Goal: Transaction & Acquisition: Purchase product/service

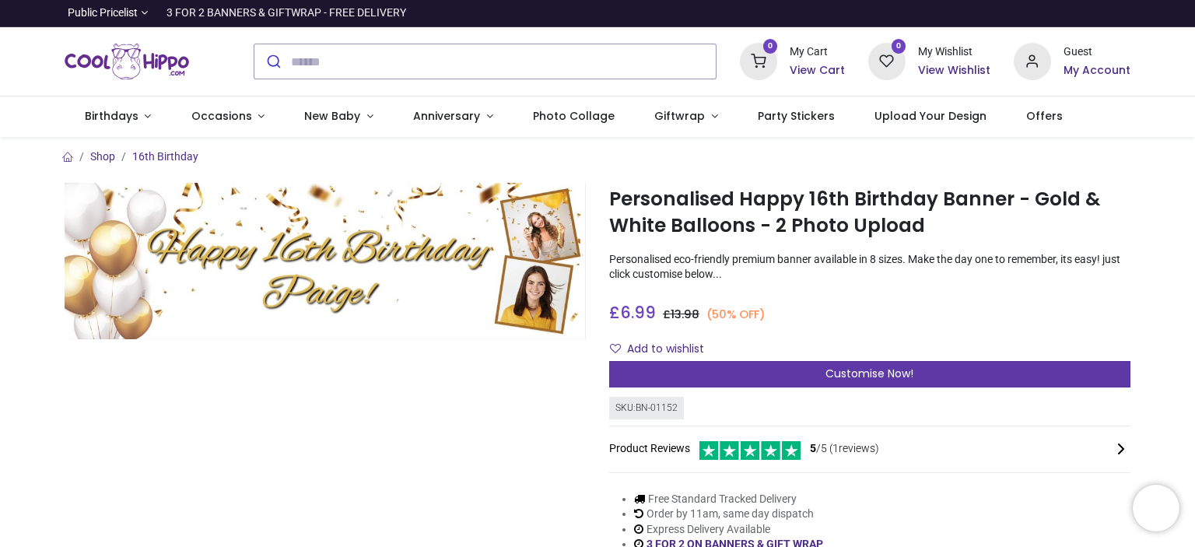
click at [825, 370] on span "Customise Now!" at bounding box center [869, 374] width 88 height 16
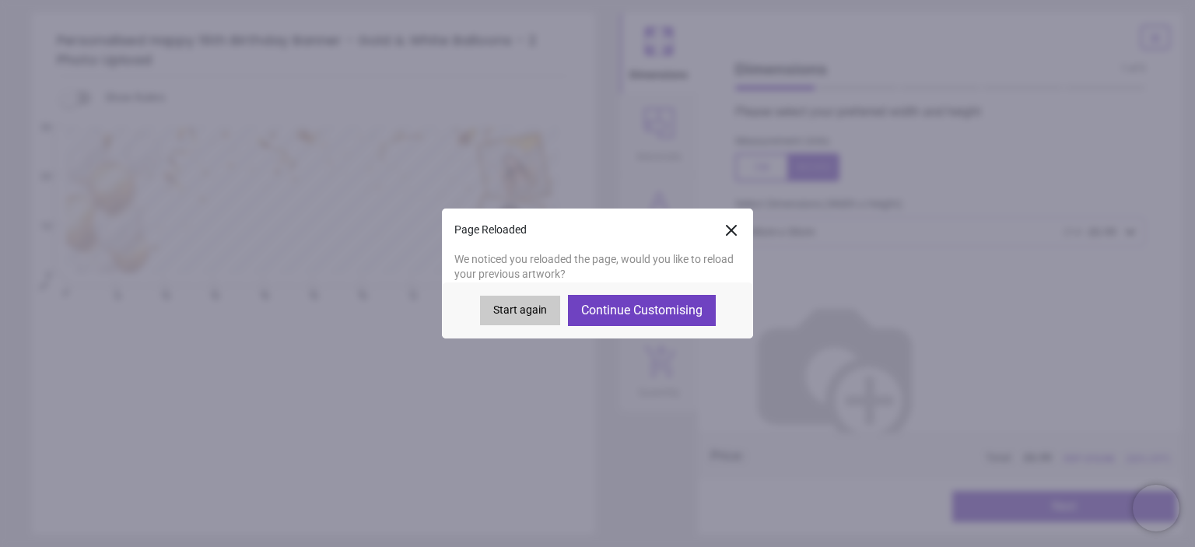
click at [539, 310] on button "Start again" at bounding box center [520, 311] width 80 height 30
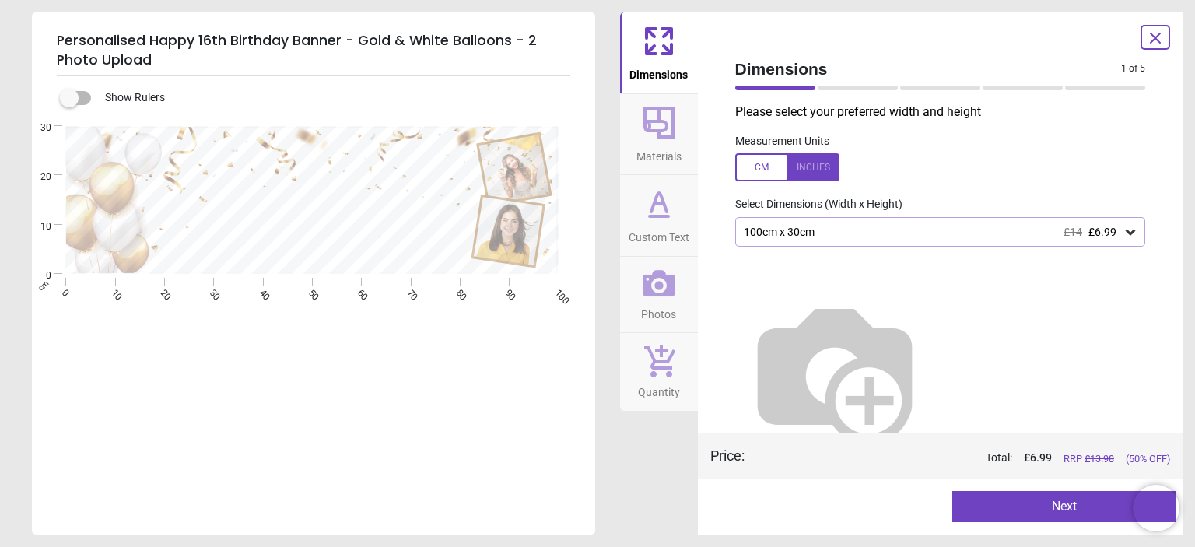
click at [663, 219] on icon at bounding box center [658, 203] width 37 height 37
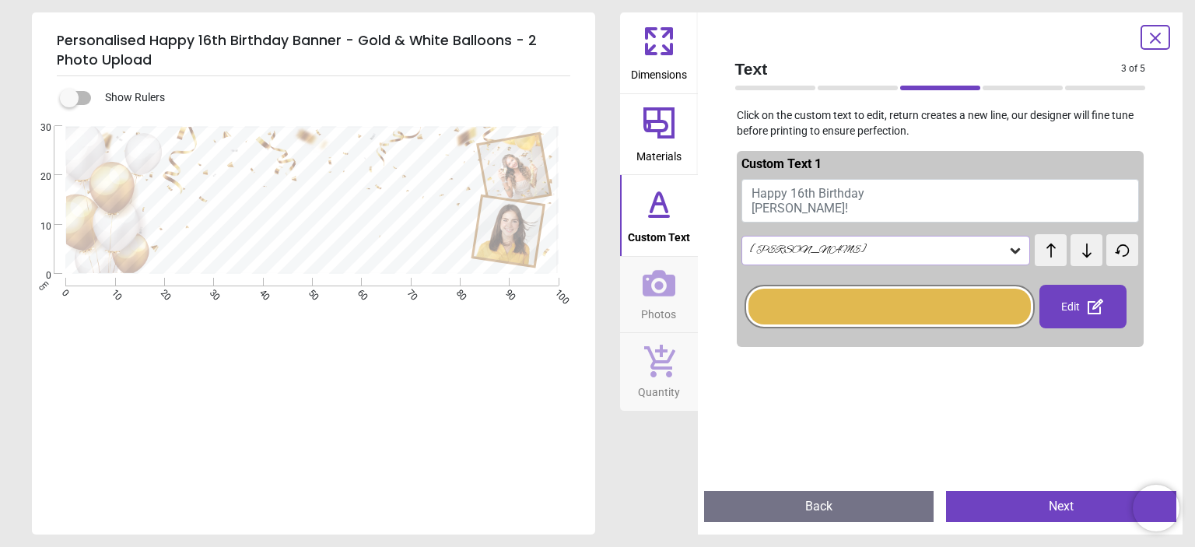
click at [809, 198] on span "Happy 16th Birthday Paige!" at bounding box center [808, 201] width 113 height 30
click at [800, 192] on span "Happy 16th Birthday Paige!" at bounding box center [808, 201] width 113 height 30
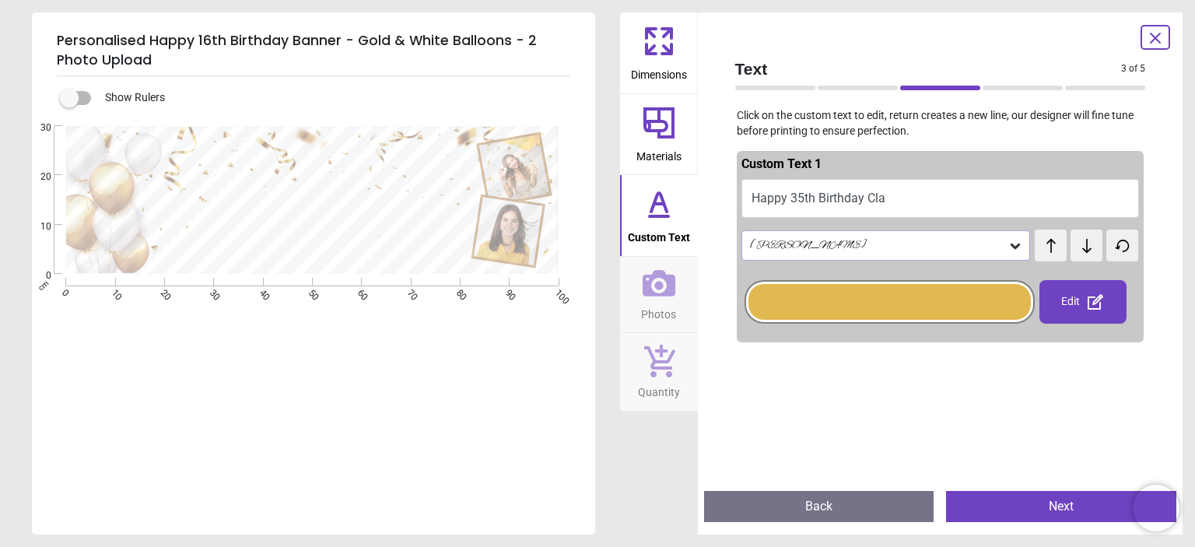
scroll to position [2, 0]
click at [292, 205] on textarea "**********" at bounding box center [305, 210] width 327 height 29
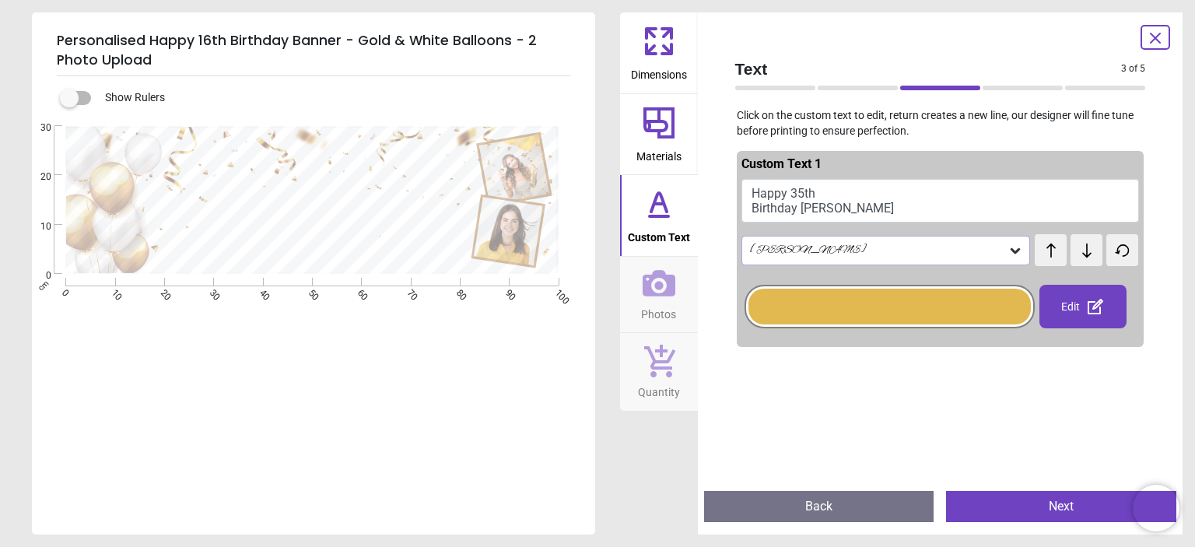
type textarea "**********"
click at [656, 124] on icon at bounding box center [658, 122] width 37 height 37
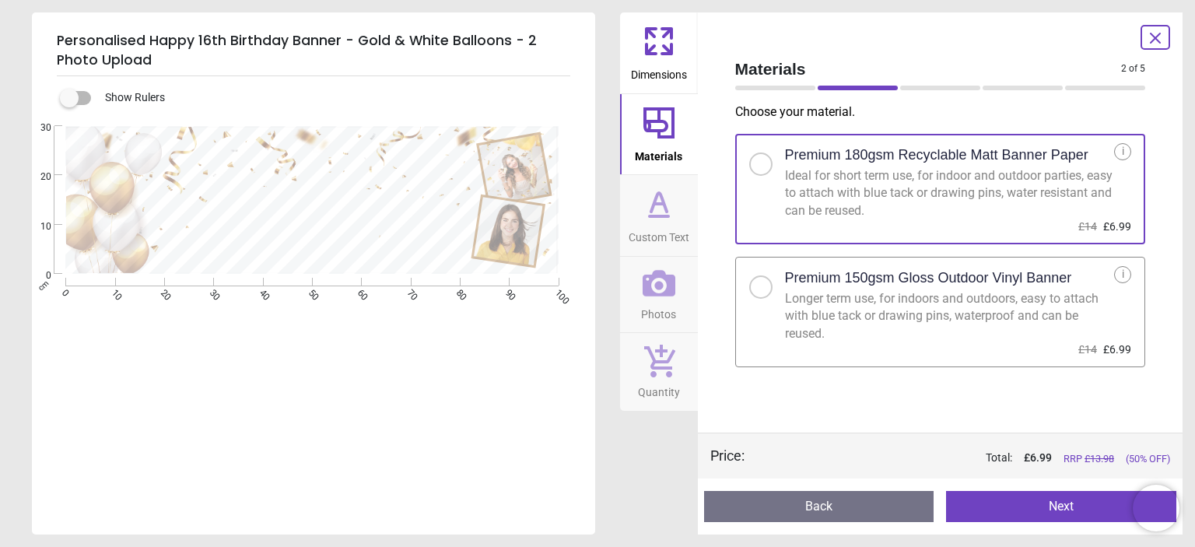
click at [663, 43] on icon at bounding box center [658, 41] width 37 height 37
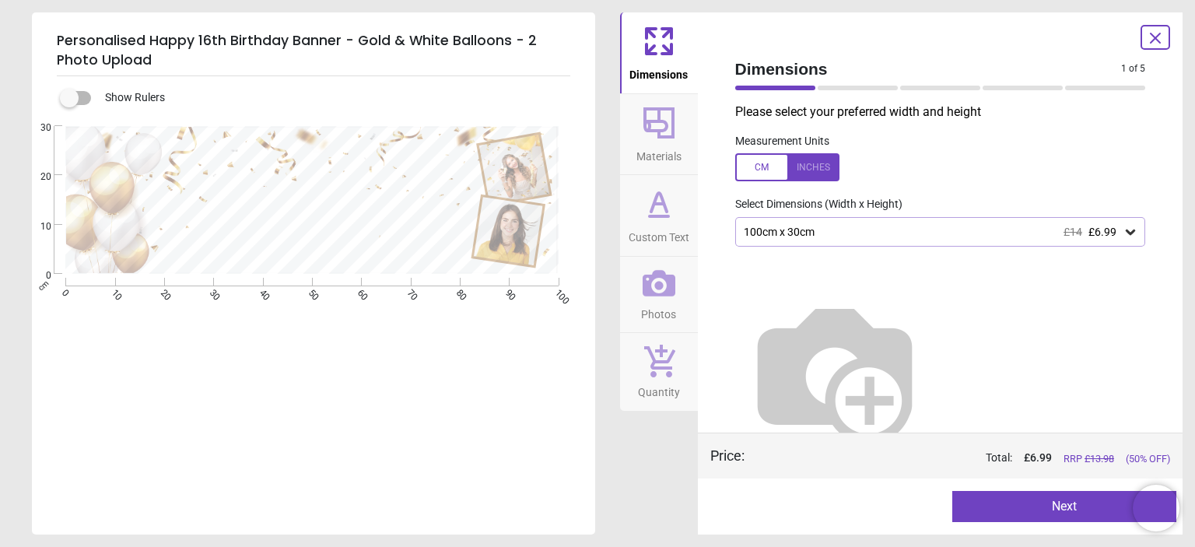
click at [915, 314] on img at bounding box center [834, 371] width 199 height 199
click at [1126, 235] on icon at bounding box center [1130, 232] width 9 height 5
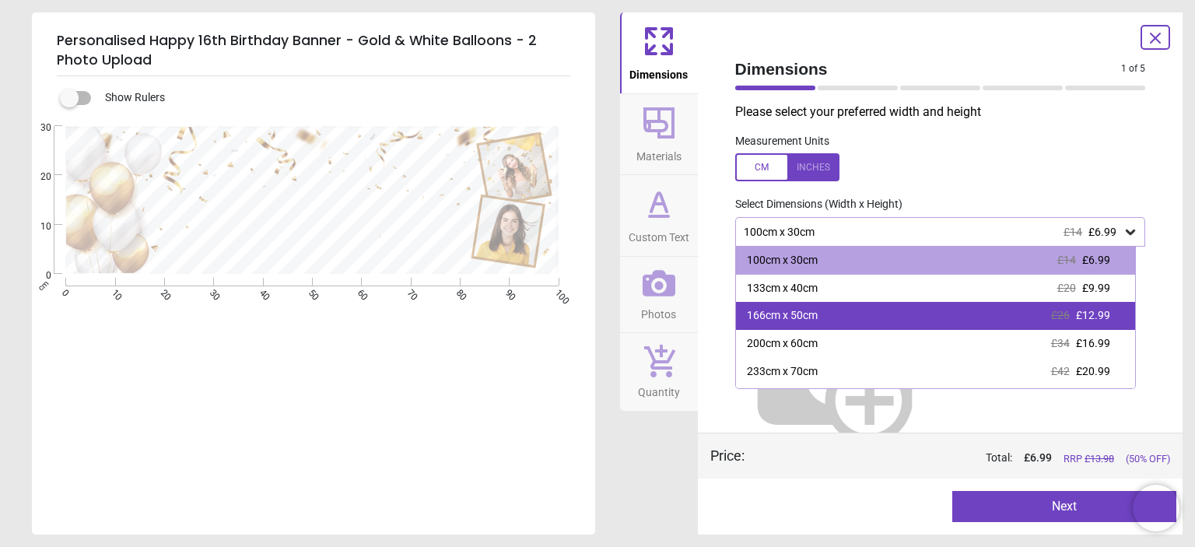
click at [1094, 317] on span "£12.99" at bounding box center [1093, 315] width 34 height 12
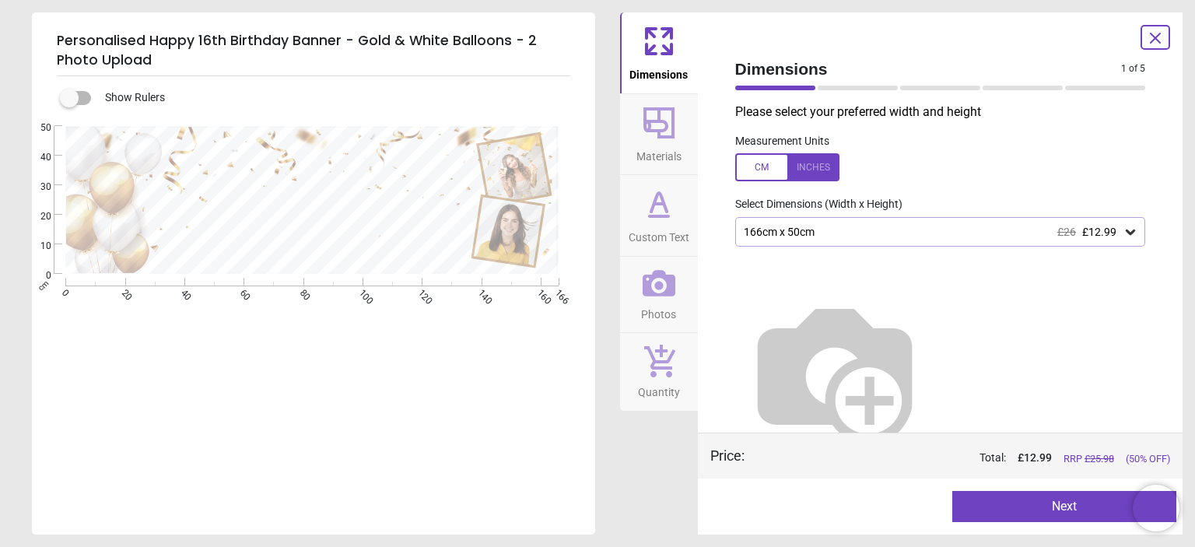
click at [659, 139] on icon at bounding box center [658, 122] width 37 height 37
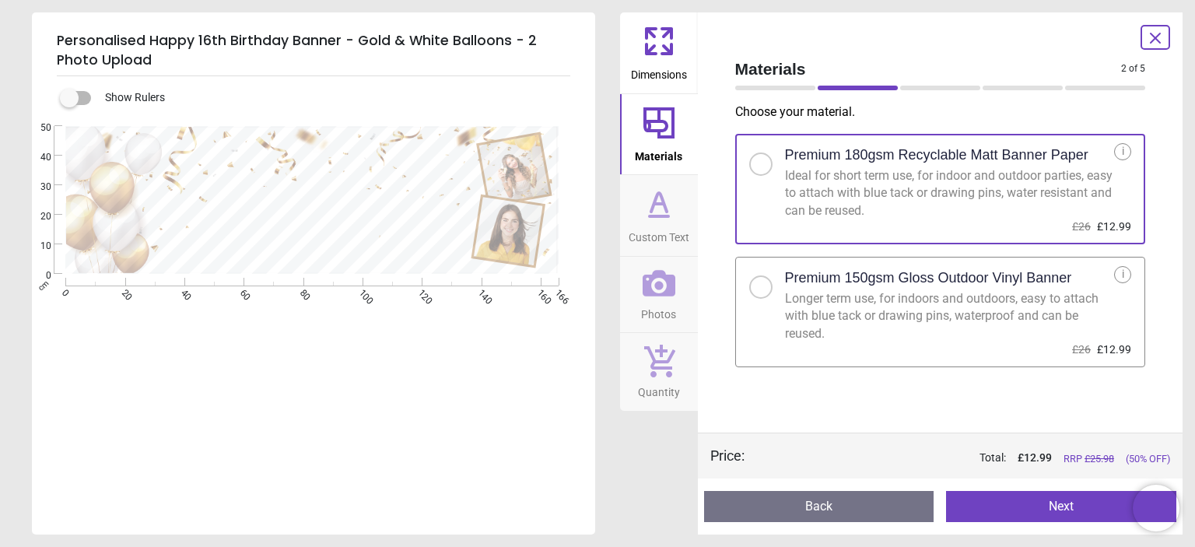
click at [654, 214] on icon at bounding box center [658, 203] width 37 height 37
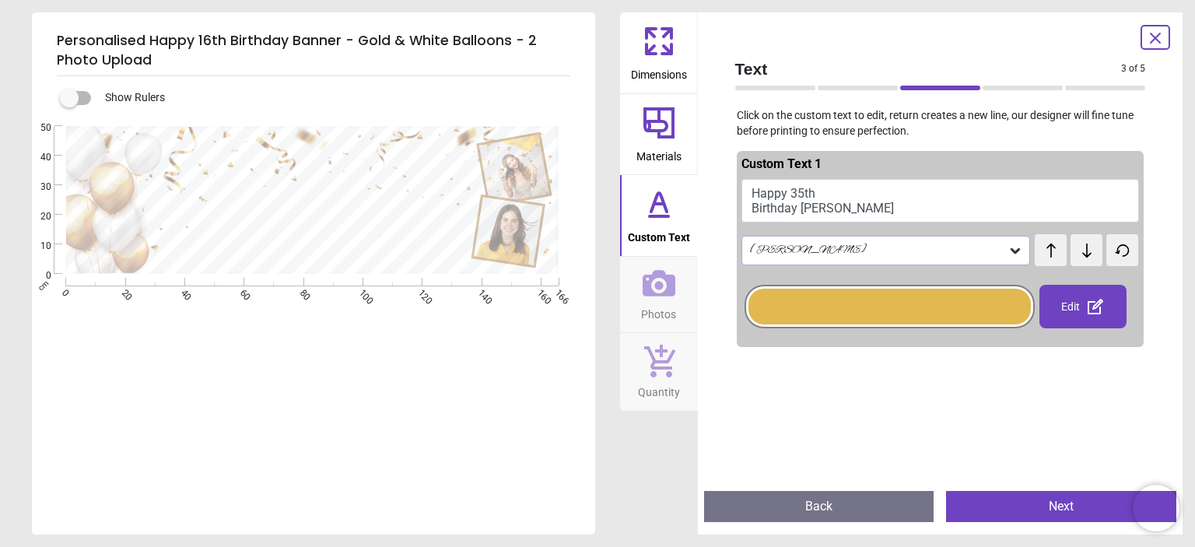
click at [657, 289] on icon at bounding box center [659, 283] width 33 height 33
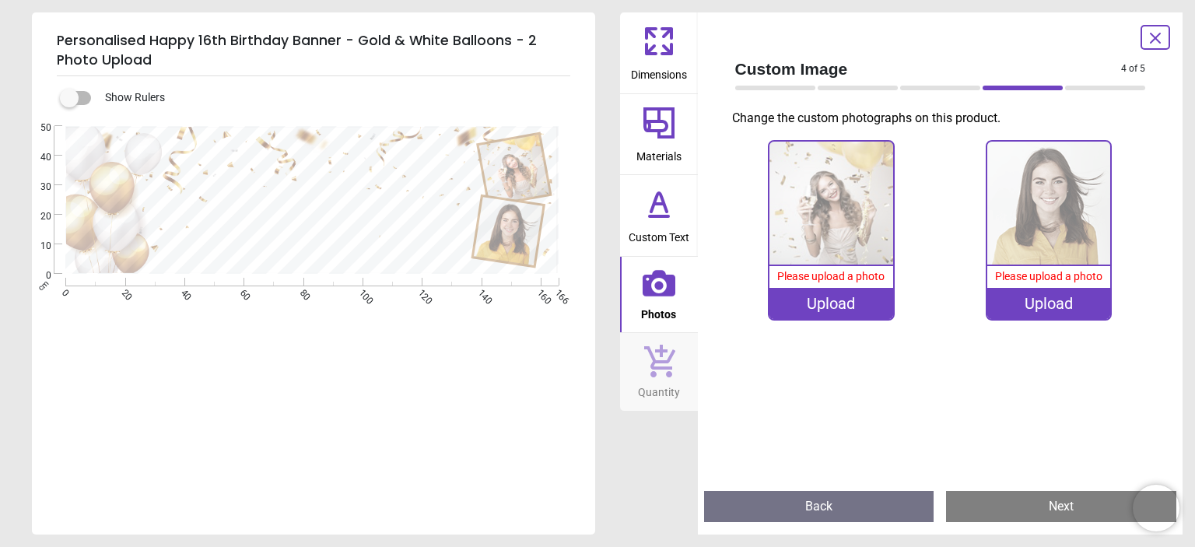
click at [833, 305] on div "Upload" at bounding box center [830, 303] width 123 height 31
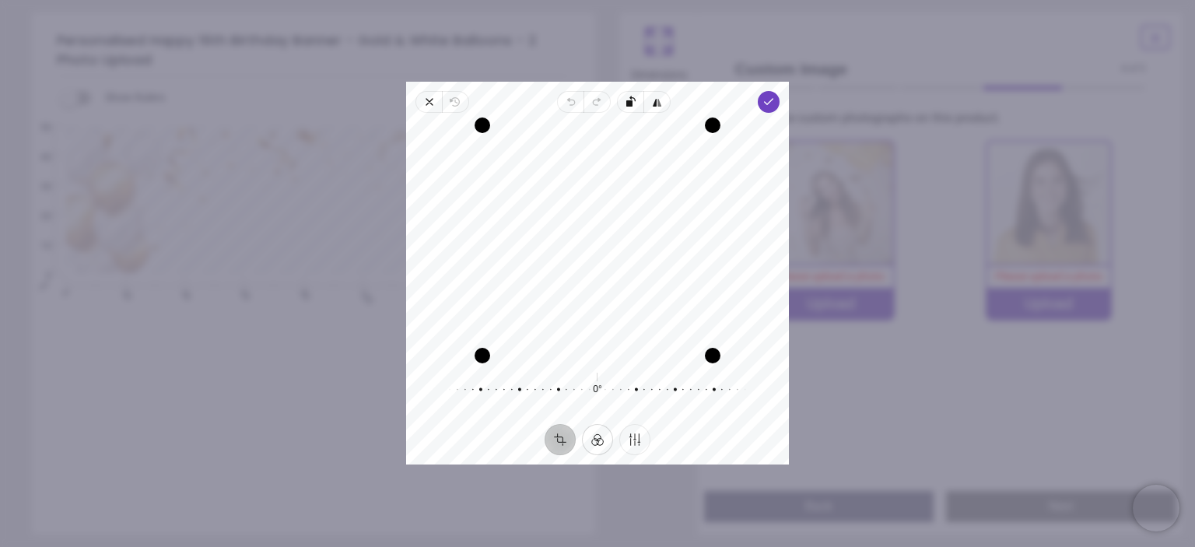
click at [598, 441] on button "Filter" at bounding box center [597, 440] width 31 height 31
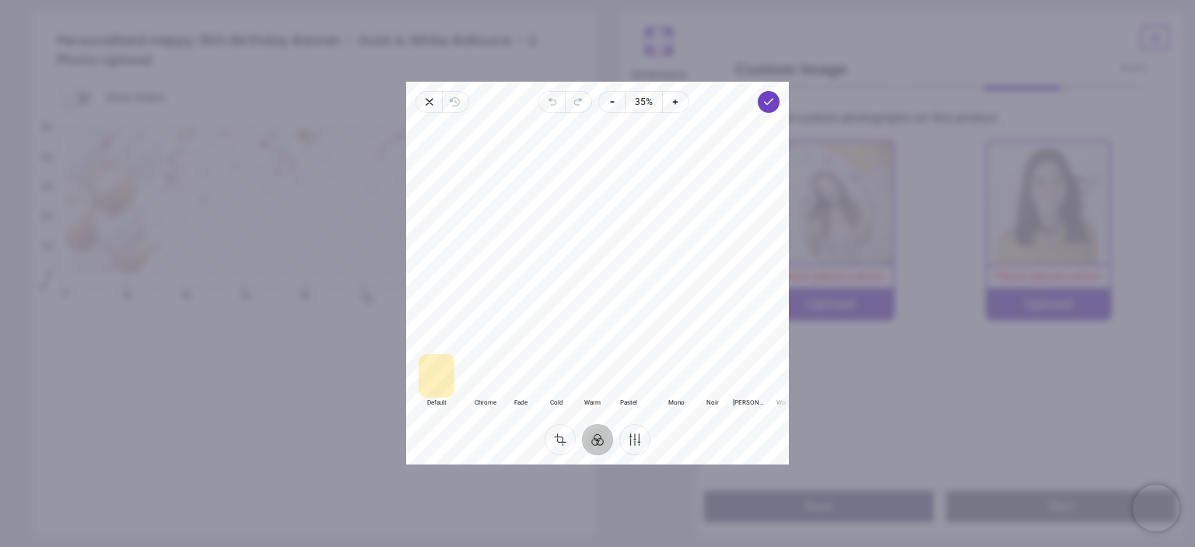
click at [585, 384] on div at bounding box center [592, 377] width 36 height 44
click at [493, 384] on div at bounding box center [485, 377] width 36 height 44
click at [440, 385] on div at bounding box center [437, 377] width 36 height 44
click at [487, 383] on div at bounding box center [485, 377] width 36 height 44
click at [594, 379] on div at bounding box center [592, 377] width 36 height 44
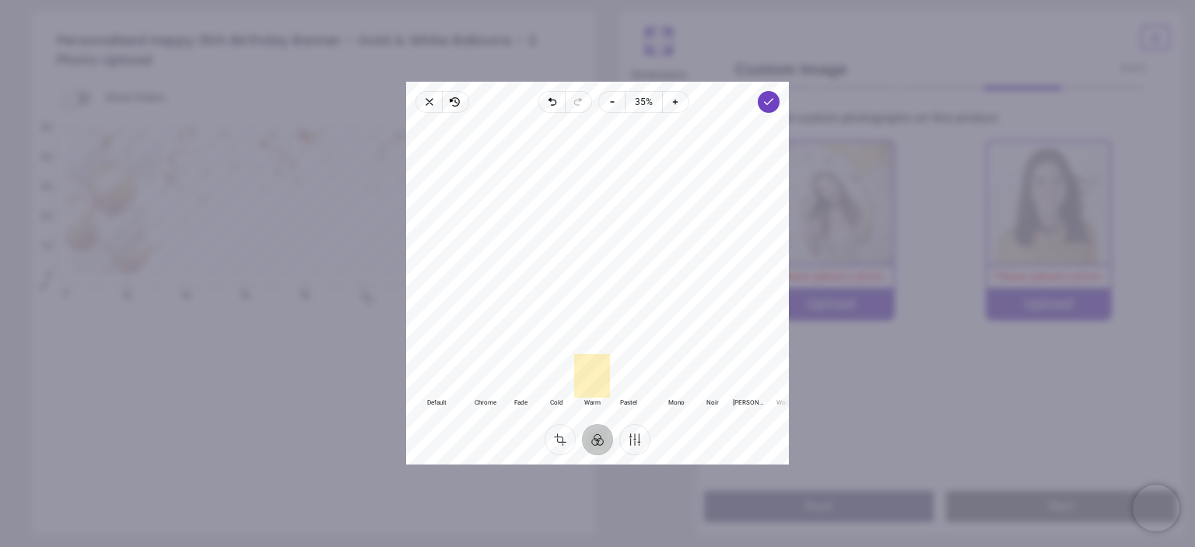
click at [484, 380] on div at bounding box center [485, 377] width 36 height 44
click at [439, 376] on div at bounding box center [437, 377] width 36 height 44
click at [480, 378] on div at bounding box center [485, 377] width 36 height 44
click at [675, 103] on icon "button" at bounding box center [675, 102] width 12 height 12
click at [613, 100] on icon "button" at bounding box center [612, 102] width 12 height 12
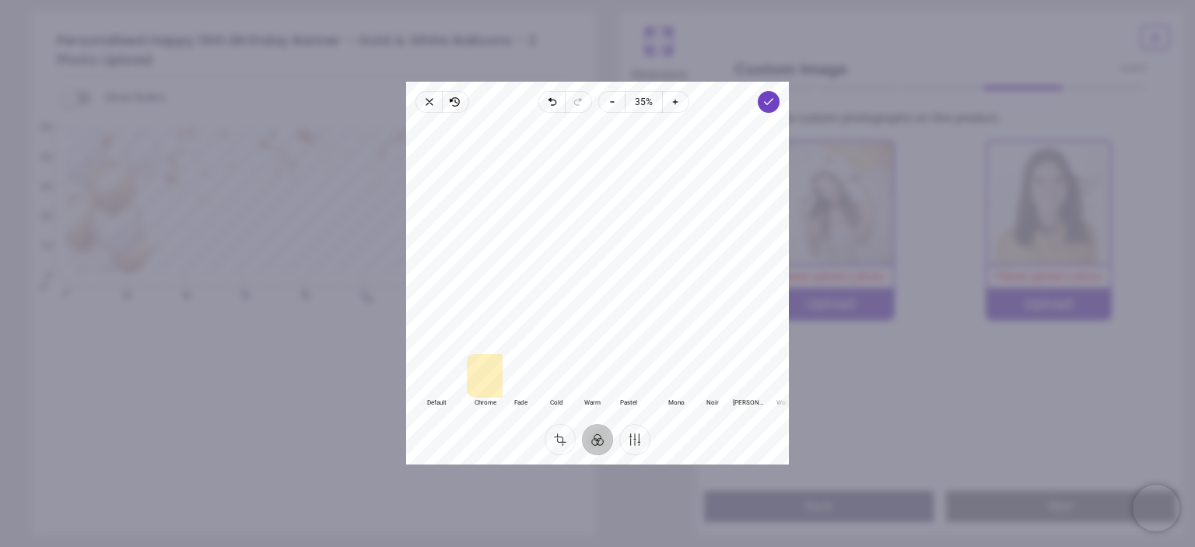
click at [666, 234] on div at bounding box center [597, 233] width 383 height 229
click at [766, 102] on polyline "button" at bounding box center [769, 101] width 9 height 5
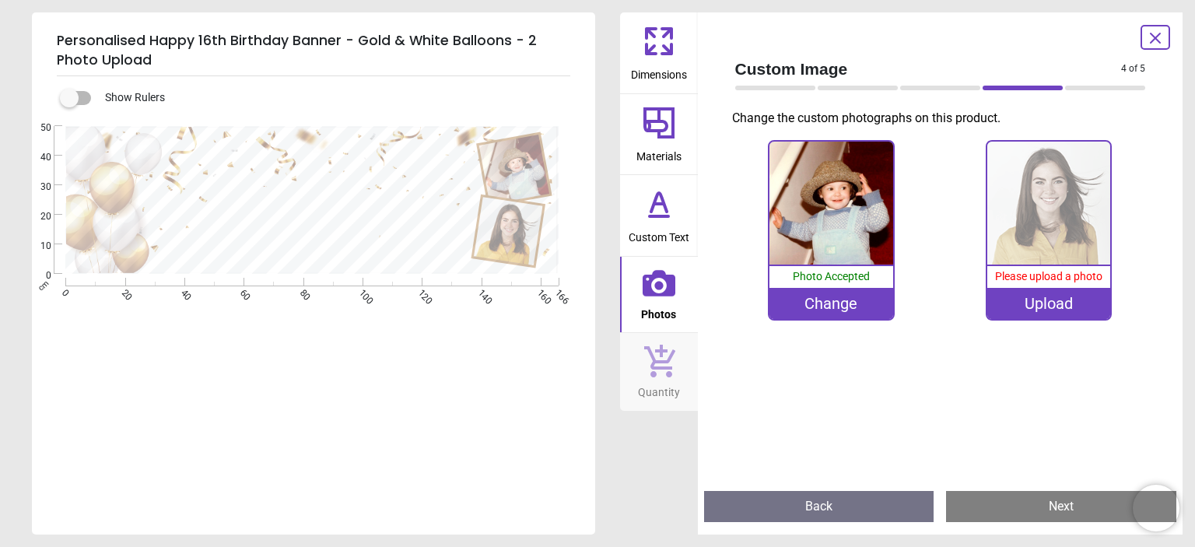
click at [1052, 302] on div "Upload" at bounding box center [1048, 303] width 123 height 31
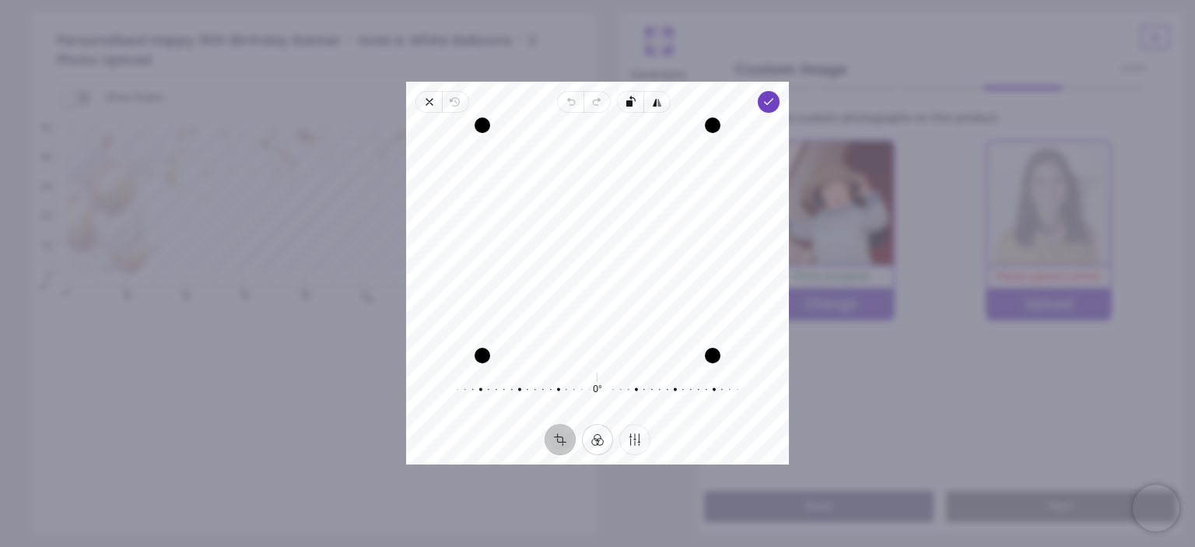
click at [598, 439] on button "Filter" at bounding box center [597, 440] width 31 height 31
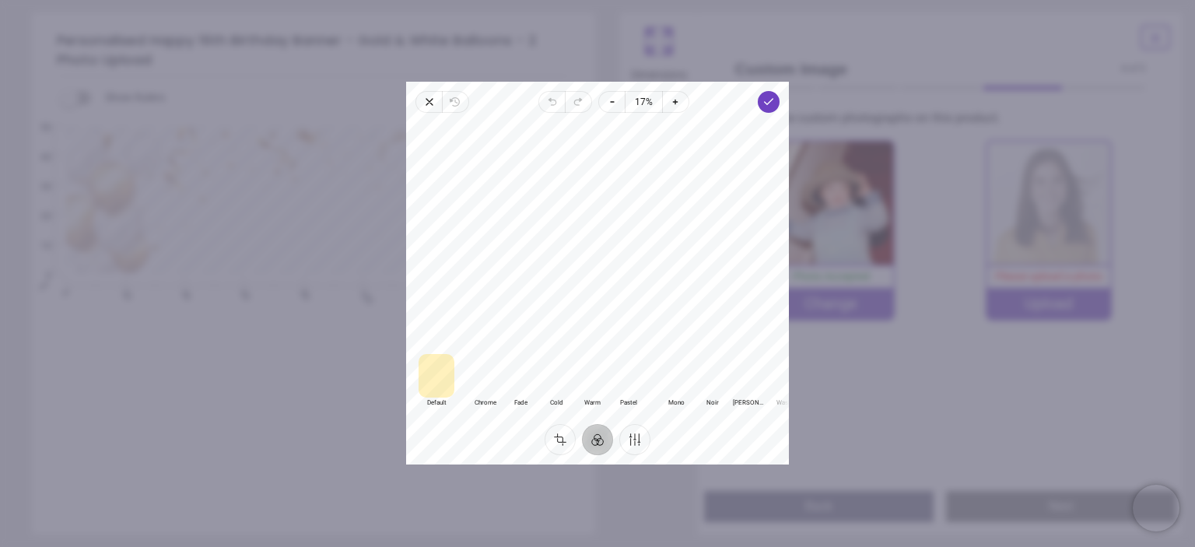
click at [488, 366] on div at bounding box center [485, 377] width 36 height 44
click at [521, 378] on div at bounding box center [521, 377] width 36 height 44
click at [588, 380] on div at bounding box center [592, 377] width 36 height 44
click at [439, 378] on div at bounding box center [437, 377] width 36 height 44
click at [594, 380] on div at bounding box center [592, 377] width 36 height 44
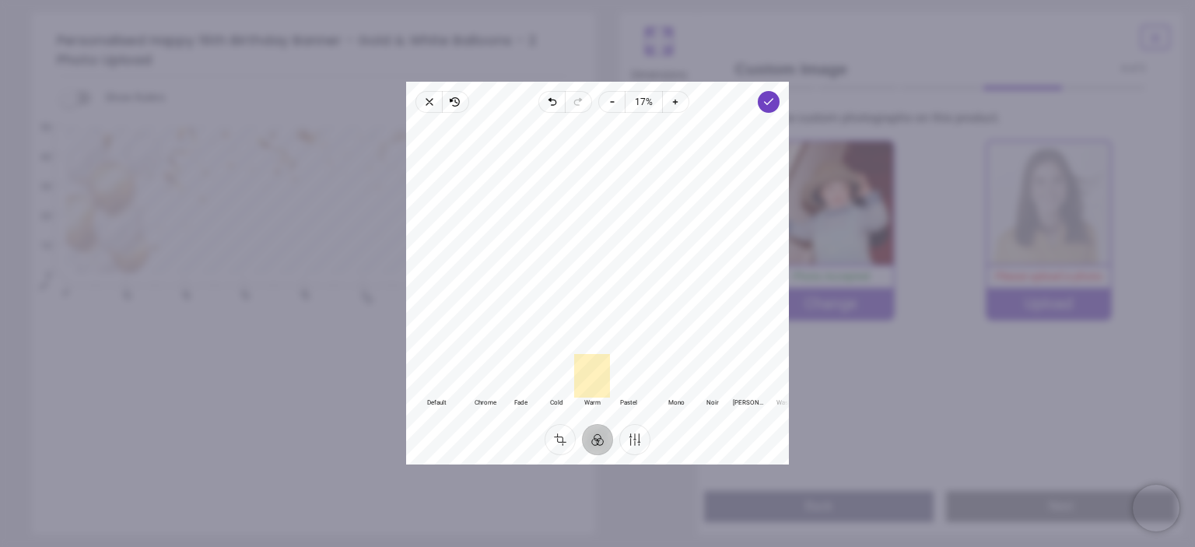
click at [432, 373] on div at bounding box center [437, 377] width 36 height 44
click at [765, 109] on span "Done" at bounding box center [769, 102] width 22 height 22
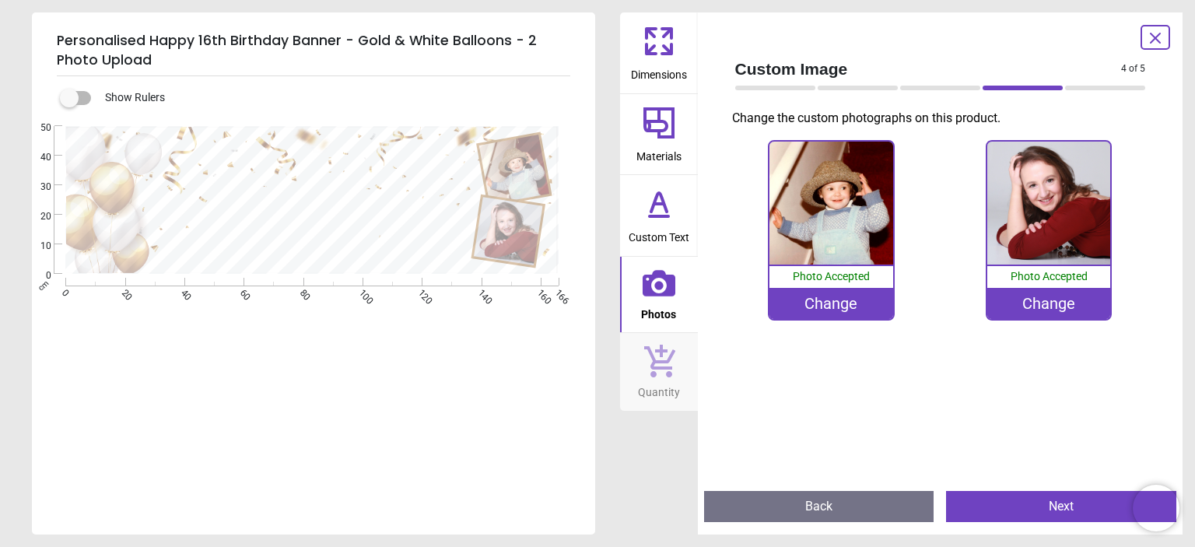
scroll to position [1, 0]
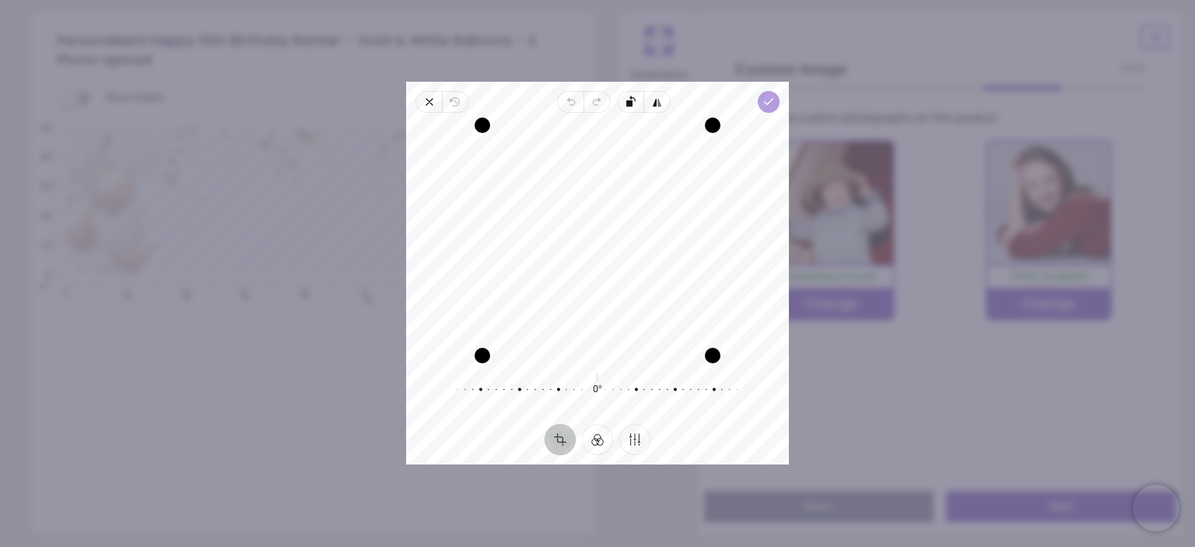
click at [768, 99] on icon "button" at bounding box center [768, 102] width 12 height 12
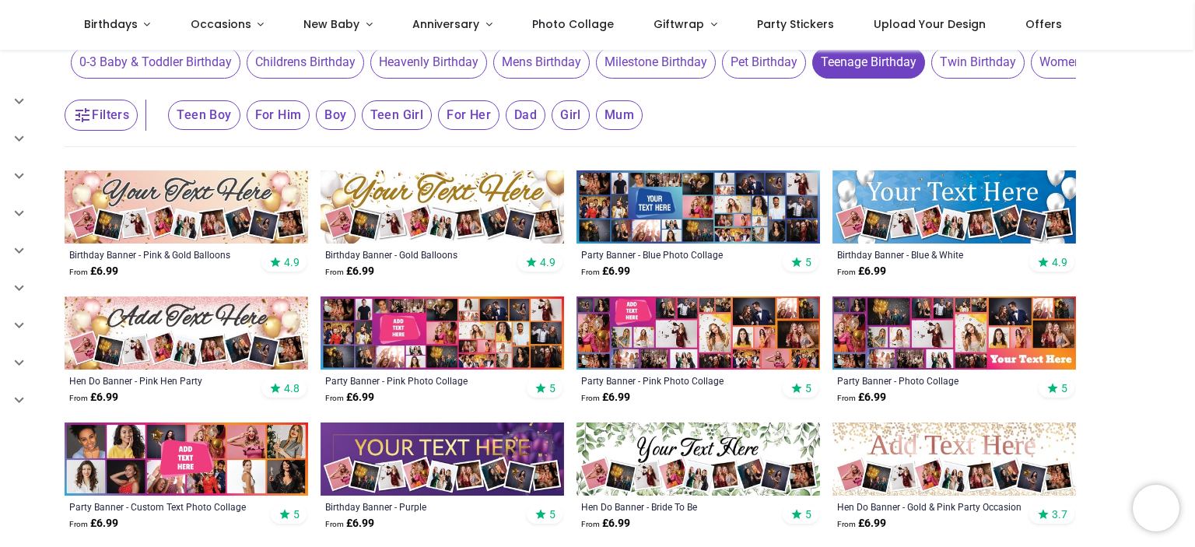
scroll to position [187, 0]
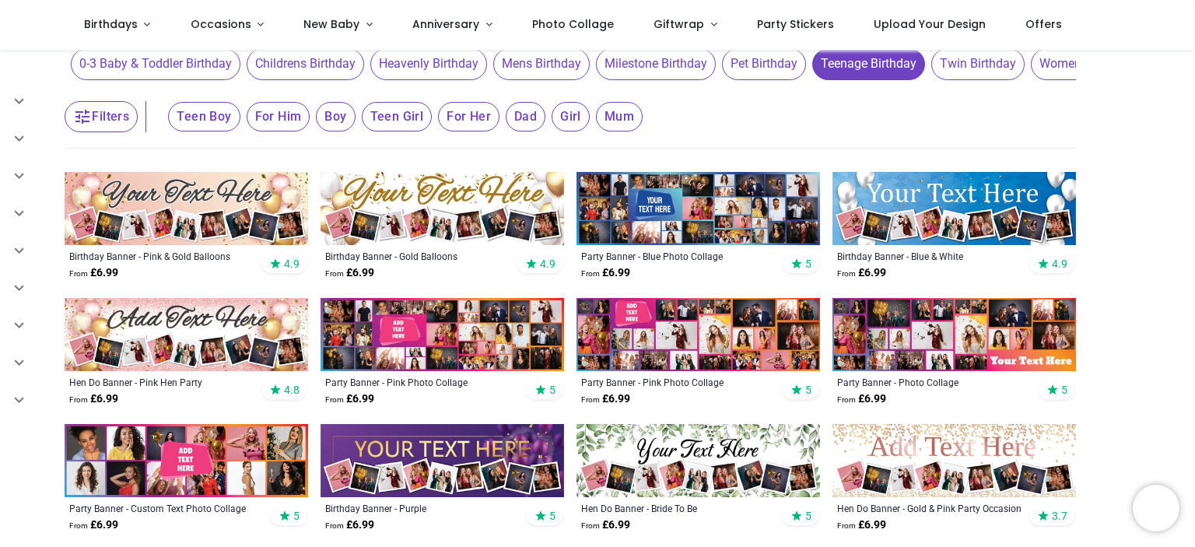
click at [451, 191] on img at bounding box center [443, 208] width 244 height 73
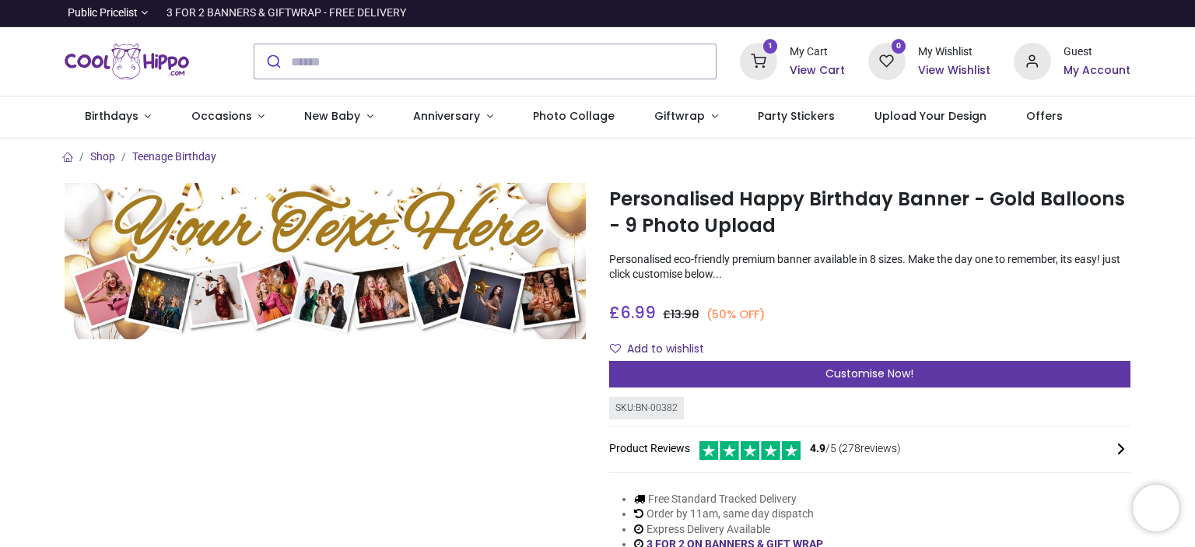
click at [841, 373] on span "Customise Now!" at bounding box center [869, 374] width 88 height 16
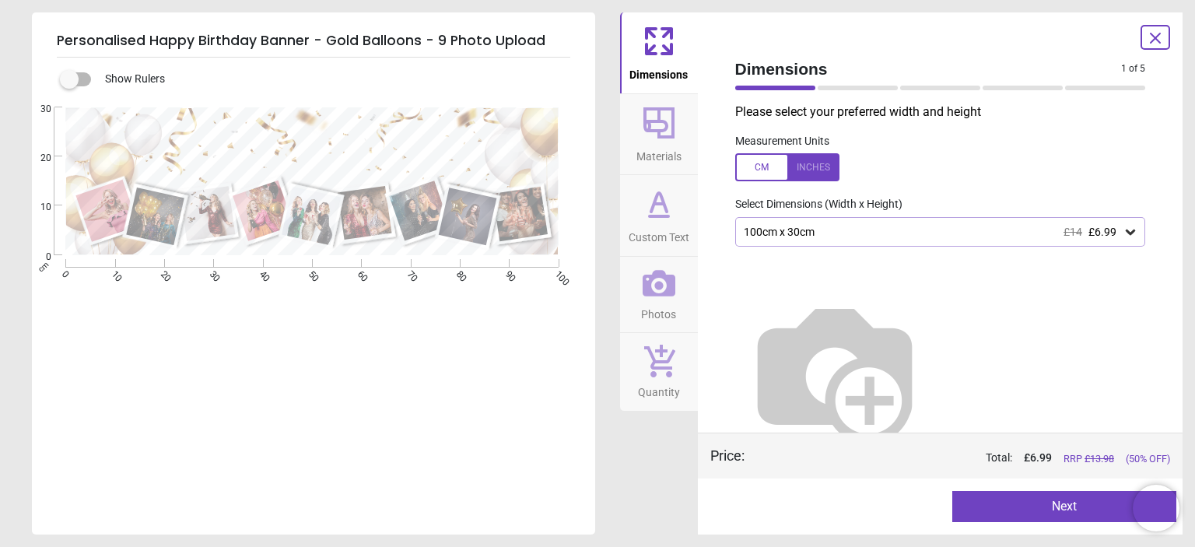
click at [1123, 236] on icon at bounding box center [1131, 232] width 16 height 16
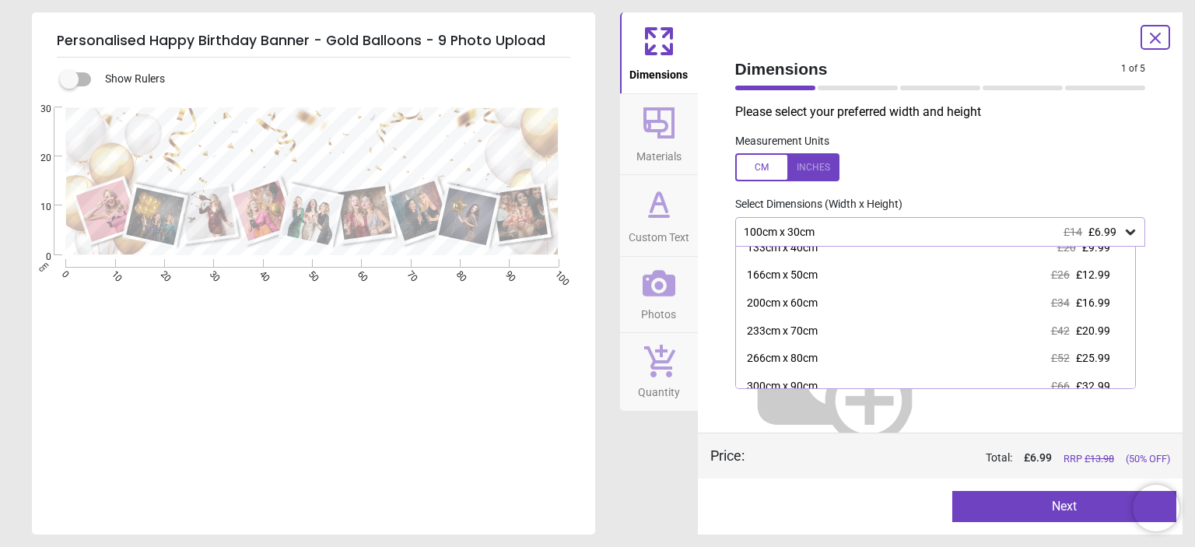
scroll to position [43, 0]
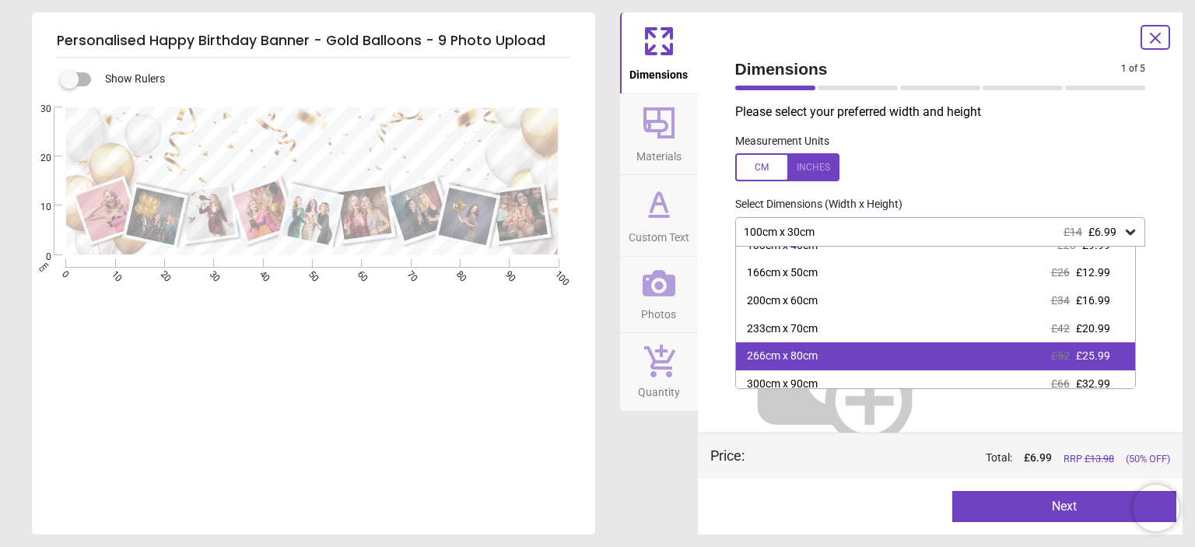
click at [1096, 353] on span "£25.99" at bounding box center [1093, 355] width 34 height 12
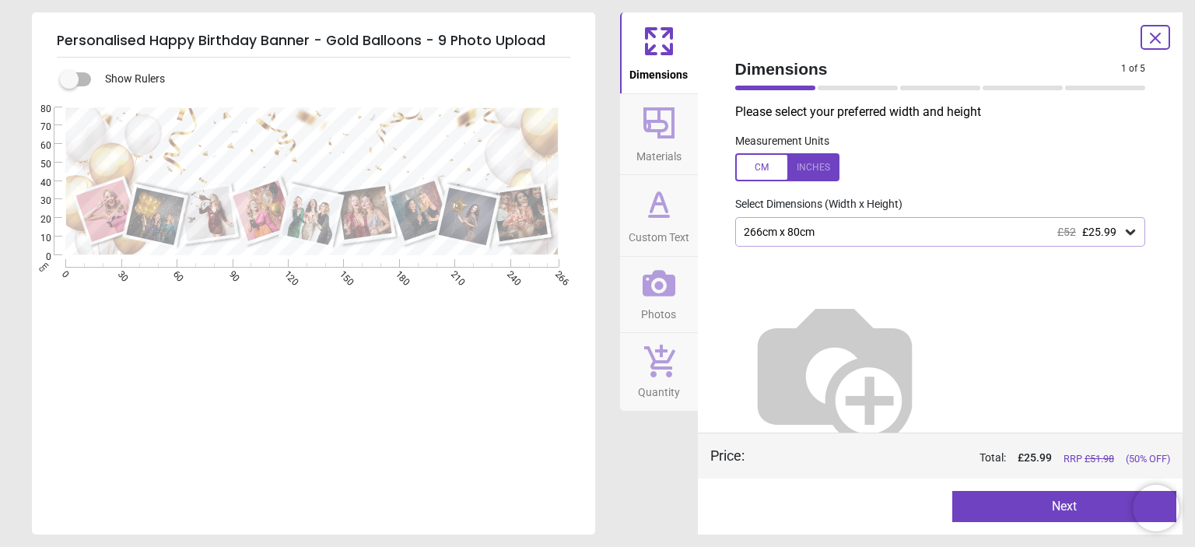
click at [664, 130] on icon at bounding box center [658, 122] width 31 height 31
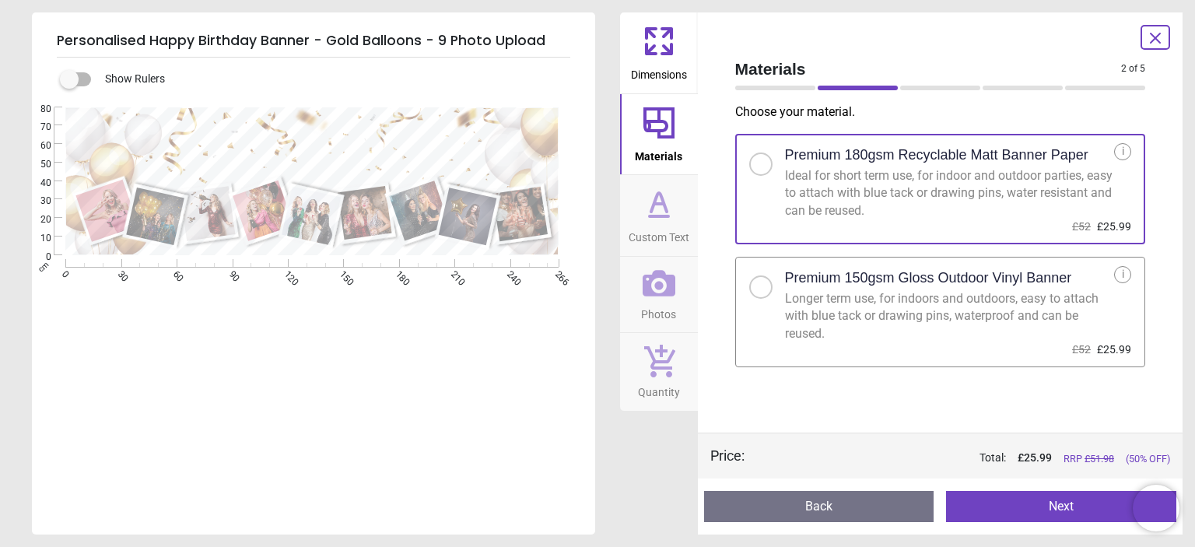
click at [654, 209] on icon at bounding box center [658, 203] width 37 height 37
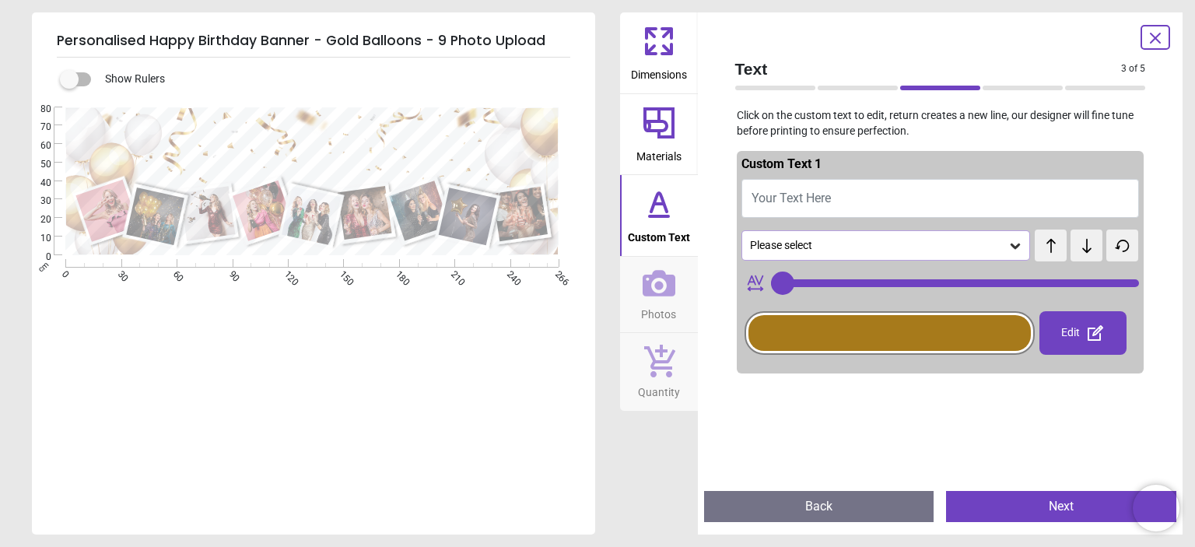
type input "**"
click at [753, 202] on span "Your Text Here" at bounding box center [791, 198] width 79 height 15
type textarea "**"
type input "**"
type textarea "**********"
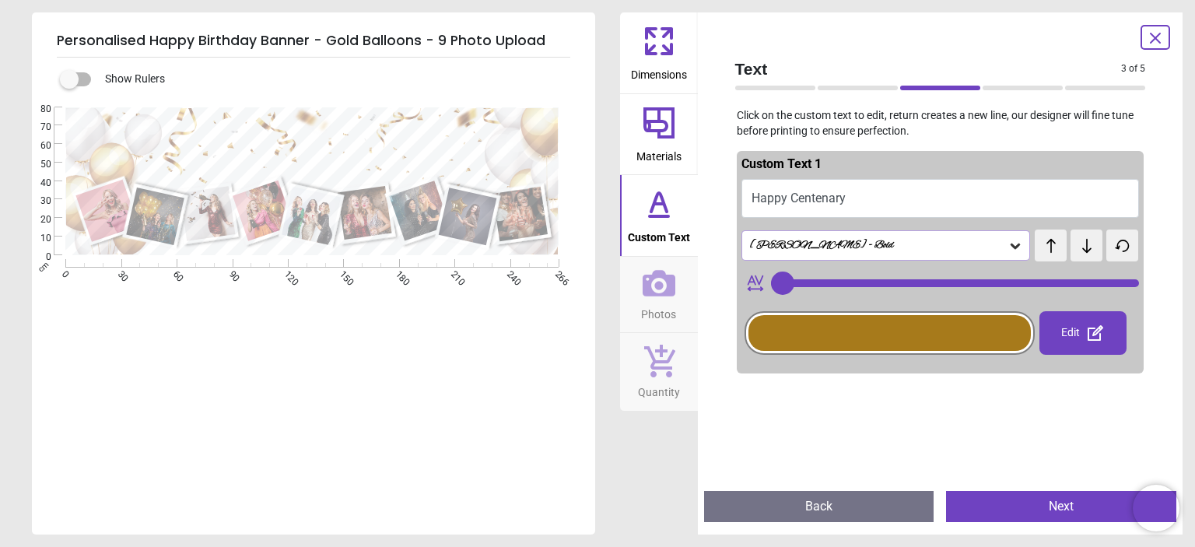
type input "**"
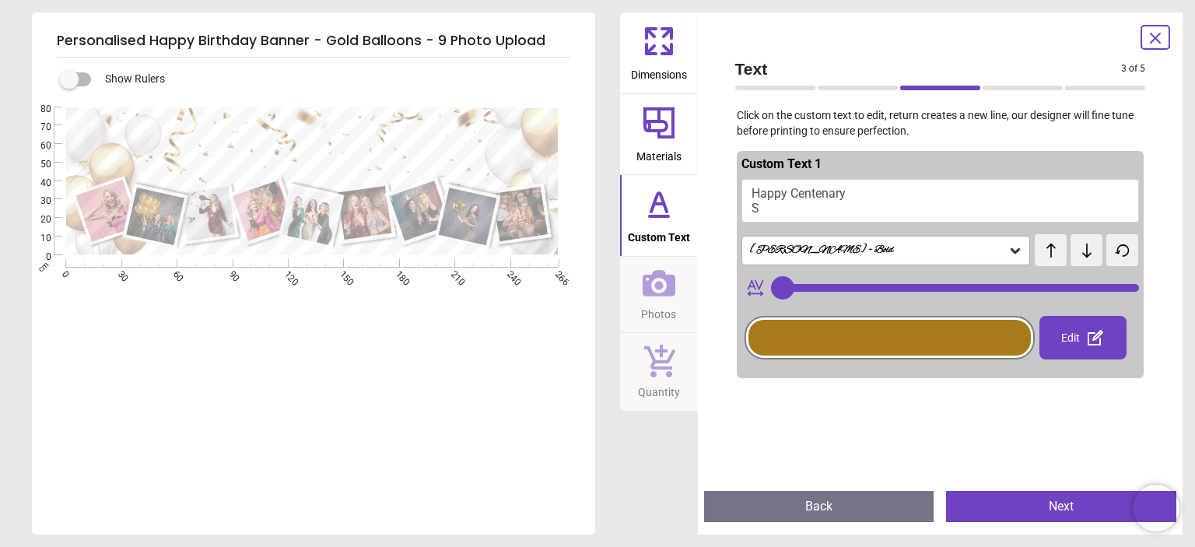
scroll to position [3, 0]
type textarea "**********"
click at [660, 282] on icon at bounding box center [659, 283] width 33 height 26
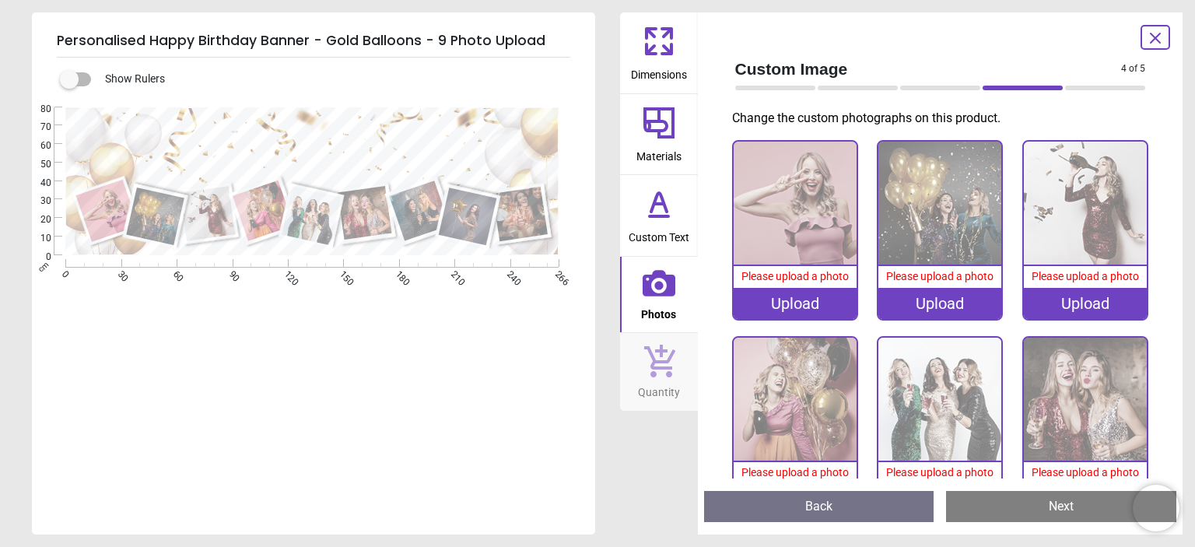
click at [780, 300] on div "Upload" at bounding box center [795, 303] width 123 height 31
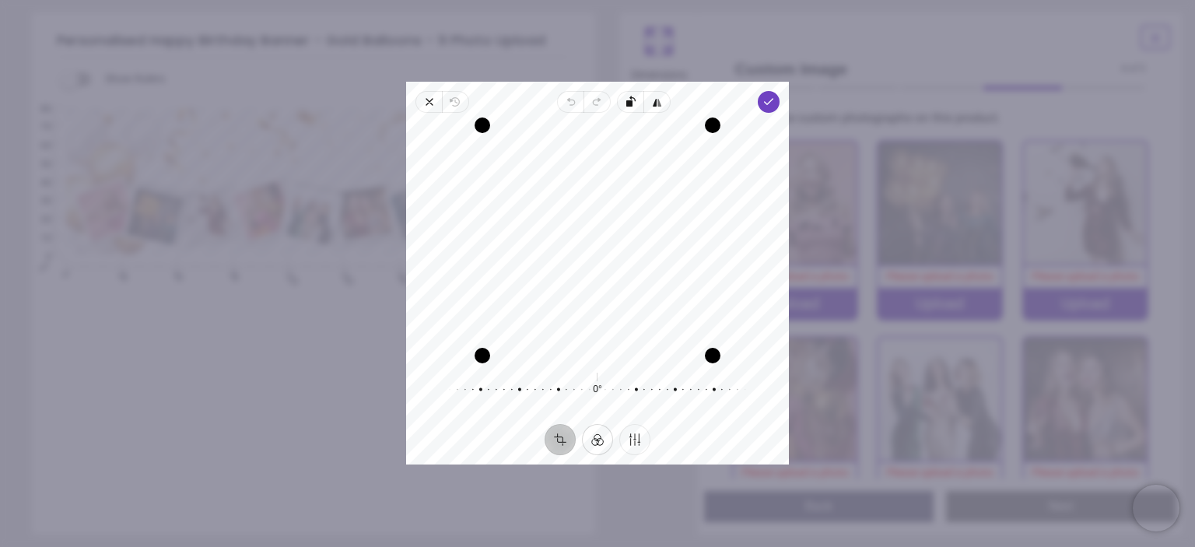
click at [598, 442] on button "Filter" at bounding box center [597, 440] width 31 height 31
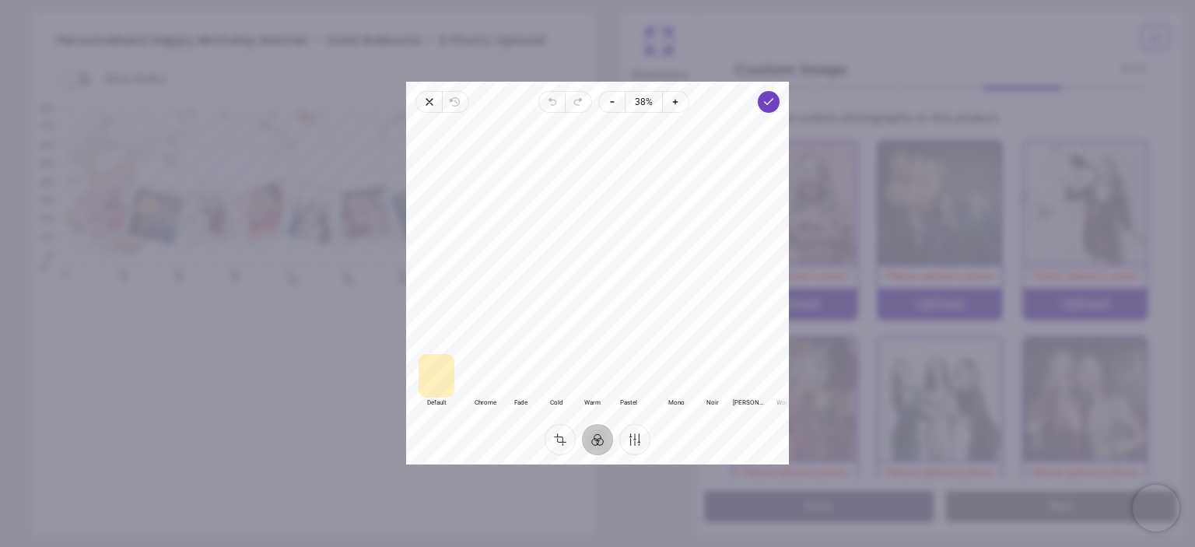
click at [482, 385] on div at bounding box center [485, 377] width 36 height 44
click at [517, 385] on div at bounding box center [521, 377] width 36 height 44
click at [595, 383] on div at bounding box center [591, 377] width 36 height 44
click at [420, 385] on div at bounding box center [436, 377] width 36 height 44
click at [591, 380] on div at bounding box center [592, 377] width 36 height 44
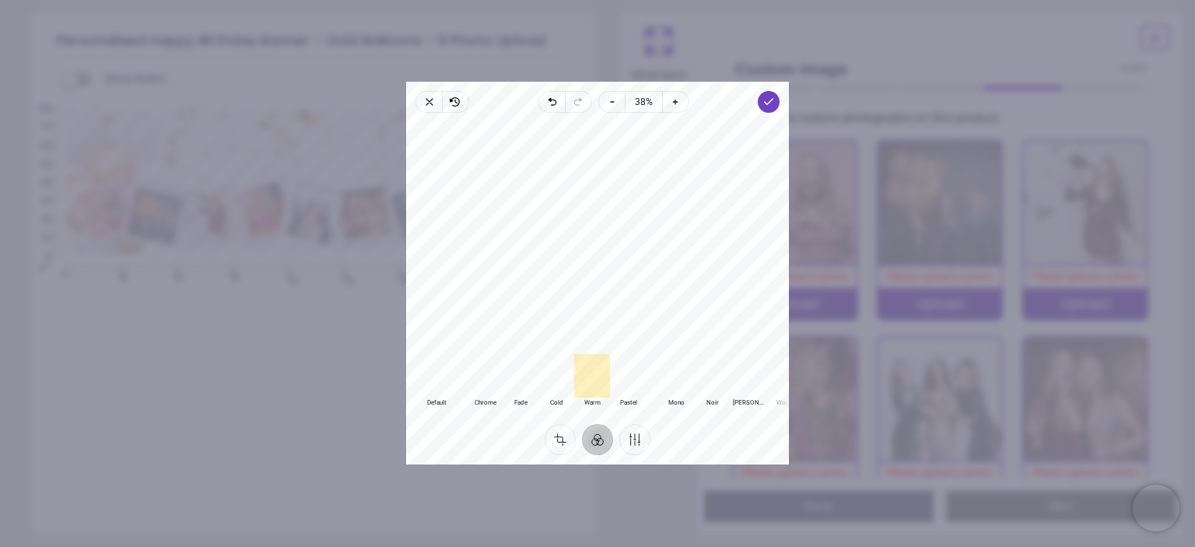
click at [439, 377] on div at bounding box center [437, 377] width 36 height 44
click at [765, 105] on icon "button" at bounding box center [768, 102] width 12 height 12
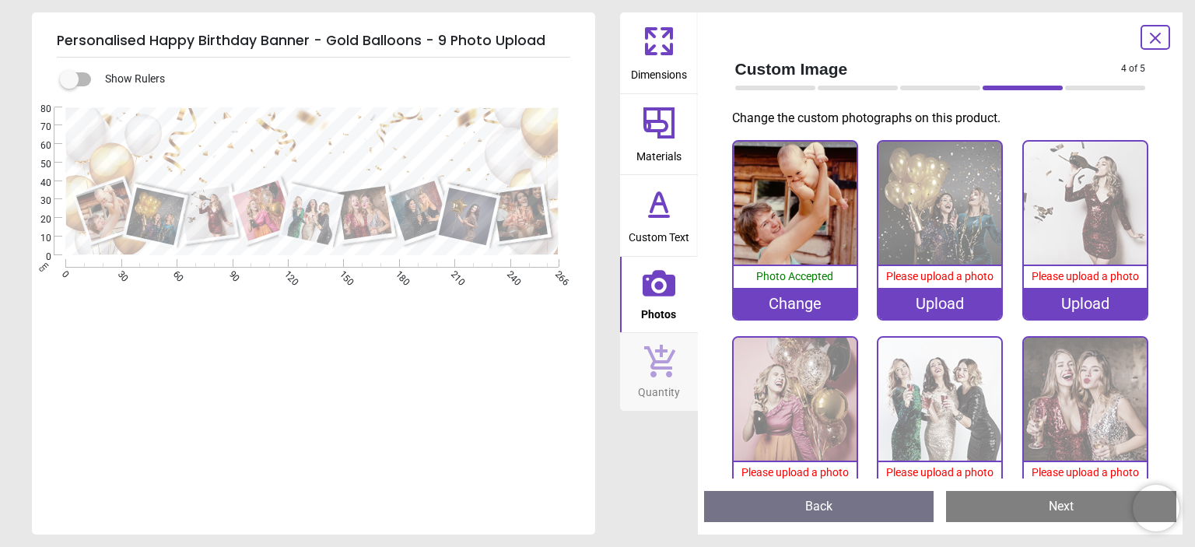
click at [923, 298] on div "Upload" at bounding box center [939, 303] width 123 height 31
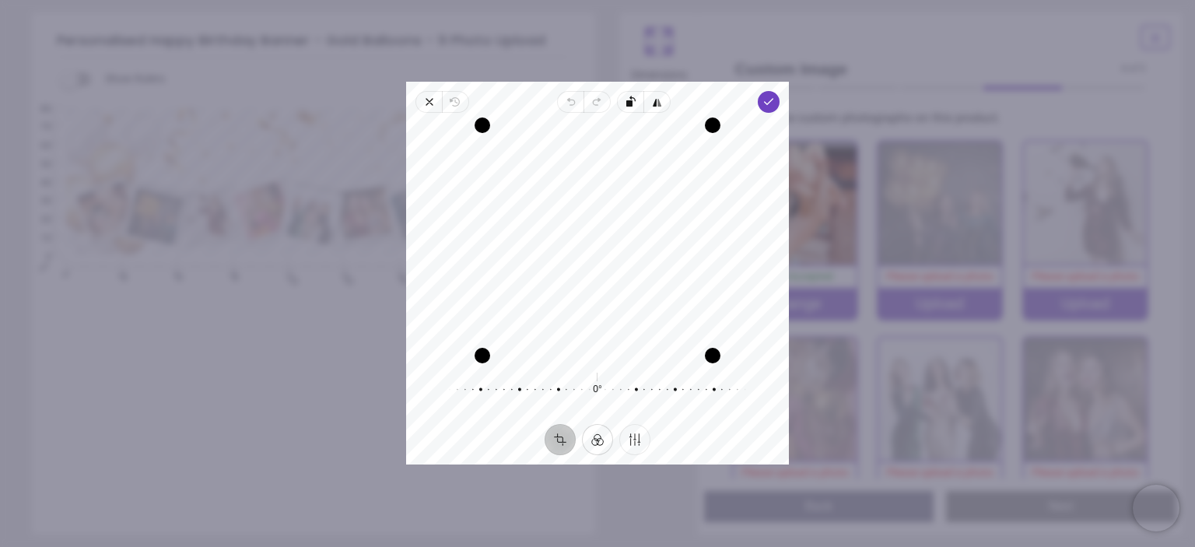
click at [594, 443] on button "Filter" at bounding box center [597, 440] width 31 height 31
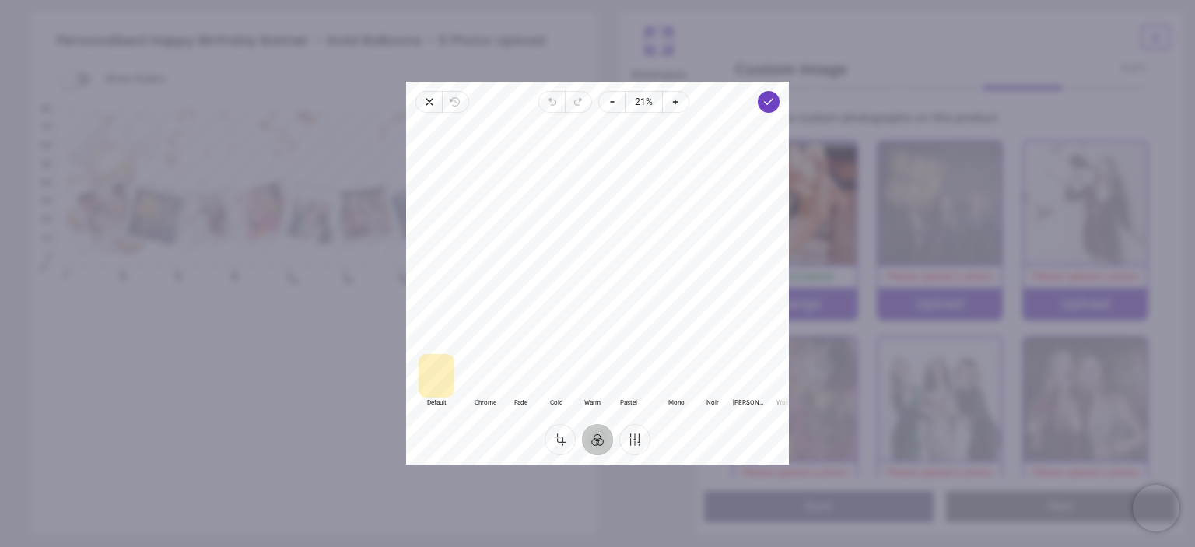
click at [592, 377] on div at bounding box center [592, 377] width 36 height 44
click at [479, 377] on div at bounding box center [485, 377] width 36 height 44
click at [523, 379] on div at bounding box center [521, 377] width 36 height 44
click at [435, 380] on div at bounding box center [437, 377] width 36 height 44
click at [771, 105] on icon "button" at bounding box center [768, 102] width 12 height 12
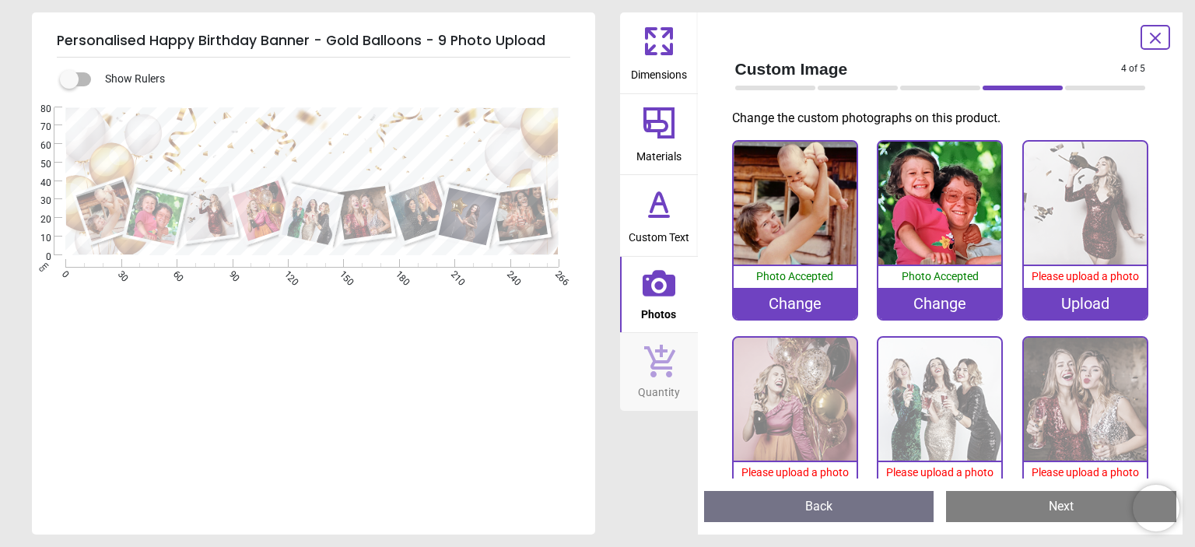
click at [1049, 294] on div "Upload" at bounding box center [1085, 303] width 123 height 31
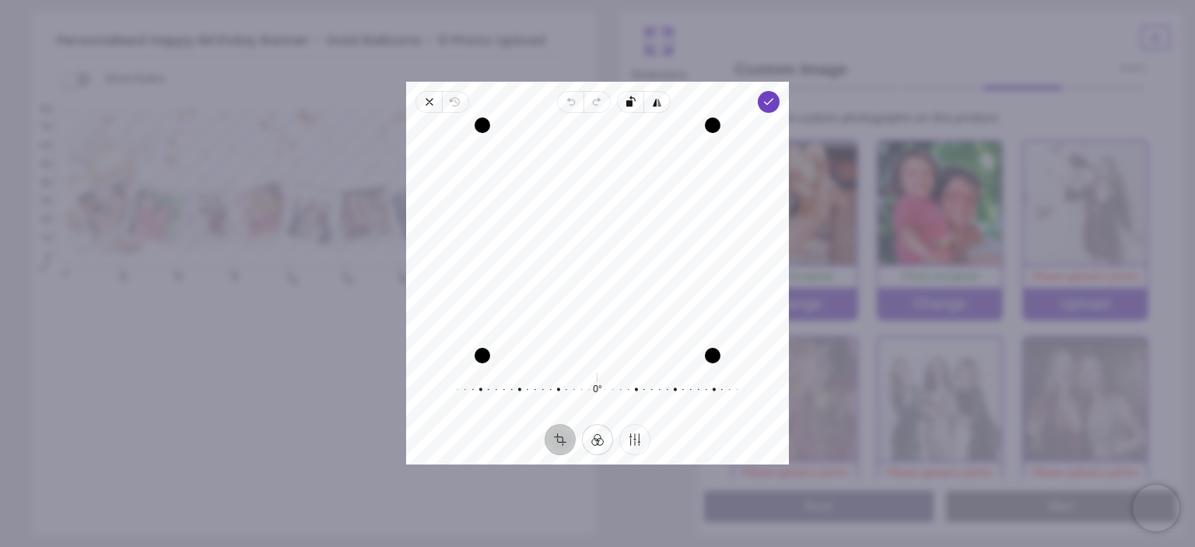
click at [598, 439] on button "Filter" at bounding box center [597, 440] width 31 height 31
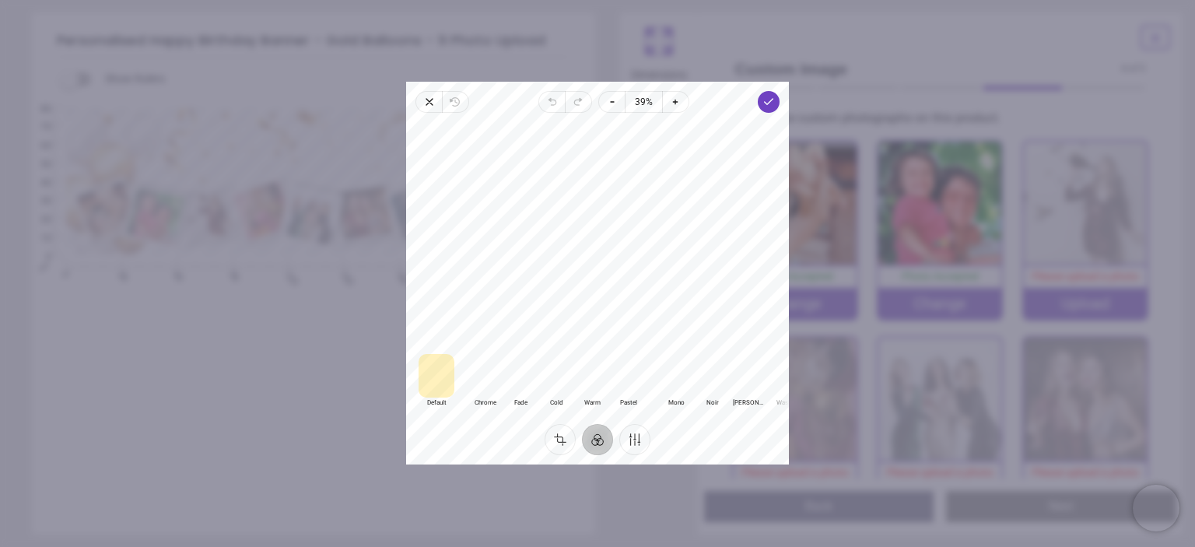
click at [482, 382] on div at bounding box center [485, 377] width 36 height 44
click at [520, 382] on div at bounding box center [521, 377] width 36 height 44
click at [559, 376] on div at bounding box center [556, 377] width 36 height 44
click at [591, 377] on div at bounding box center [592, 377] width 36 height 44
click at [441, 377] on div at bounding box center [437, 377] width 36 height 44
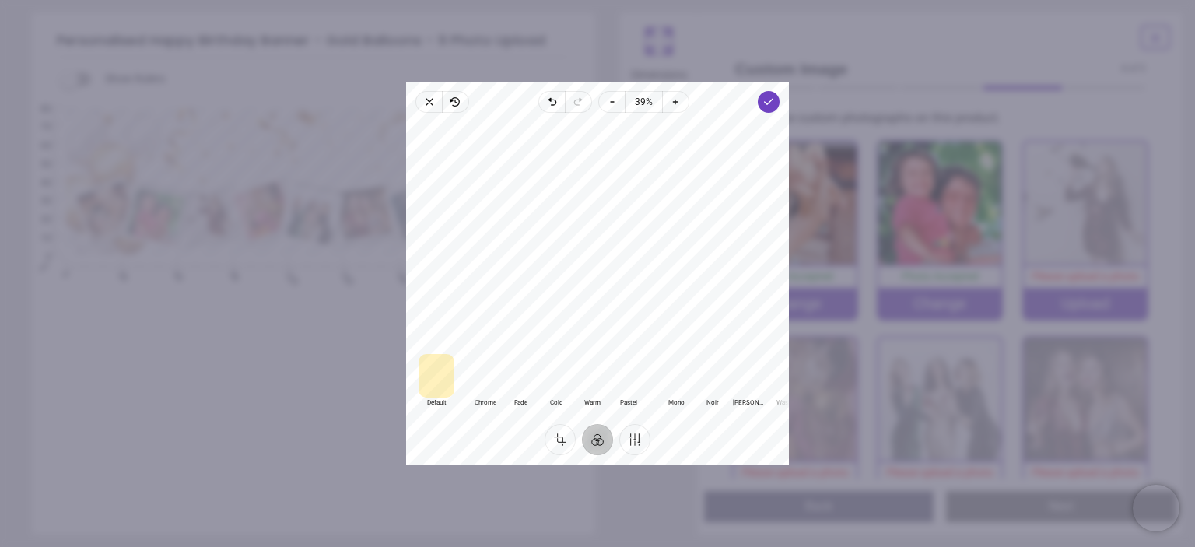
click at [591, 373] on div at bounding box center [592, 377] width 36 height 44
click at [517, 376] on div at bounding box center [521, 377] width 36 height 44
click at [430, 373] on div at bounding box center [437, 377] width 36 height 44
click at [523, 370] on div at bounding box center [521, 377] width 36 height 44
click at [485, 373] on div at bounding box center [485, 377] width 36 height 44
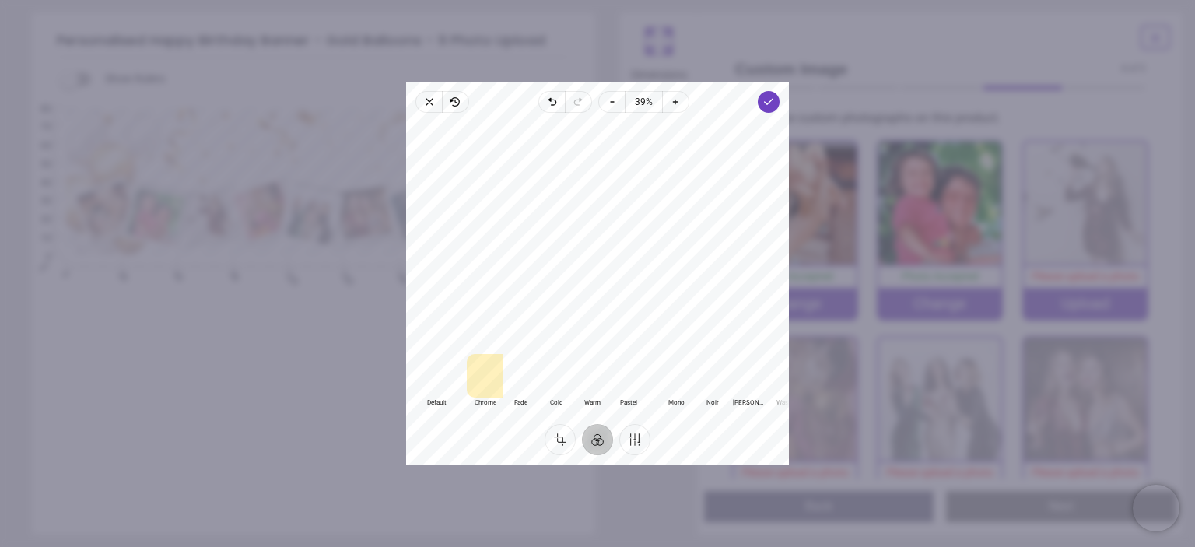
click at [436, 380] on div at bounding box center [437, 377] width 36 height 44
click at [524, 379] on div at bounding box center [521, 377] width 36 height 44
click at [431, 376] on div at bounding box center [437, 377] width 36 height 44
click at [526, 375] on div at bounding box center [521, 377] width 36 height 44
click at [768, 103] on polyline "button" at bounding box center [769, 101] width 9 height 5
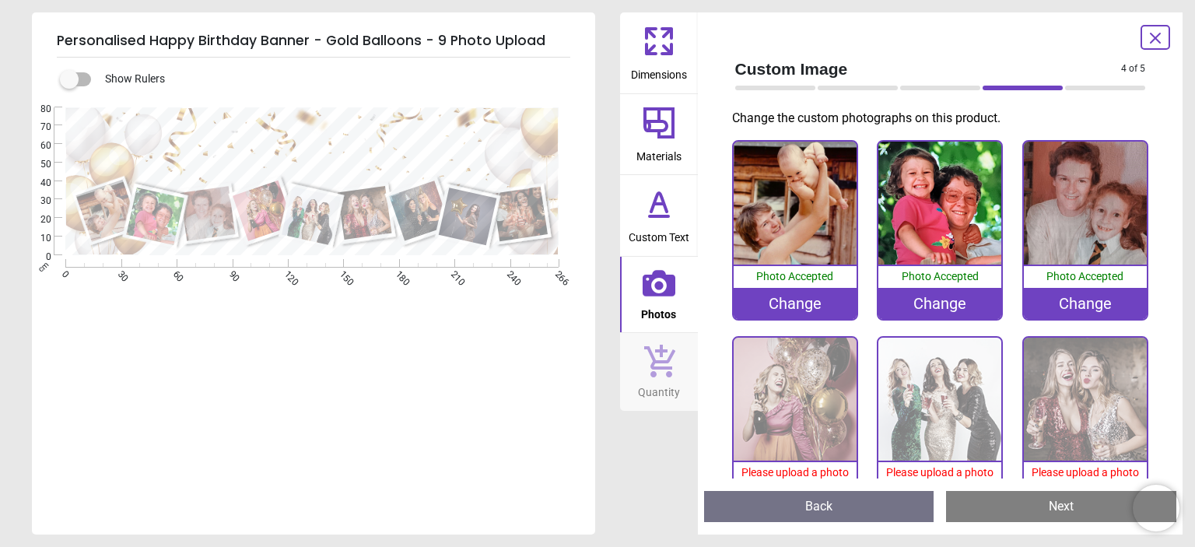
scroll to position [55, 0]
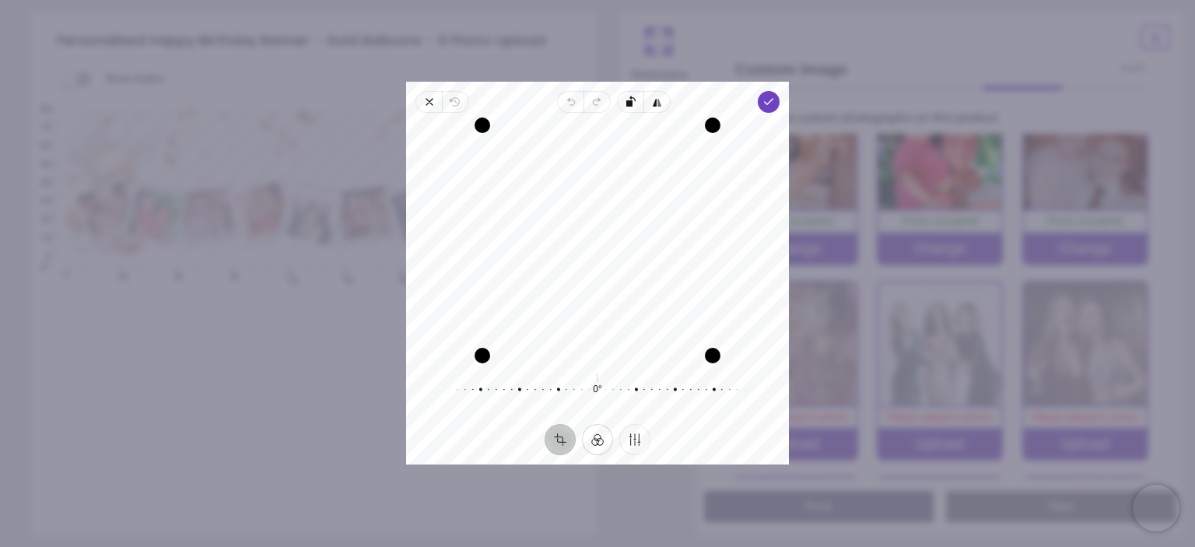
click at [593, 441] on button "Filter" at bounding box center [597, 440] width 31 height 31
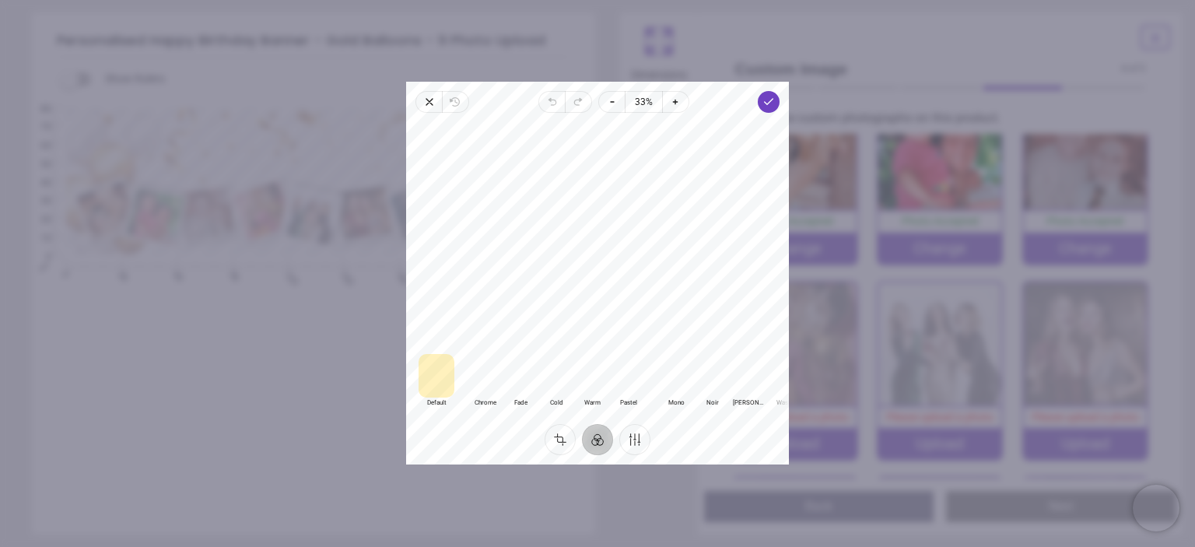
click at [482, 372] on div at bounding box center [485, 377] width 36 height 44
click at [517, 379] on div at bounding box center [521, 377] width 36 height 44
click at [552, 380] on div at bounding box center [556, 377] width 36 height 44
click at [587, 379] on div at bounding box center [592, 377] width 36 height 44
click at [442, 380] on div at bounding box center [437, 377] width 36 height 44
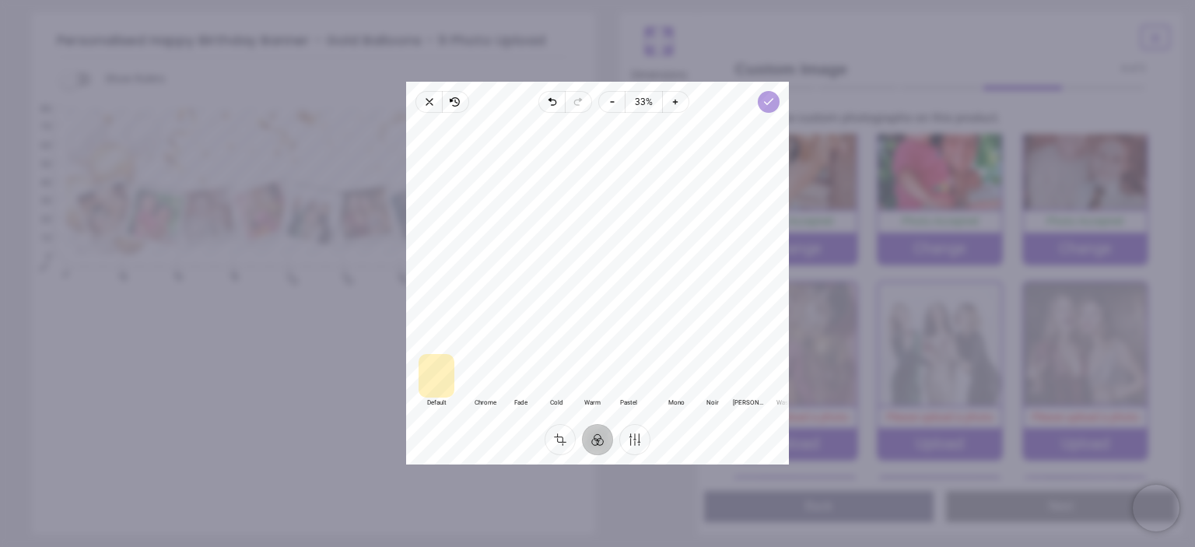
click at [770, 103] on icon "button" at bounding box center [768, 102] width 12 height 12
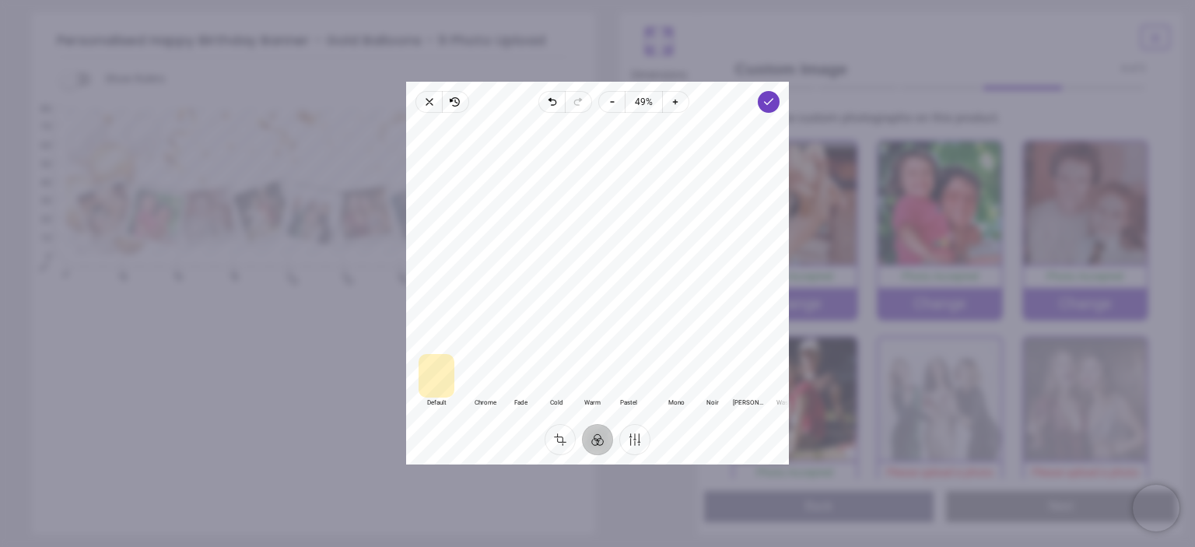
scroll to position [114, 0]
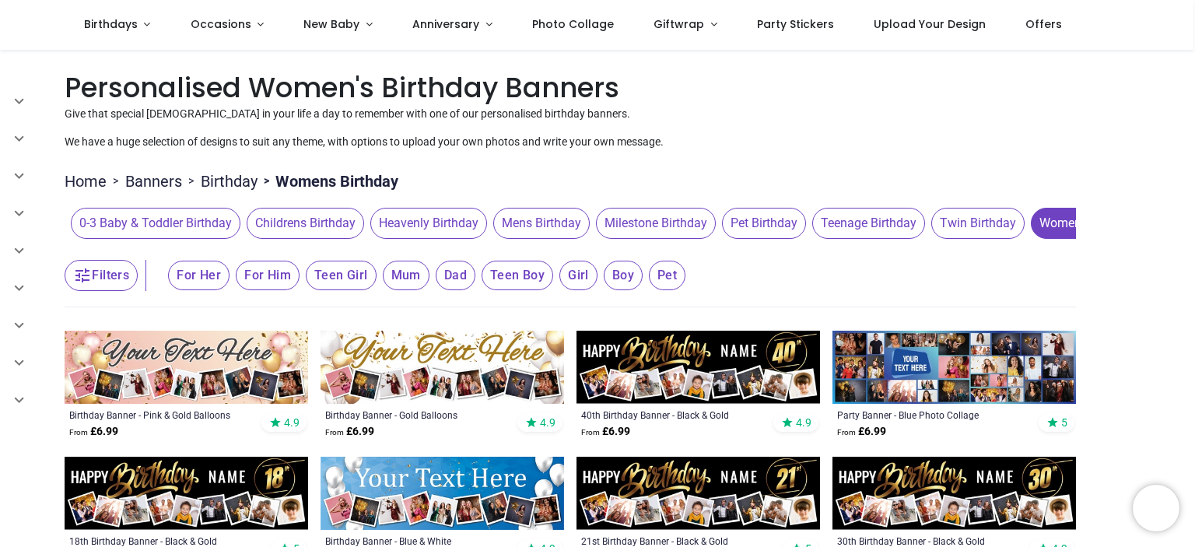
scroll to position [111, 0]
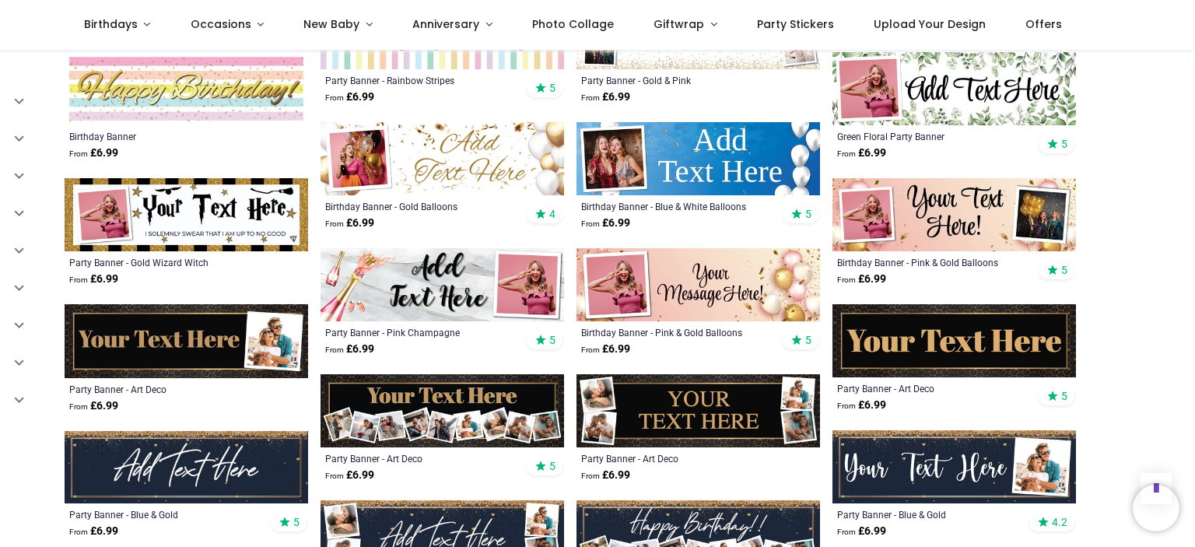
scroll to position [3137, 0]
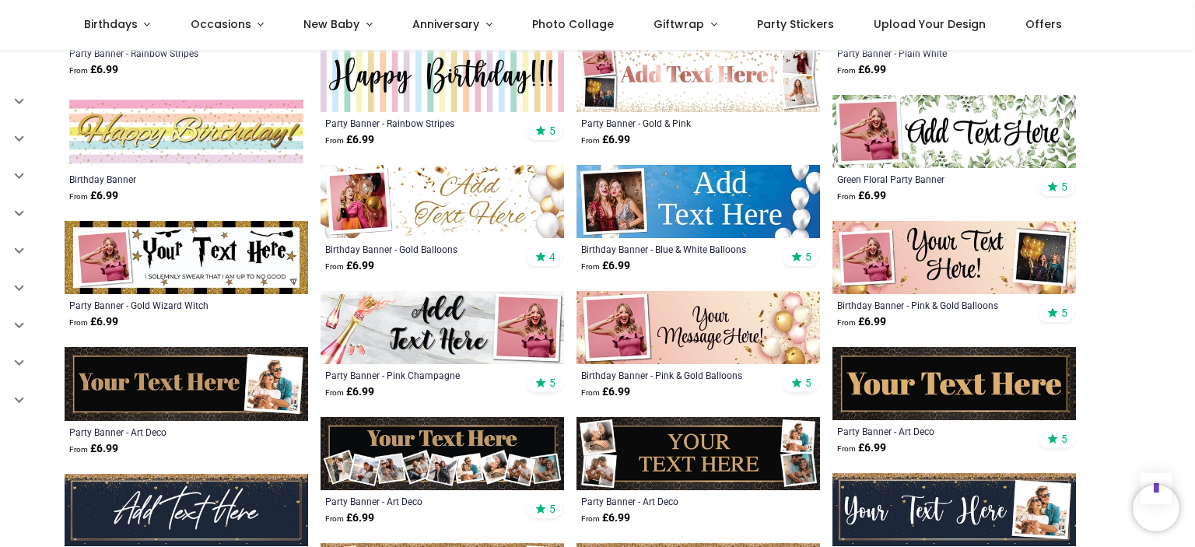
click at [931, 237] on img at bounding box center [955, 257] width 244 height 73
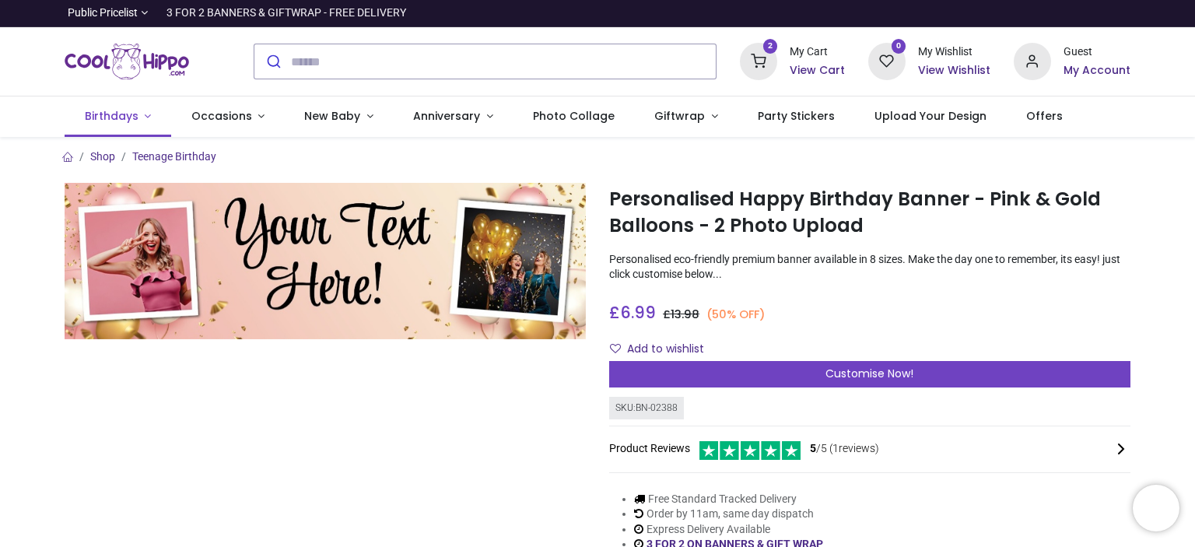
click at [115, 107] on link "Birthdays" at bounding box center [118, 116] width 107 height 40
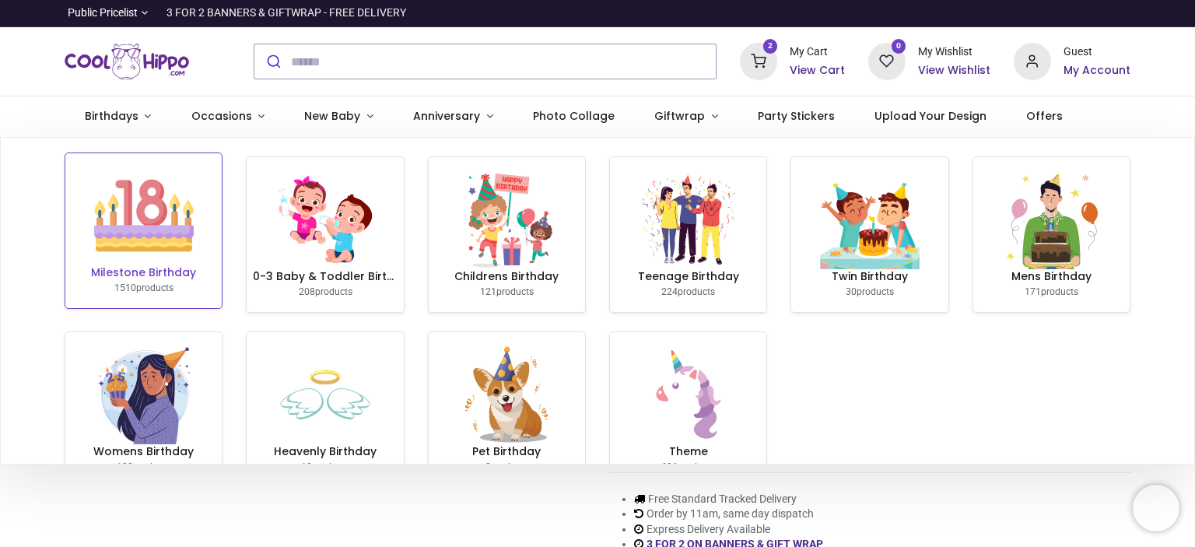
click at [173, 230] on img at bounding box center [144, 216] width 100 height 100
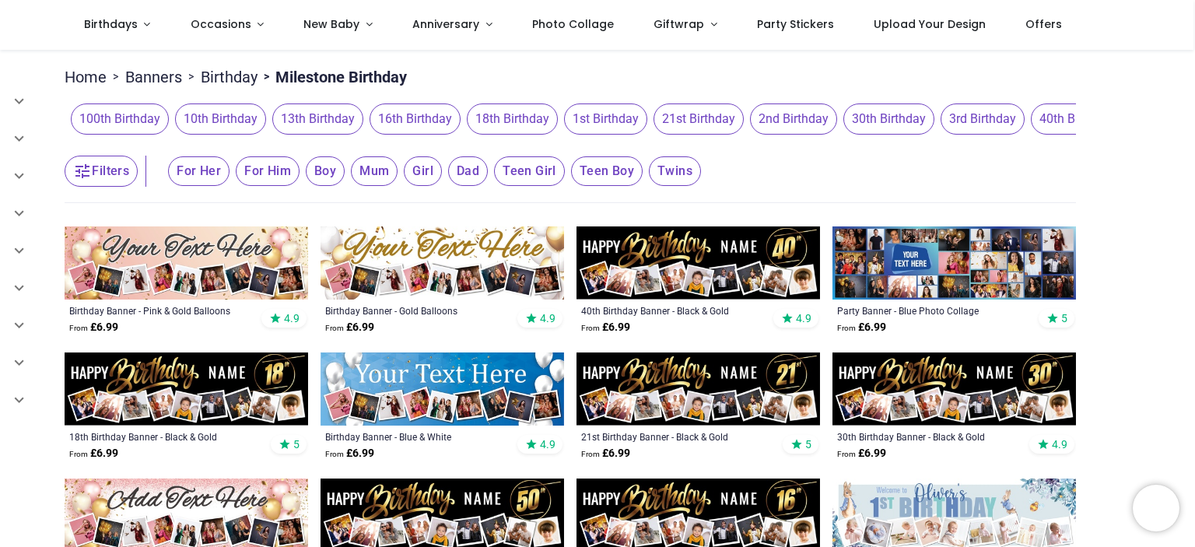
scroll to position [105, 0]
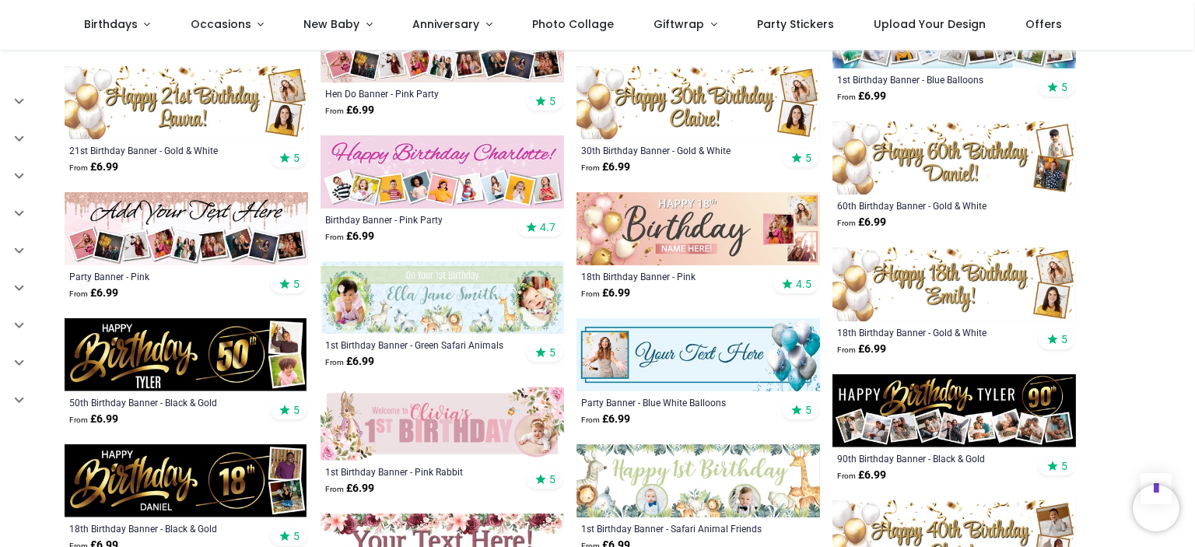
scroll to position [1343, 0]
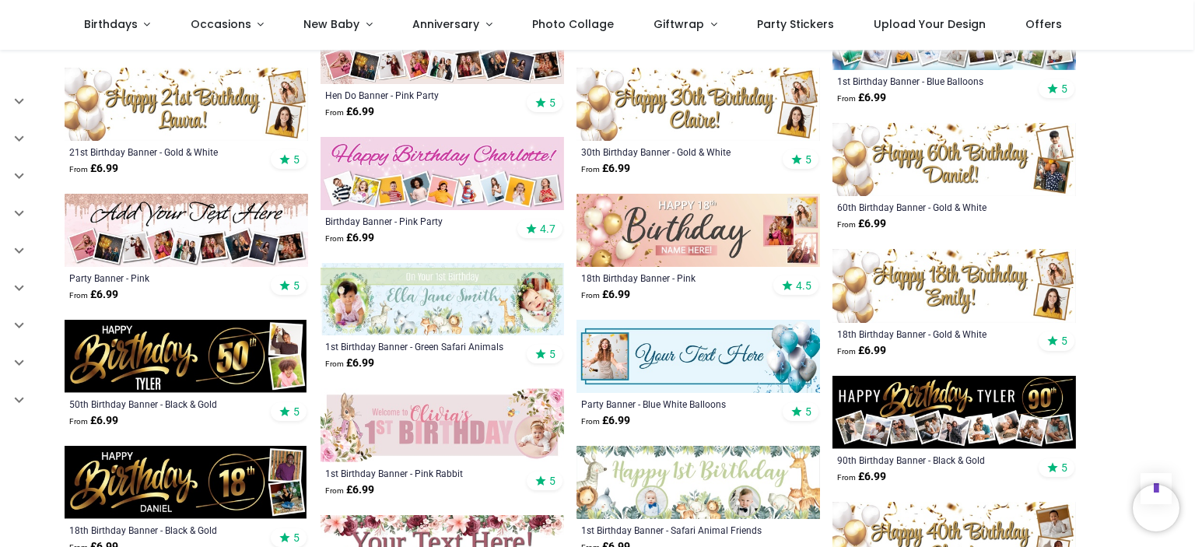
click at [925, 154] on img at bounding box center [955, 159] width 244 height 73
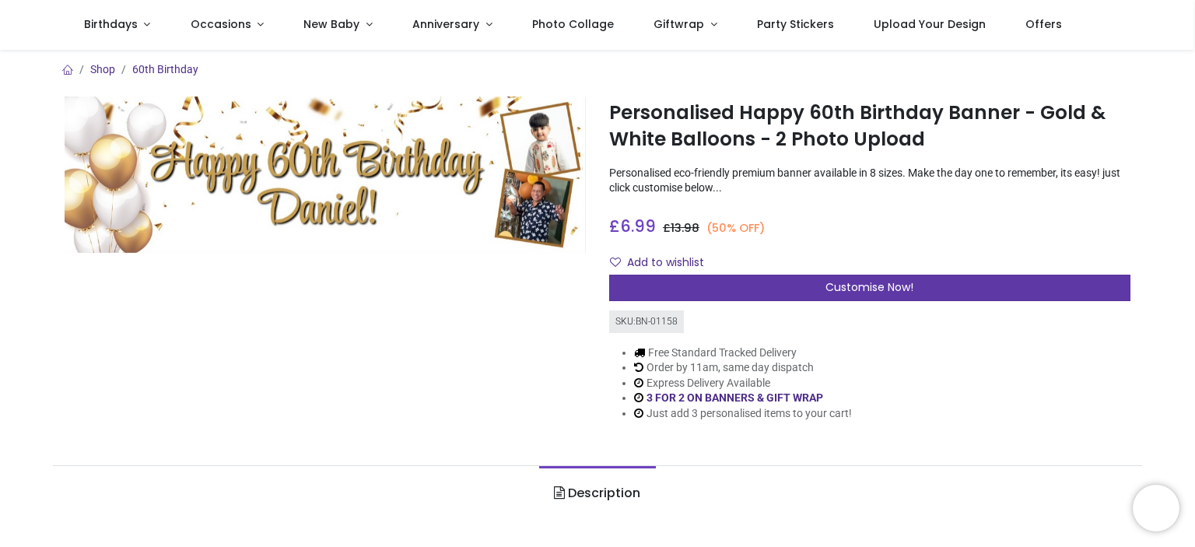
click at [840, 282] on span "Customise Now!" at bounding box center [869, 287] width 88 height 16
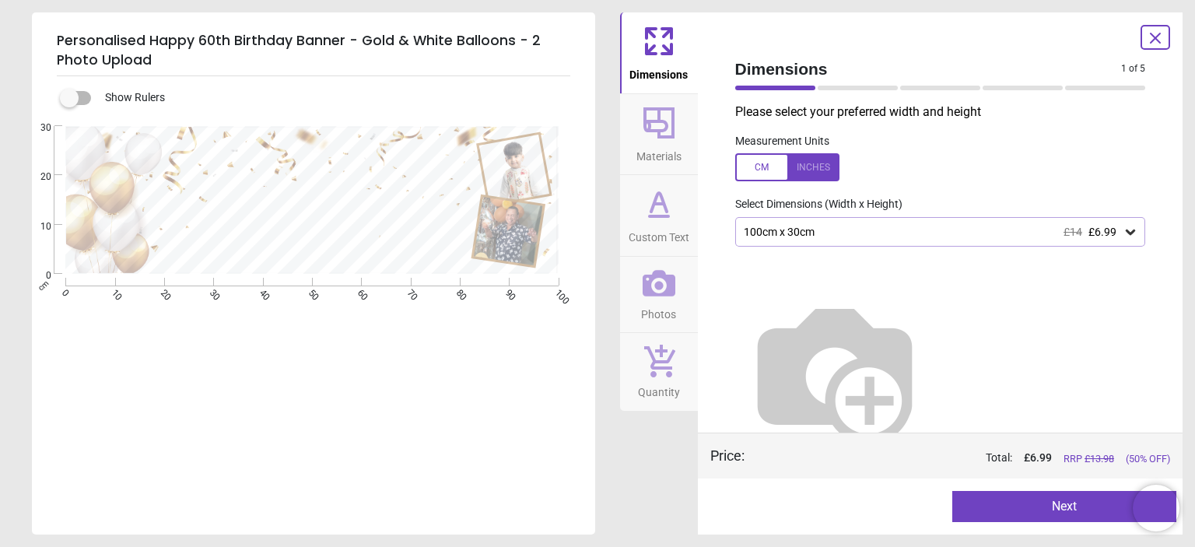
click at [1123, 230] on icon at bounding box center [1131, 232] width 16 height 16
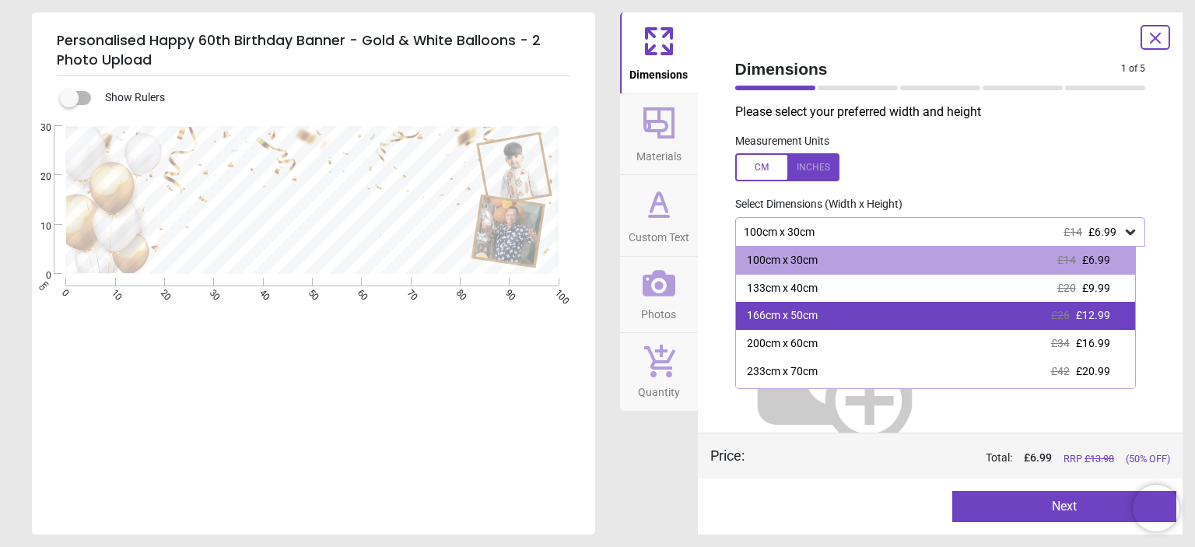
click at [1043, 317] on div "166cm x 50cm £26 £12.99" at bounding box center [935, 316] width 399 height 28
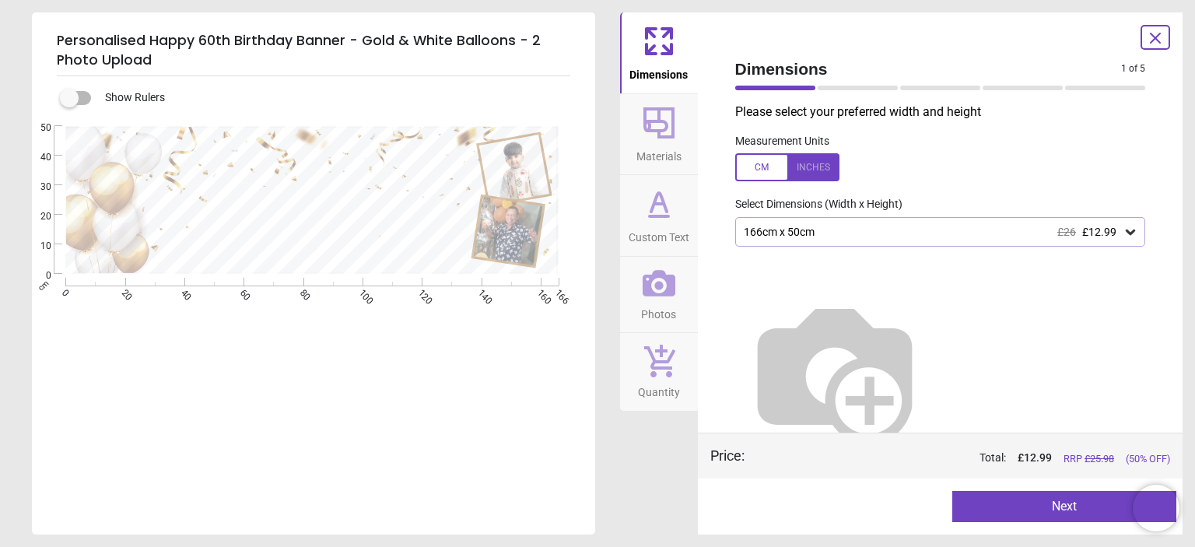
click at [654, 127] on icon at bounding box center [658, 122] width 37 height 37
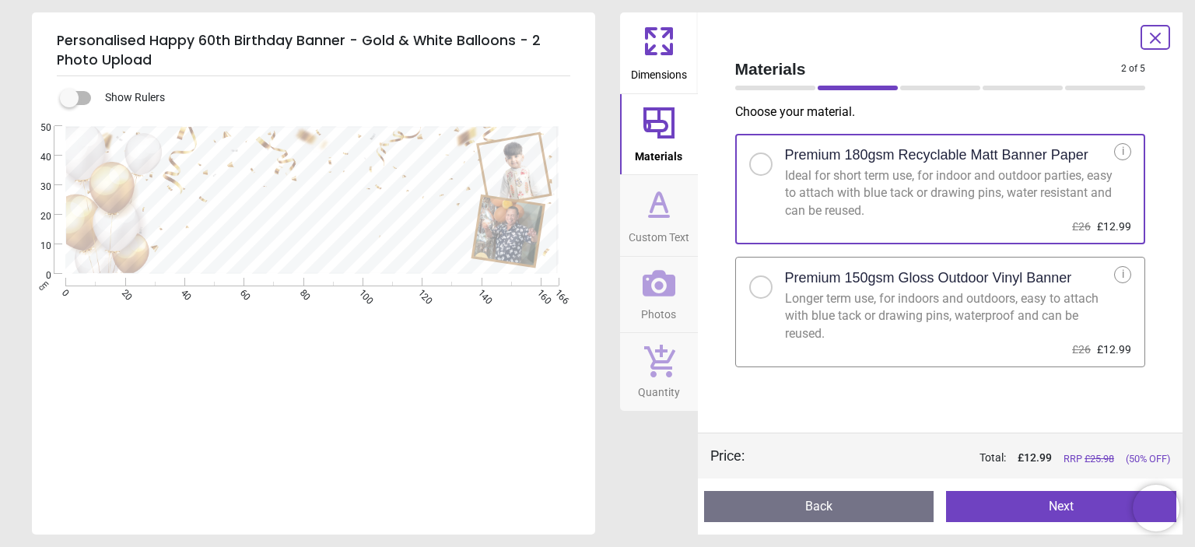
click at [657, 211] on icon at bounding box center [658, 203] width 37 height 37
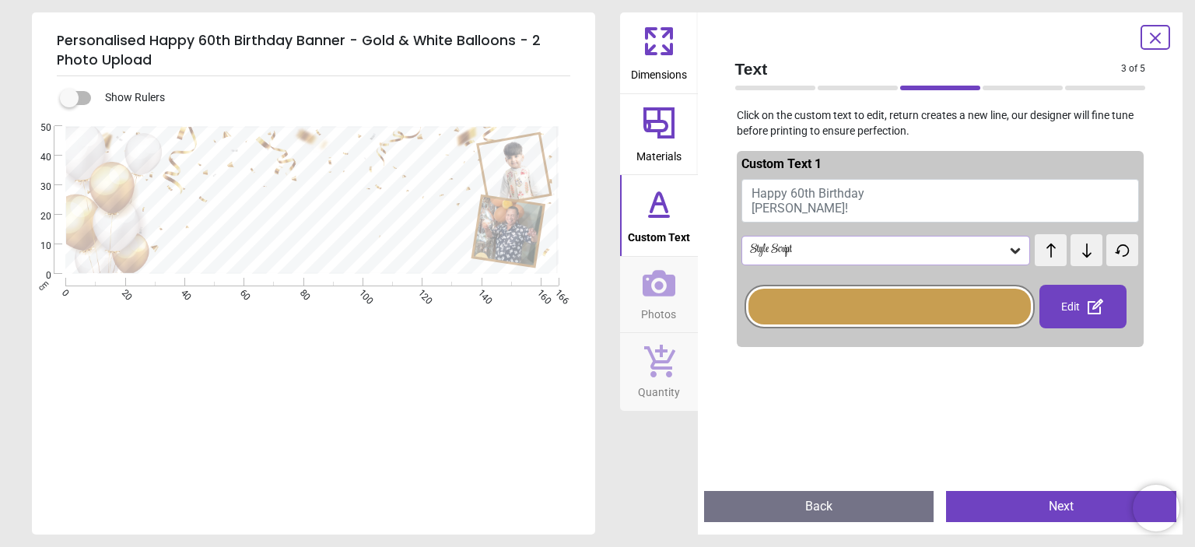
click at [803, 189] on span "Happy 60th Birthday Daniel!" at bounding box center [808, 201] width 113 height 30
type textarea "**********"
click at [654, 292] on icon at bounding box center [659, 283] width 33 height 26
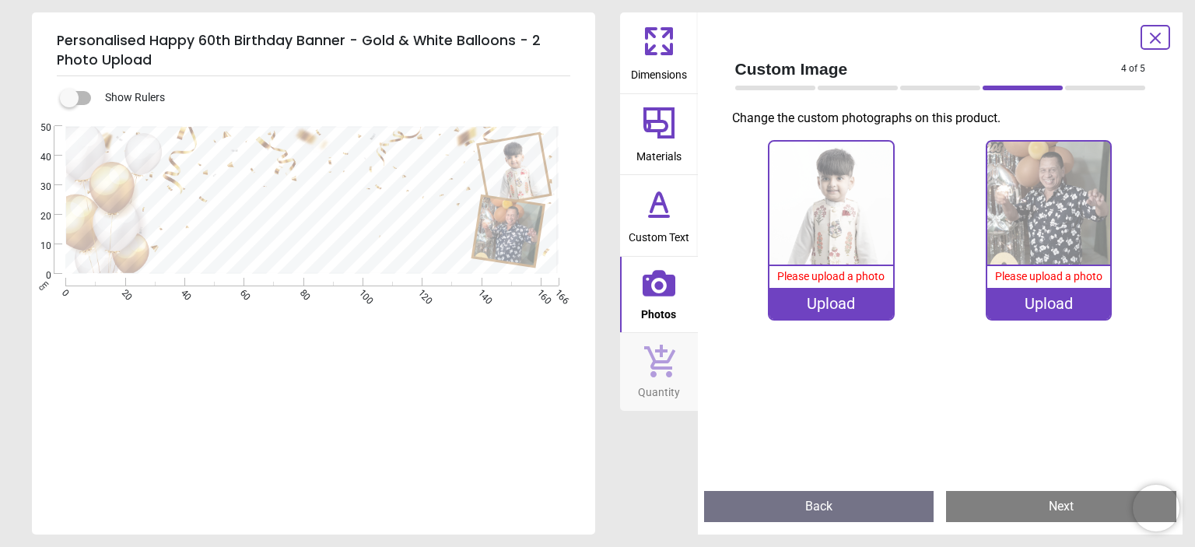
click at [814, 301] on div "Upload" at bounding box center [830, 303] width 123 height 31
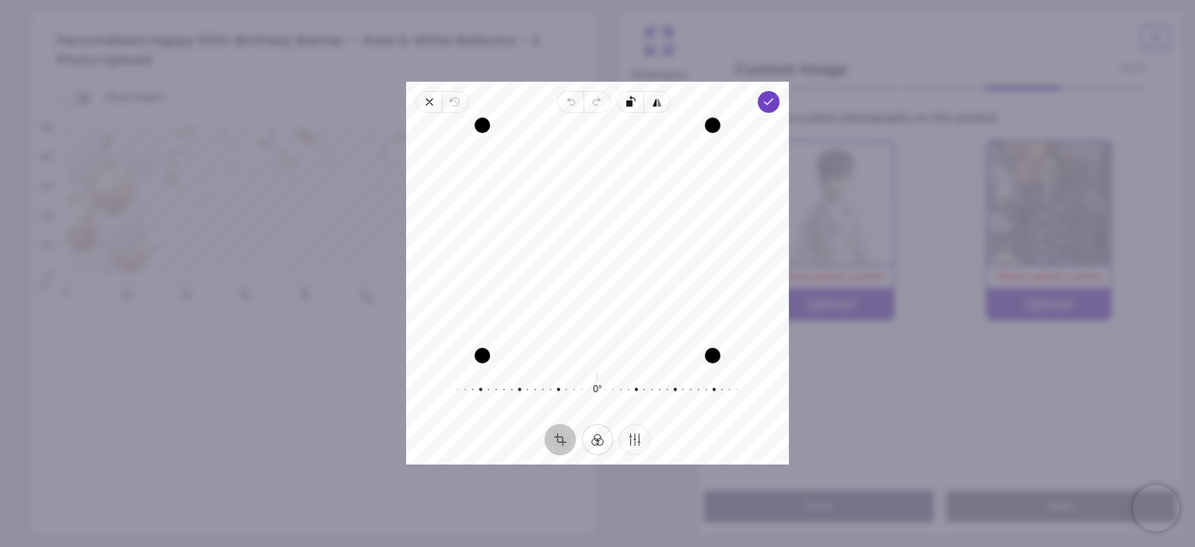
click at [598, 437] on button "Filter" at bounding box center [597, 440] width 31 height 31
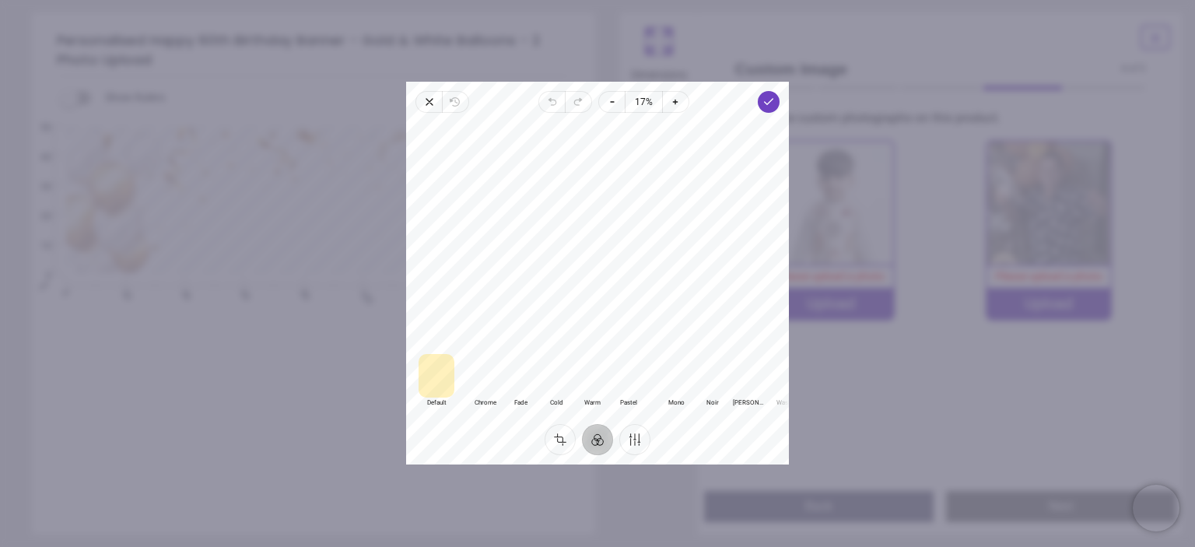
click at [485, 379] on div at bounding box center [485, 377] width 36 height 44
click at [520, 379] on div at bounding box center [521, 377] width 36 height 44
click at [552, 377] on div at bounding box center [556, 377] width 36 height 44
click at [584, 378] on div at bounding box center [592, 377] width 36 height 44
click at [437, 373] on div at bounding box center [437, 377] width 36 height 44
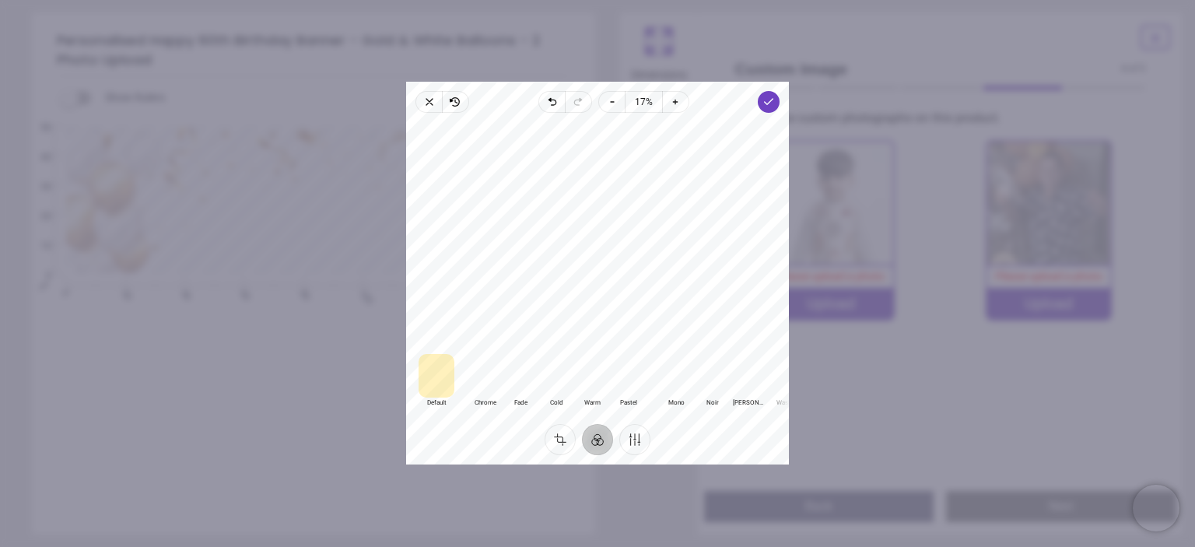
click at [485, 376] on div at bounding box center [485, 377] width 36 height 44
click at [669, 105] on icon "button" at bounding box center [675, 102] width 12 height 12
click at [434, 378] on div at bounding box center [437, 377] width 36 height 44
click at [594, 378] on div at bounding box center [592, 377] width 36 height 44
click at [482, 376] on div at bounding box center [485, 377] width 36 height 44
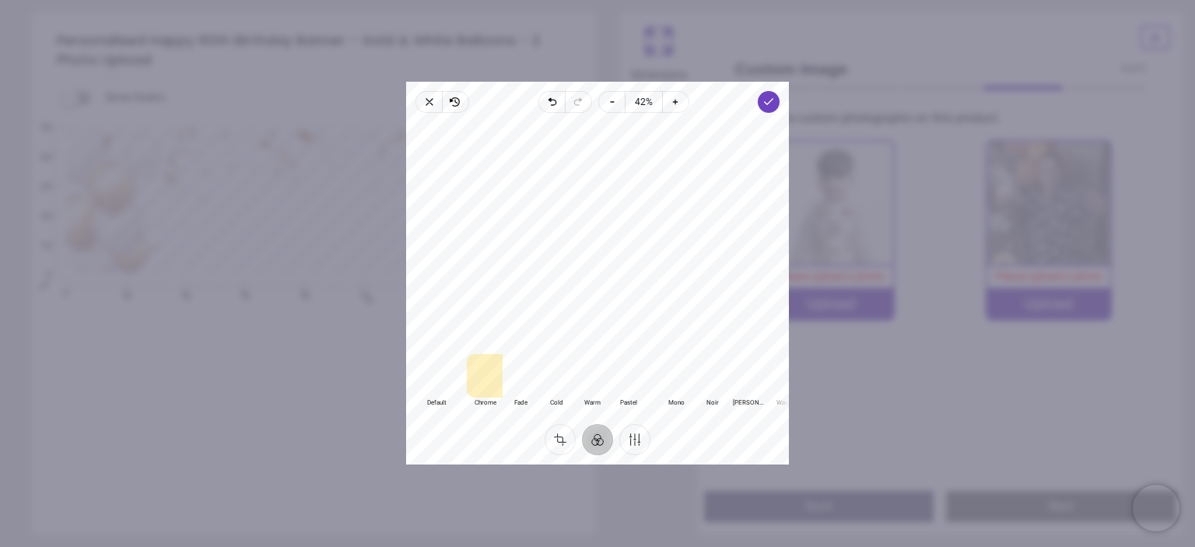
click at [588, 375] on div at bounding box center [592, 377] width 36 height 44
click at [770, 102] on polyline "button" at bounding box center [769, 101] width 9 height 5
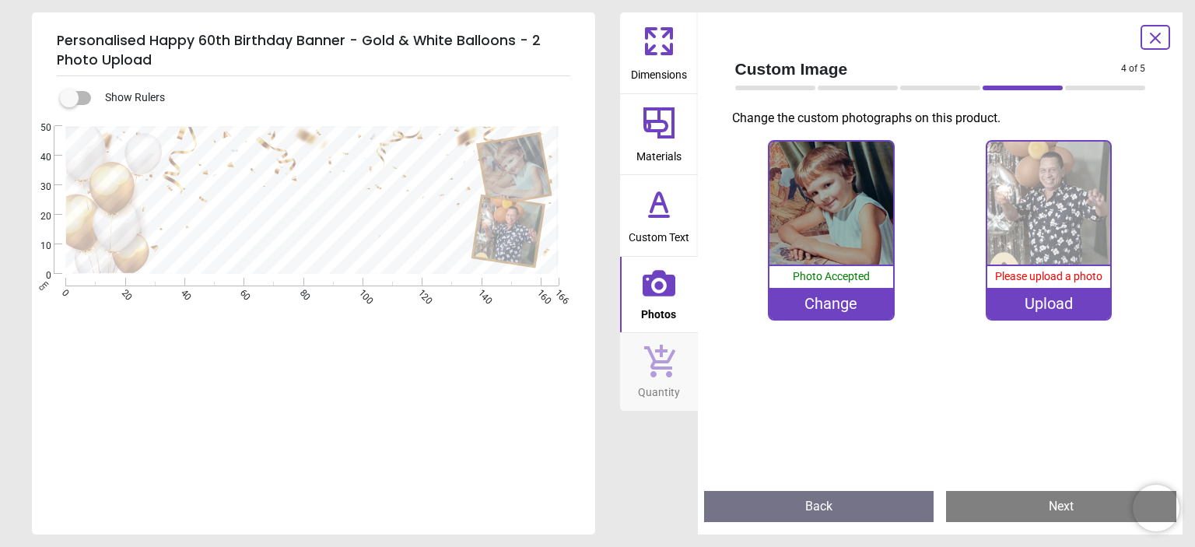
click at [826, 300] on div "Change" at bounding box center [830, 303] width 123 height 31
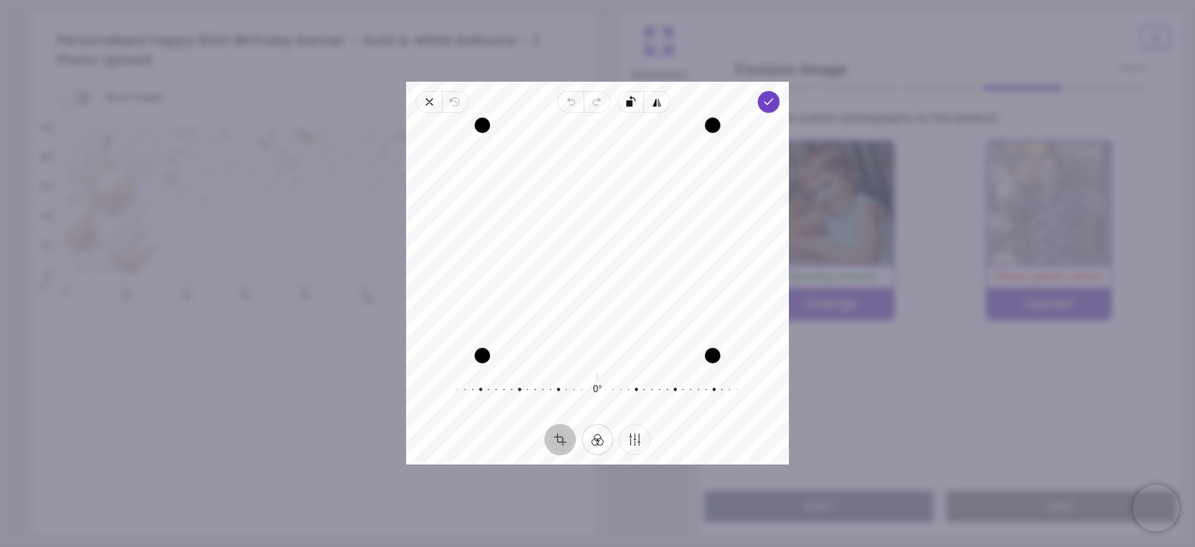
click at [594, 440] on button "Filter" at bounding box center [597, 440] width 31 height 31
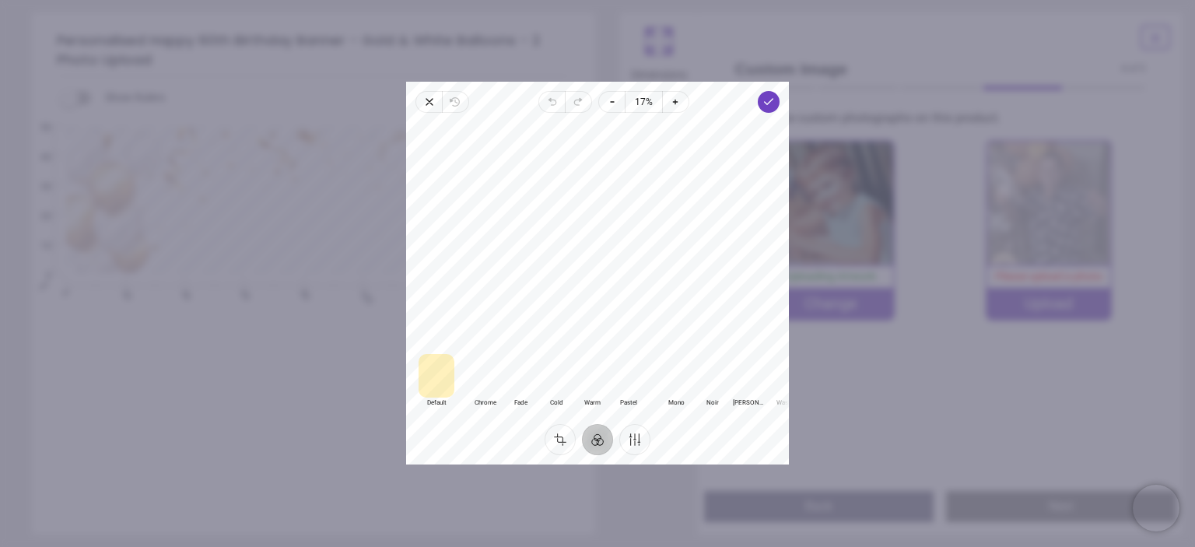
click at [591, 385] on div at bounding box center [592, 377] width 36 height 44
click at [632, 441] on button "Finetune" at bounding box center [634, 440] width 31 height 31
click at [597, 359] on div "0 Reset" at bounding box center [597, 369] width 299 height 44
click at [622, 399] on span "Exposure" at bounding box center [636, 401] width 35 height 9
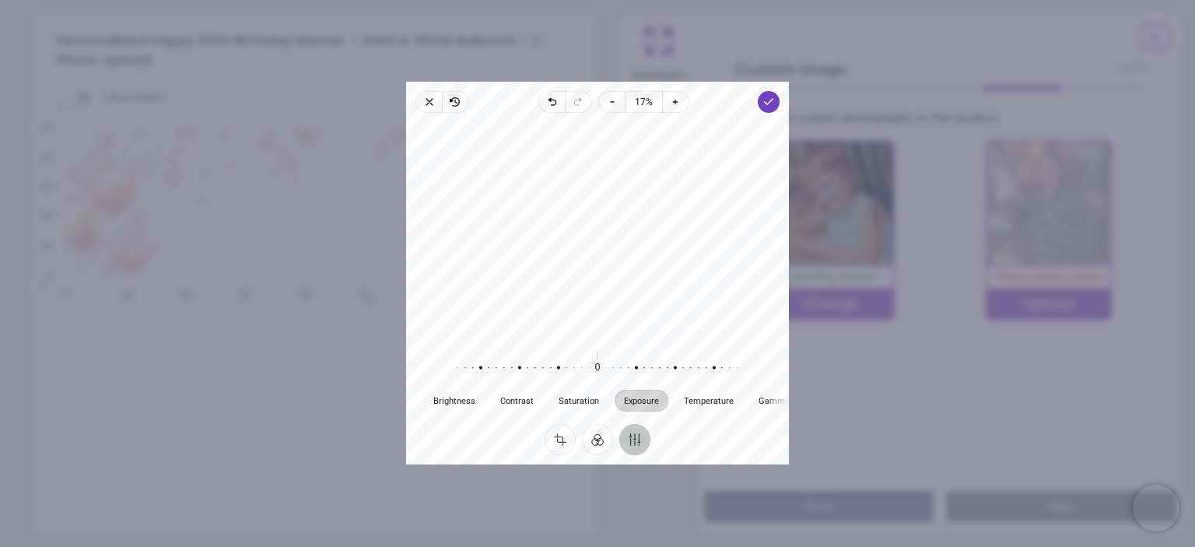
drag, startPoint x: 622, startPoint y: 399, endPoint x: 636, endPoint y: 400, distance: 14.0
click at [636, 400] on div "Brightness Contrast Saturation Exposure Temperature Gamma Clarity Vignette" at bounding box center [665, 402] width 507 height 22
click at [593, 361] on div "3 Reset" at bounding box center [597, 369] width 299 height 44
drag, startPoint x: 597, startPoint y: 354, endPoint x: 607, endPoint y: 358, distance: 10.8
click at [607, 358] on button "Reset" at bounding box center [596, 356] width 25 height 15
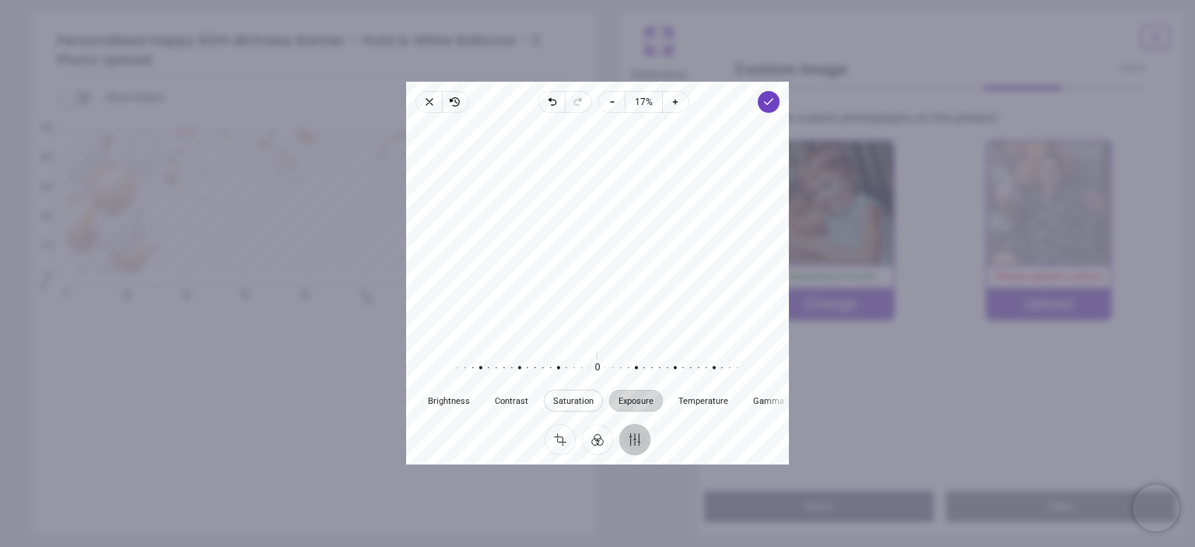
click at [558, 401] on span "Saturation" at bounding box center [573, 401] width 40 height 9
drag, startPoint x: 597, startPoint y: 357, endPoint x: 594, endPoint y: 366, distance: 9.6
click at [594, 366] on div at bounding box center [587, 369] width 299 height 44
click at [602, 352] on button "Reset" at bounding box center [596, 356] width 25 height 15
click at [696, 398] on span "Temperature" at bounding box center [703, 401] width 50 height 9
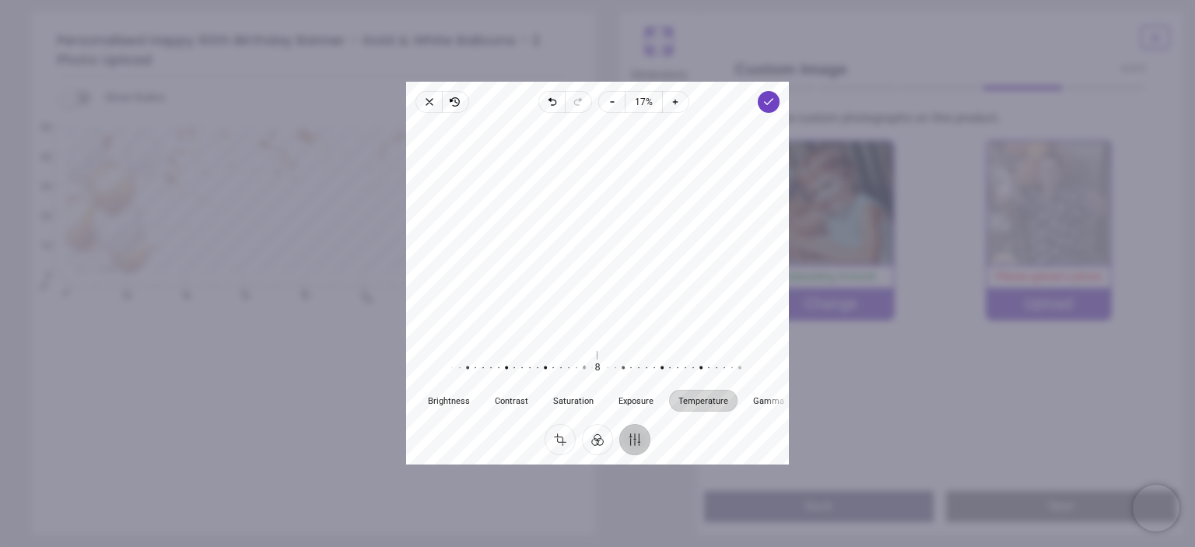
drag, startPoint x: 595, startPoint y: 354, endPoint x: 582, endPoint y: 373, distance: 22.9
click at [582, 373] on div at bounding box center [576, 369] width 299 height 44
click at [761, 398] on span "Gamma" at bounding box center [768, 401] width 31 height 9
click at [597, 361] on div "-2 Reset" at bounding box center [597, 369] width 299 height 44
click at [591, 355] on button "Reset" at bounding box center [596, 356] width 25 height 15
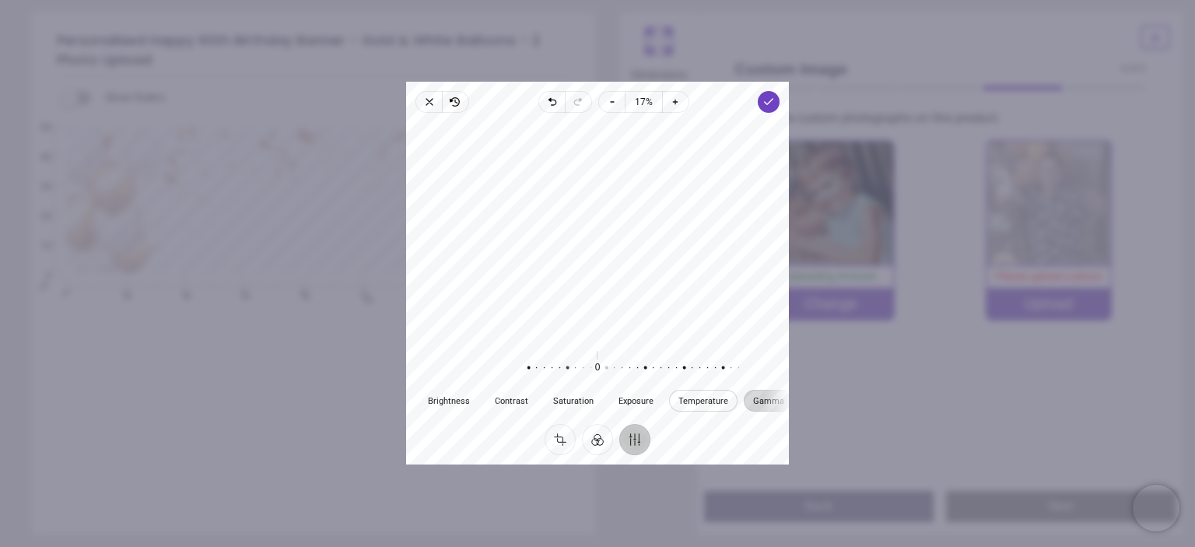
click at [691, 401] on span "Temperature" at bounding box center [703, 401] width 50 height 9
click at [458, 401] on span "Brightness" at bounding box center [449, 401] width 42 height 9
click at [596, 359] on div "0 Reset" at bounding box center [597, 369] width 299 height 44
click at [688, 398] on span "Temperature" at bounding box center [703, 401] width 50 height 9
drag, startPoint x: 597, startPoint y: 357, endPoint x: 587, endPoint y: 360, distance: 10.6
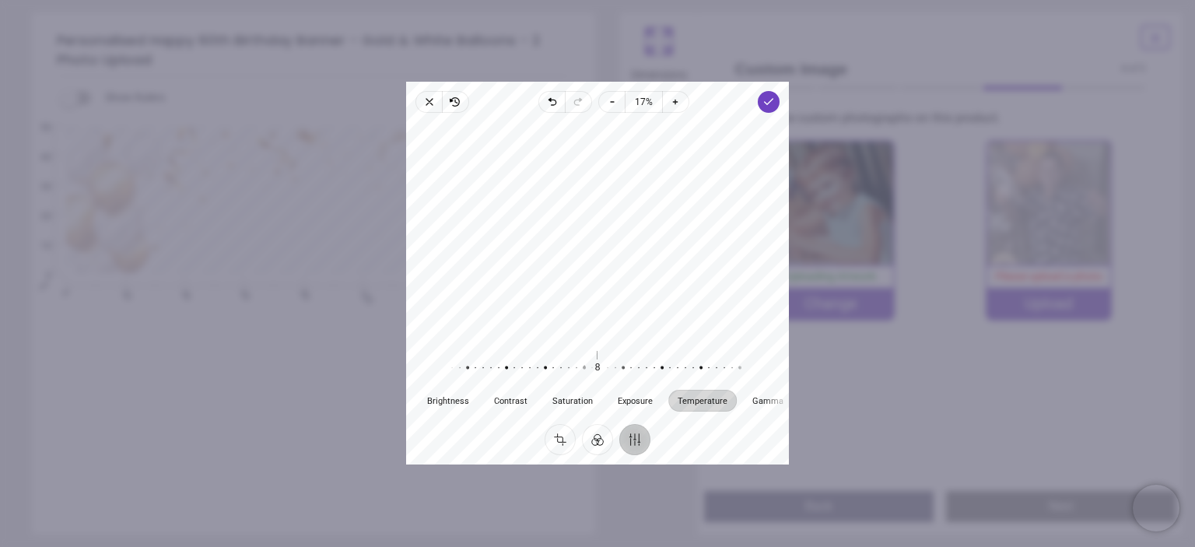
click at [587, 358] on button "Reset" at bounding box center [596, 356] width 25 height 15
click at [768, 103] on polyline "button" at bounding box center [769, 101] width 9 height 5
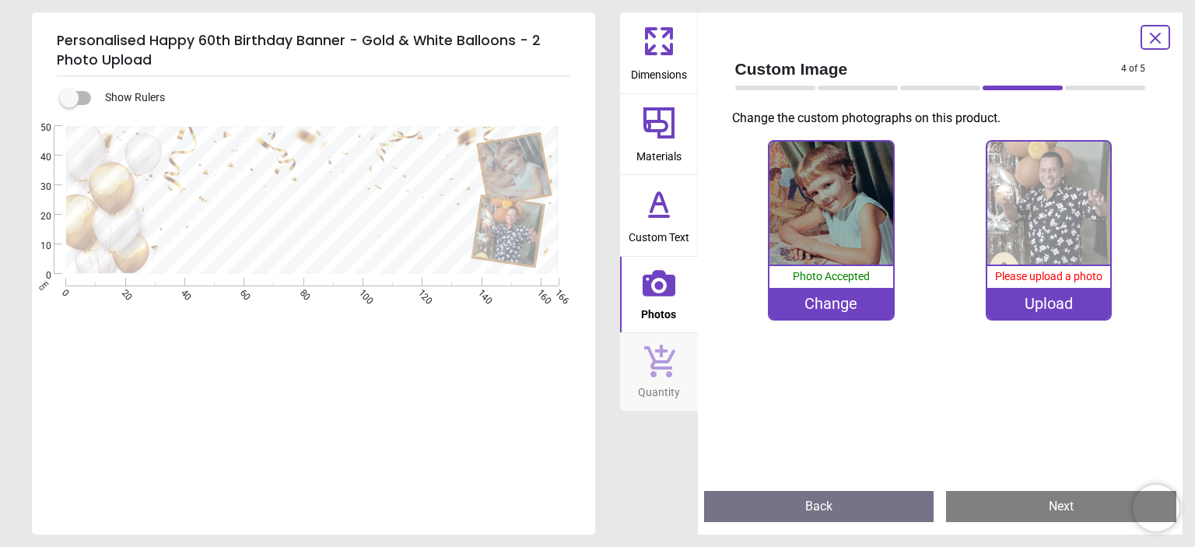
click at [1036, 300] on div "Upload" at bounding box center [1048, 303] width 123 height 31
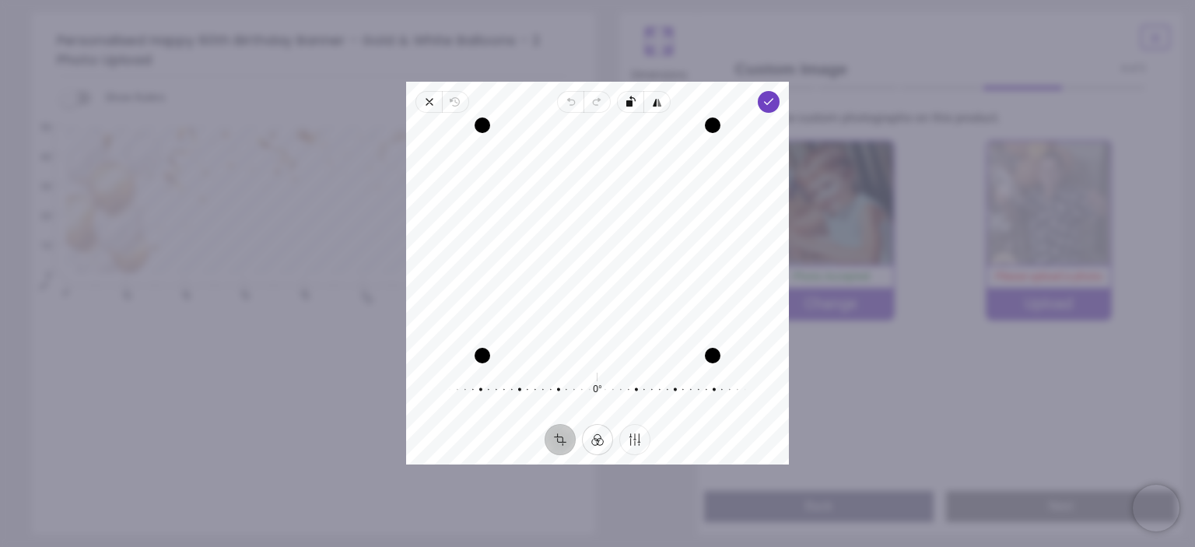
click at [597, 437] on button "Filter" at bounding box center [597, 440] width 31 height 31
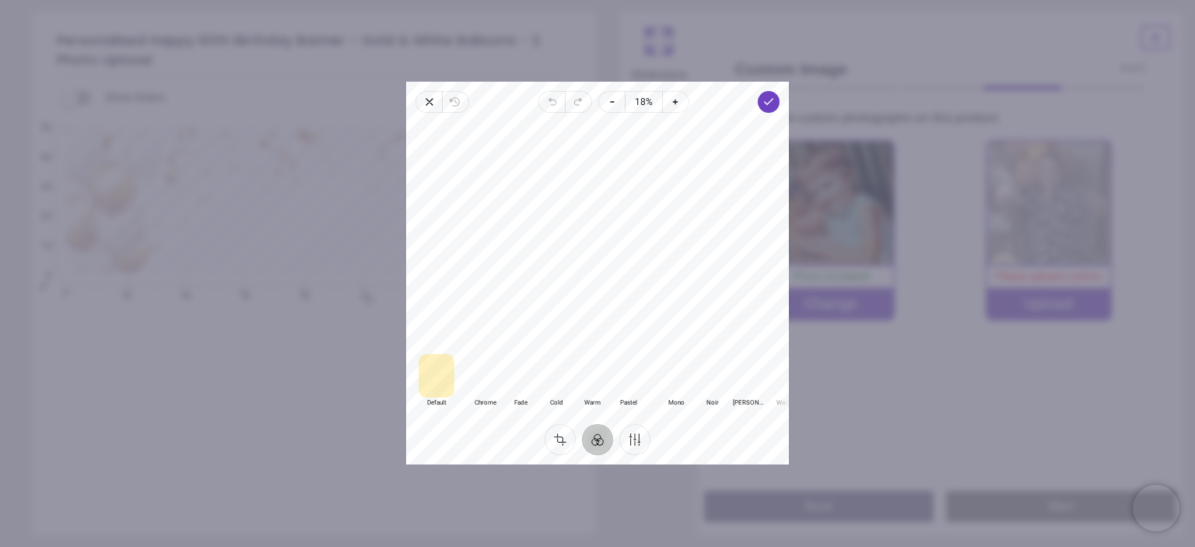
click at [484, 376] on div at bounding box center [485, 377] width 36 height 44
click at [520, 377] on div at bounding box center [521, 377] width 36 height 44
click at [552, 376] on div at bounding box center [556, 377] width 36 height 44
click at [594, 375] on div at bounding box center [592, 377] width 36 height 44
click at [425, 375] on div at bounding box center [437, 377] width 36 height 44
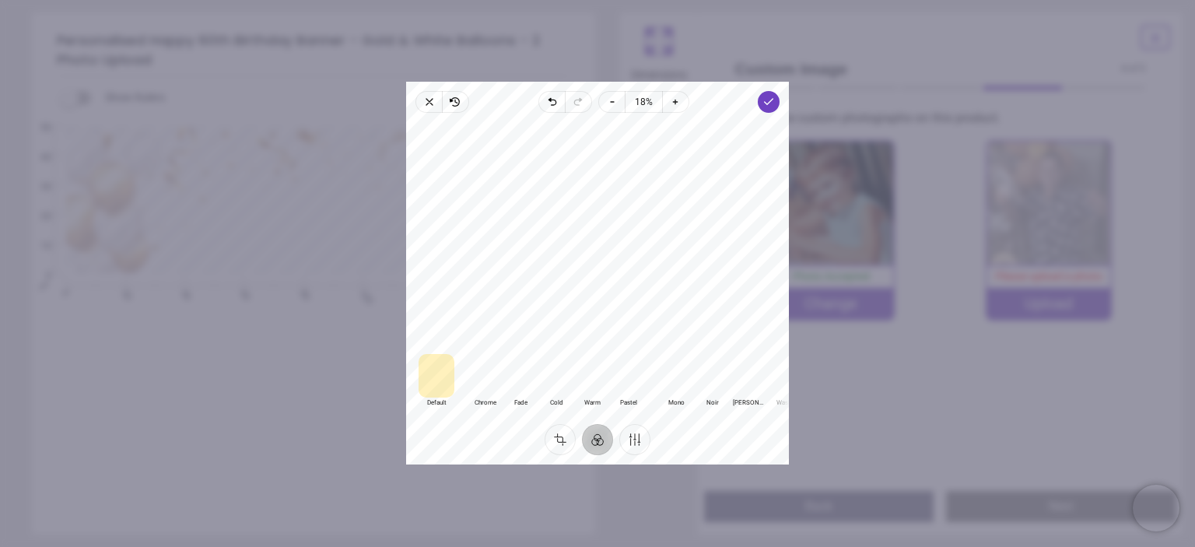
click at [588, 385] on div at bounding box center [592, 377] width 36 height 44
click at [430, 370] on div at bounding box center [437, 377] width 36 height 44
click at [635, 441] on button "Finetune" at bounding box center [634, 440] width 31 height 31
click at [700, 398] on span "Temperature" at bounding box center [703, 401] width 50 height 9
drag, startPoint x: 596, startPoint y: 352, endPoint x: 587, endPoint y: 372, distance: 21.6
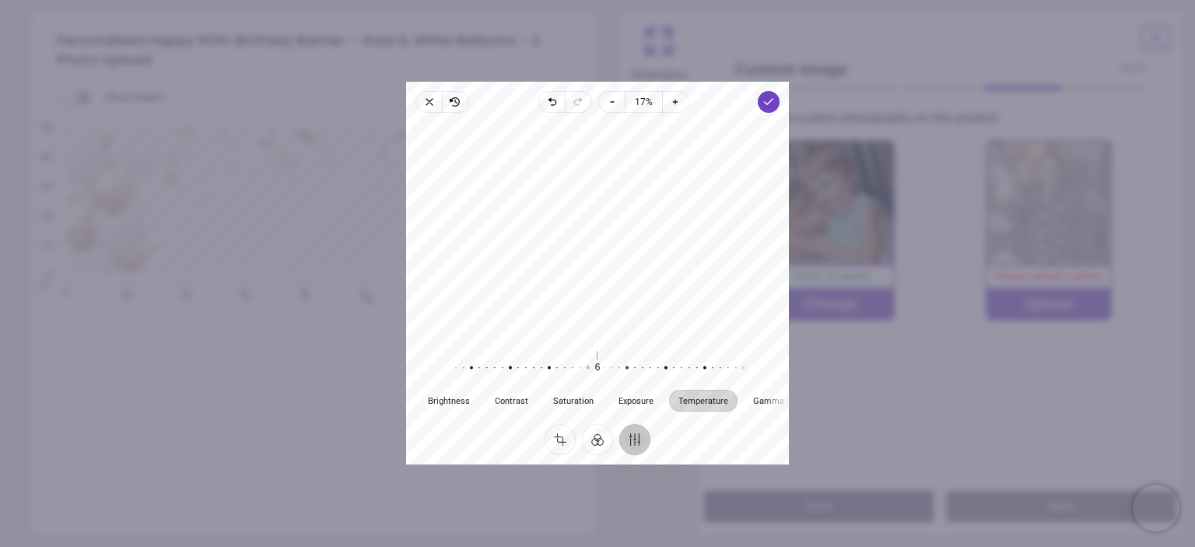
click at [587, 372] on div at bounding box center [580, 369] width 299 height 44
click at [772, 110] on span "Done" at bounding box center [769, 102] width 22 height 22
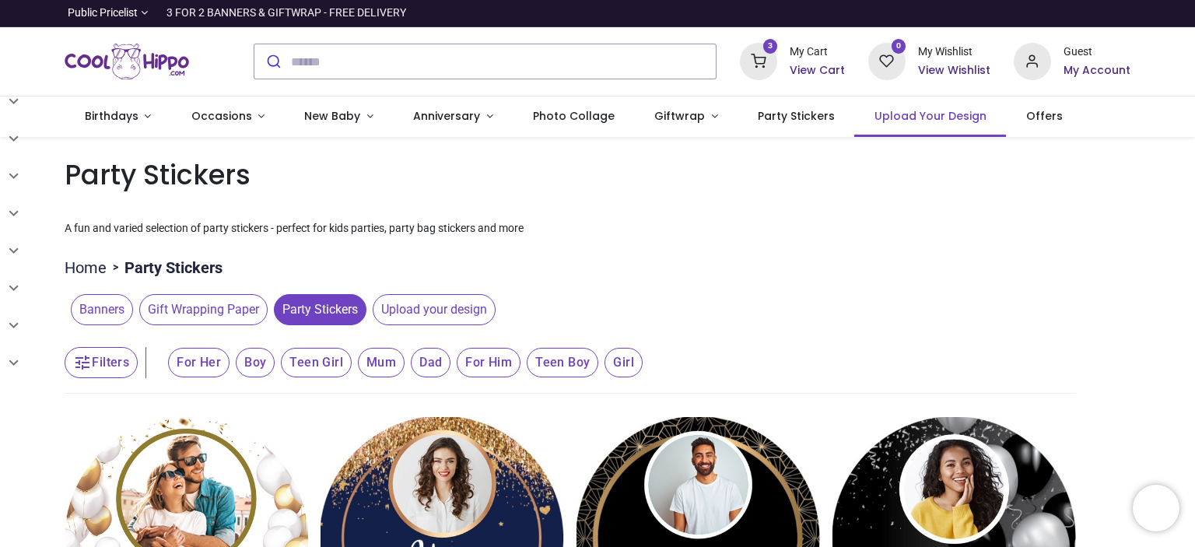
click at [875, 115] on span "Upload Your Design" at bounding box center [931, 116] width 112 height 16
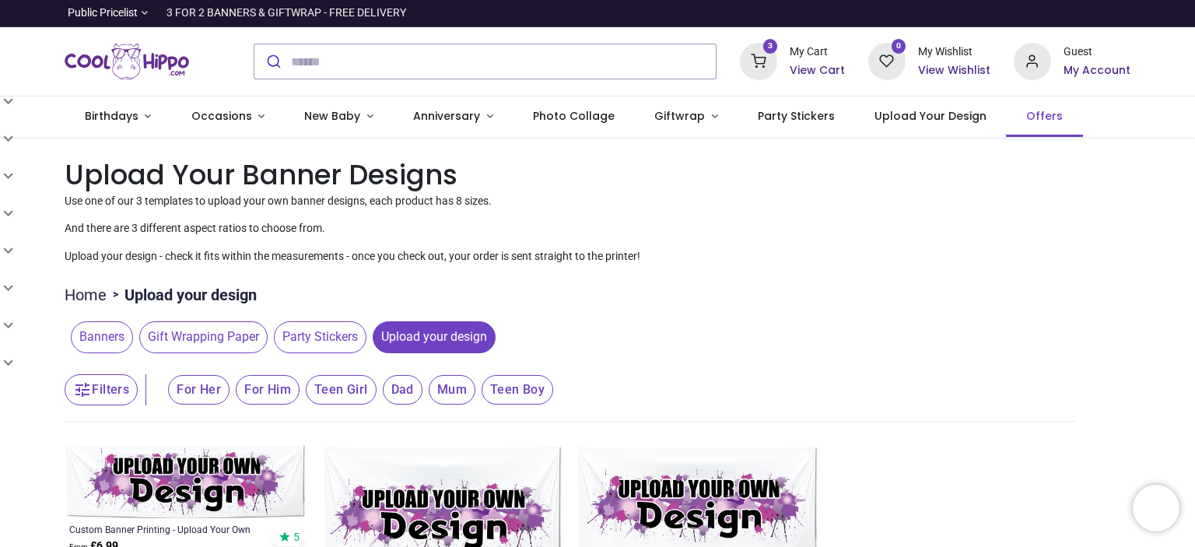
click at [1026, 115] on span "Offers" at bounding box center [1044, 116] width 37 height 16
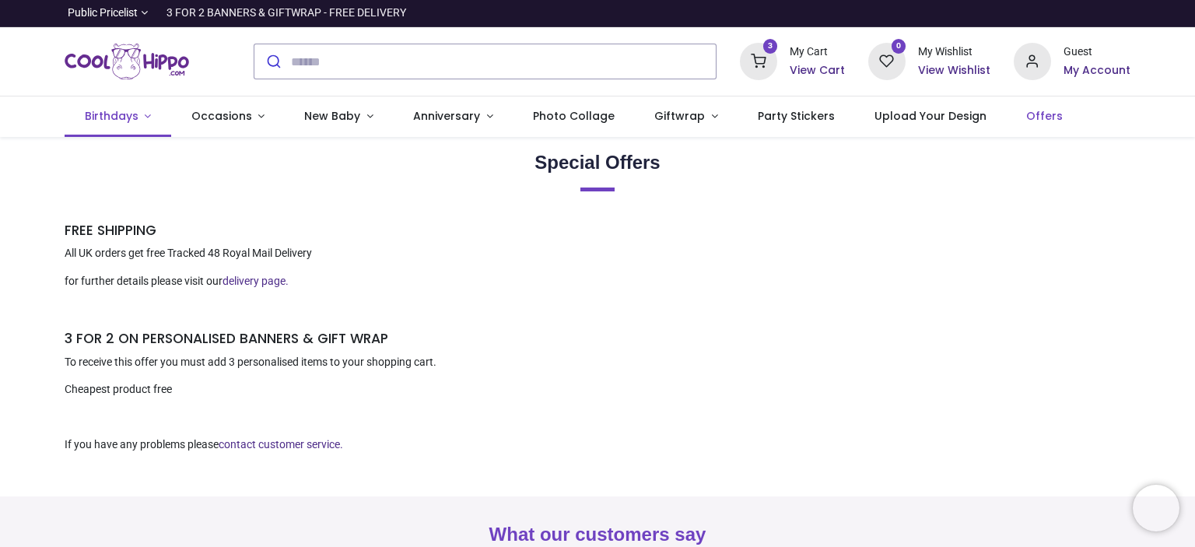
click at [119, 127] on link "Birthdays" at bounding box center [118, 116] width 107 height 40
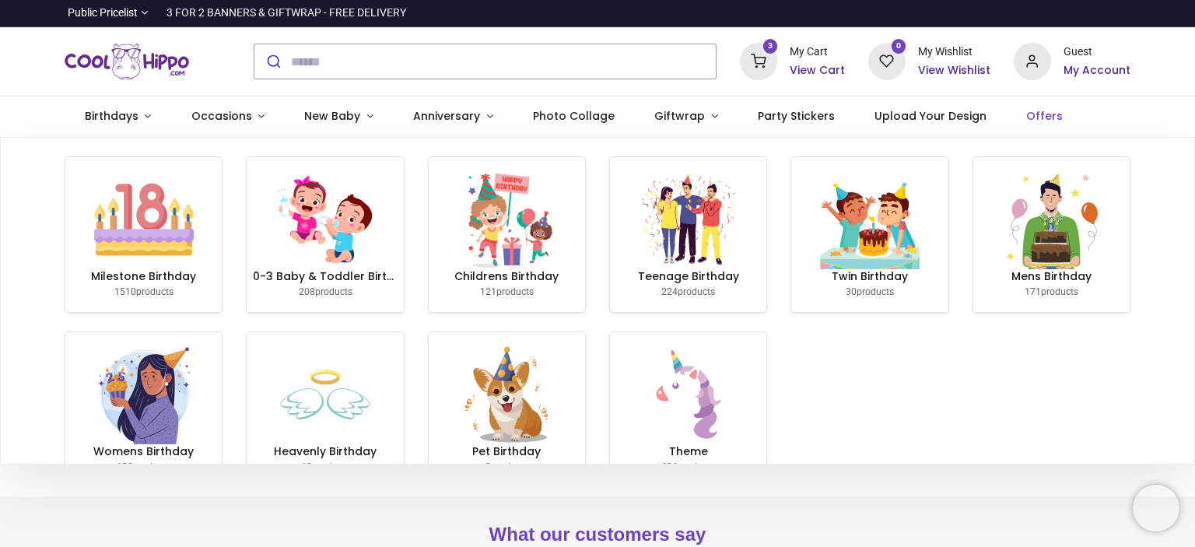
click at [824, 65] on h6 "View Cart" at bounding box center [817, 71] width 55 height 16
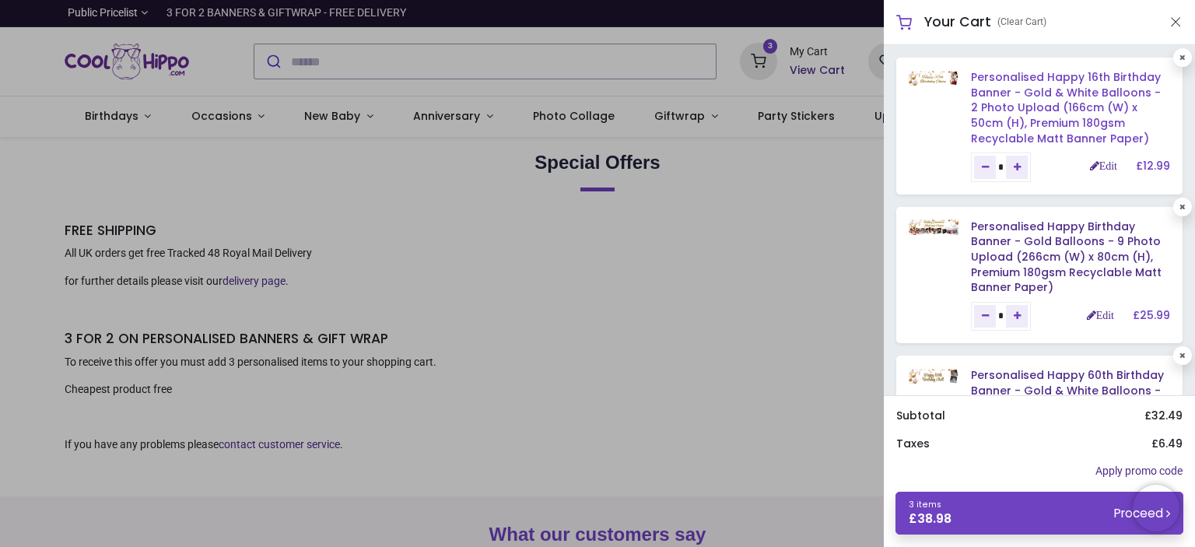
click at [1046, 93] on link "Personalised Happy 16th Birthday Banner - Gold & White Balloons - 2 Photo Uploa…" at bounding box center [1066, 107] width 190 height 76
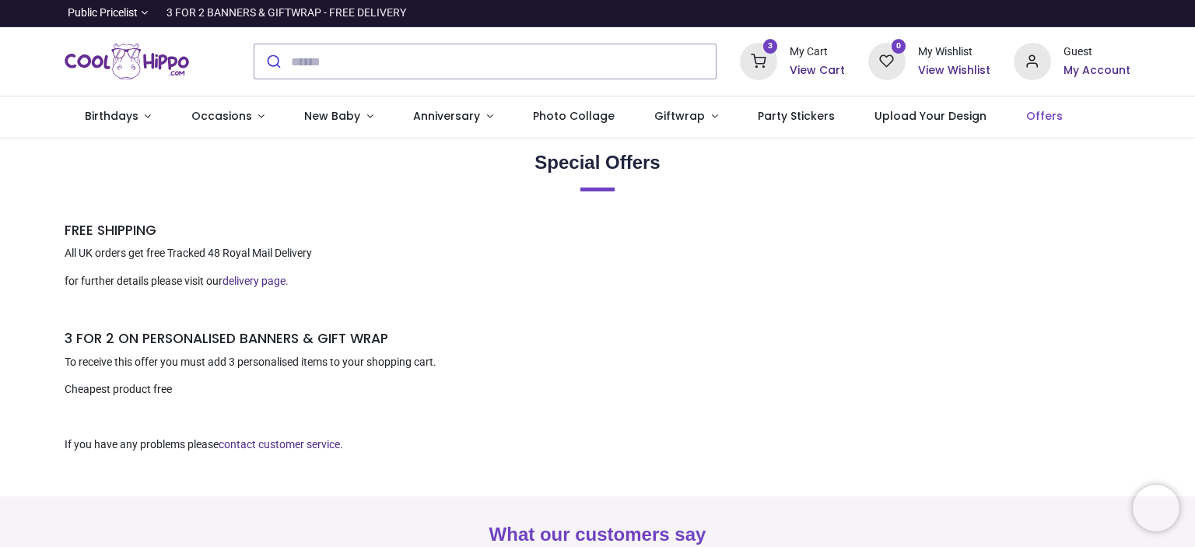
click at [807, 65] on h6 "View Cart" at bounding box center [817, 71] width 55 height 16
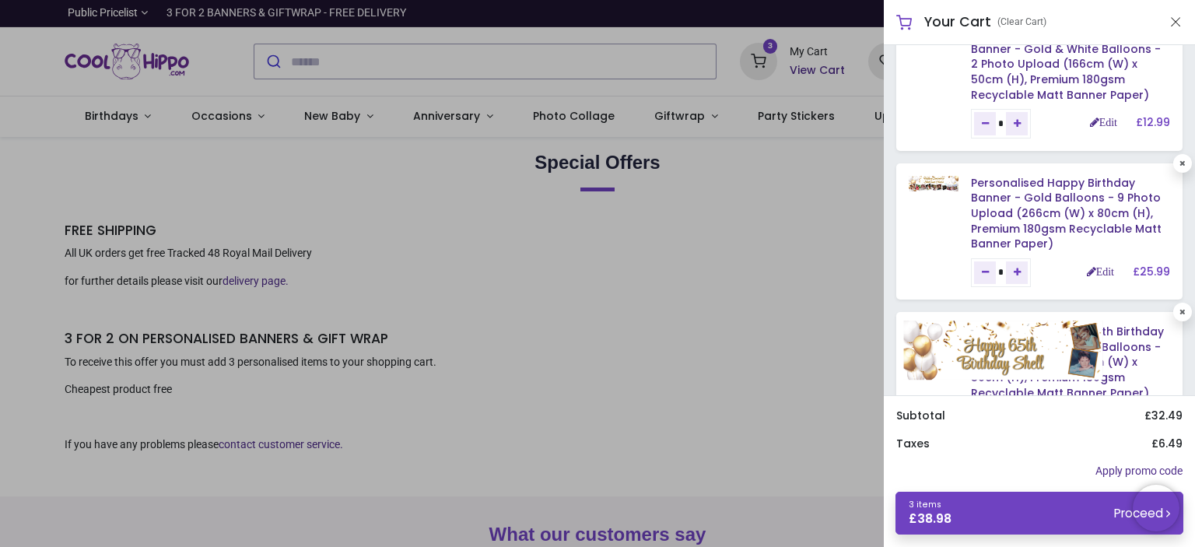
scroll to position [62, 0]
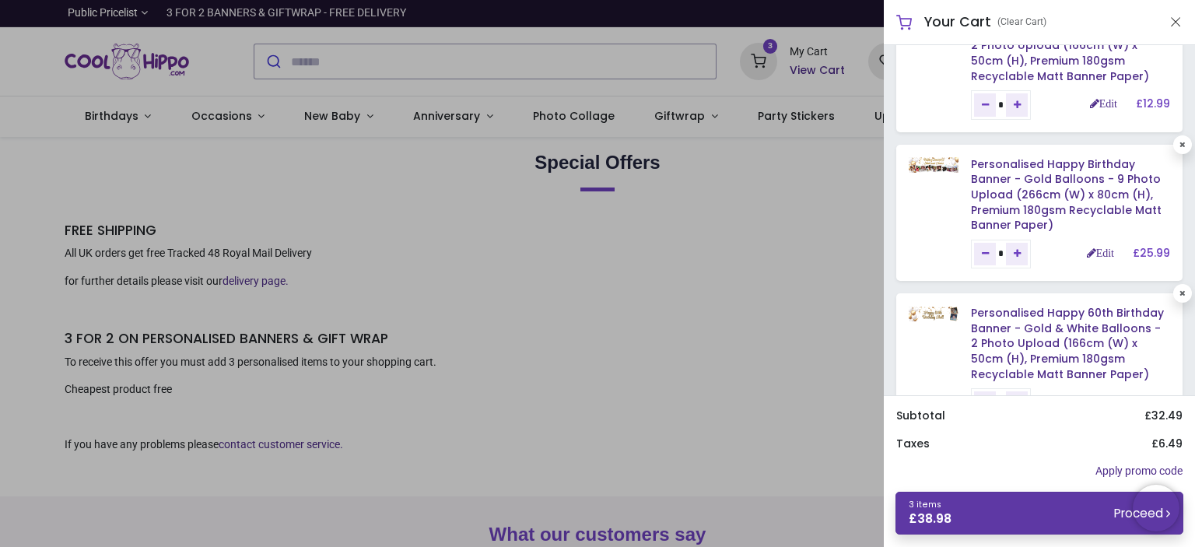
click at [990, 518] on link "3 items £ 38.98 Proceed" at bounding box center [1040, 513] width 288 height 43
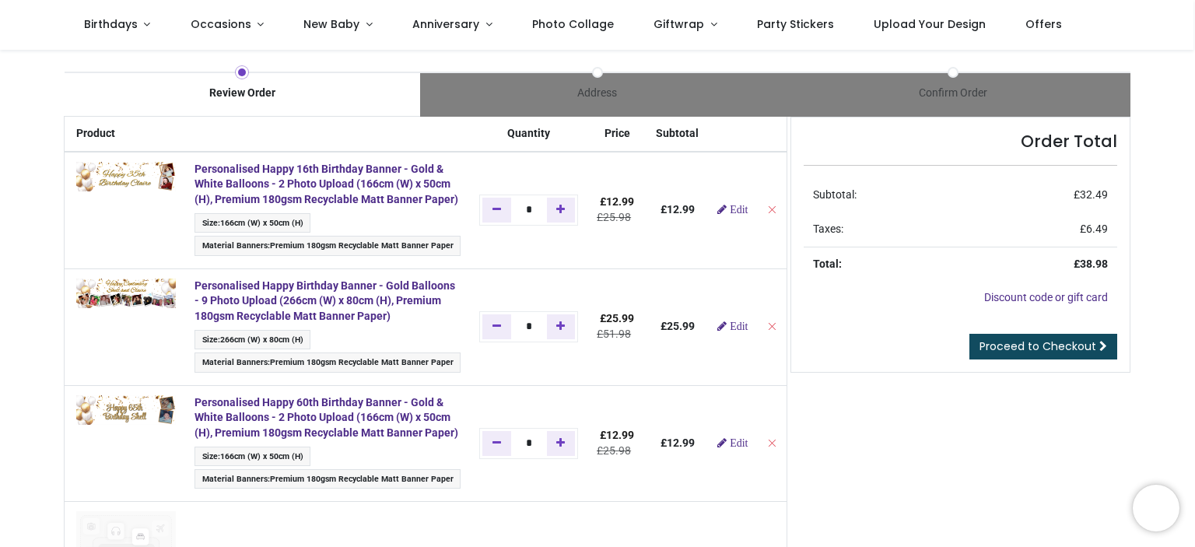
scroll to position [9, 0]
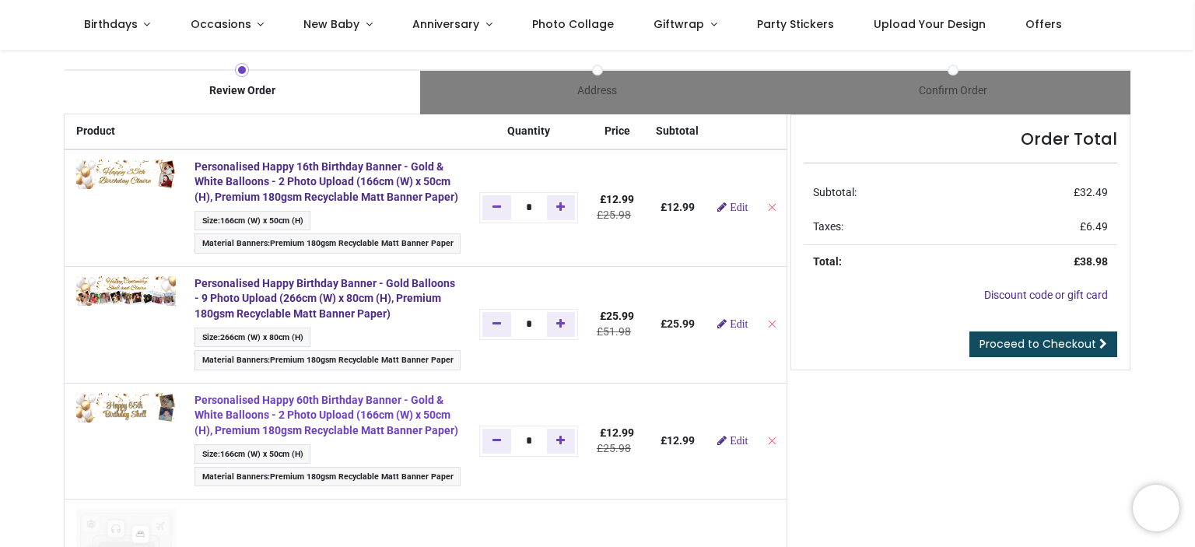
click at [327, 430] on strong "Personalised Happy 60th Birthday Banner - Gold & White Balloons - 2 Photo Uploa…" at bounding box center [327, 415] width 264 height 43
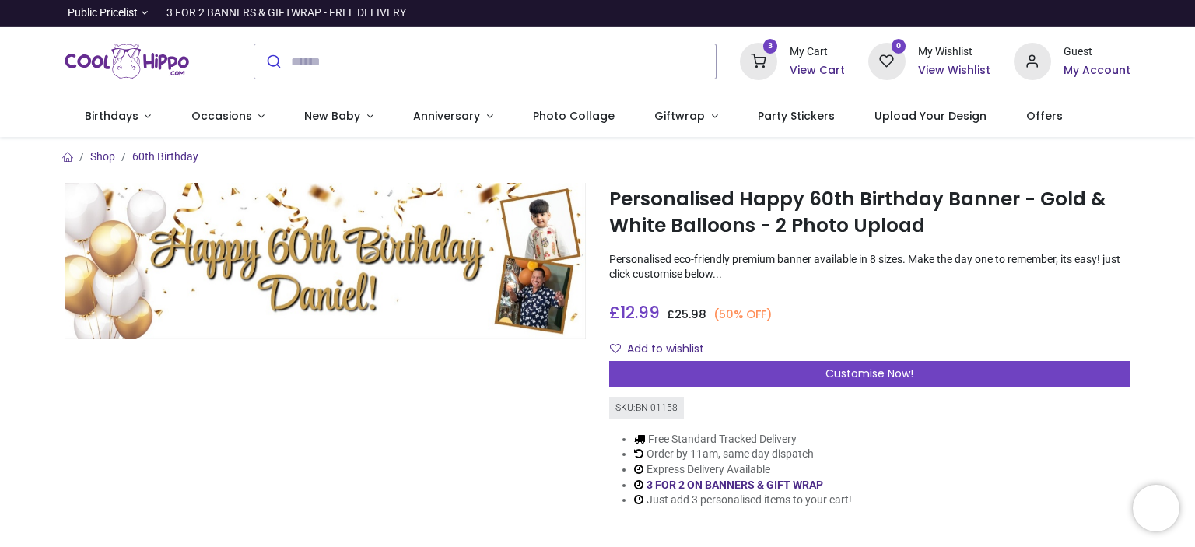
click at [768, 54] on icon at bounding box center [758, 61] width 37 height 37
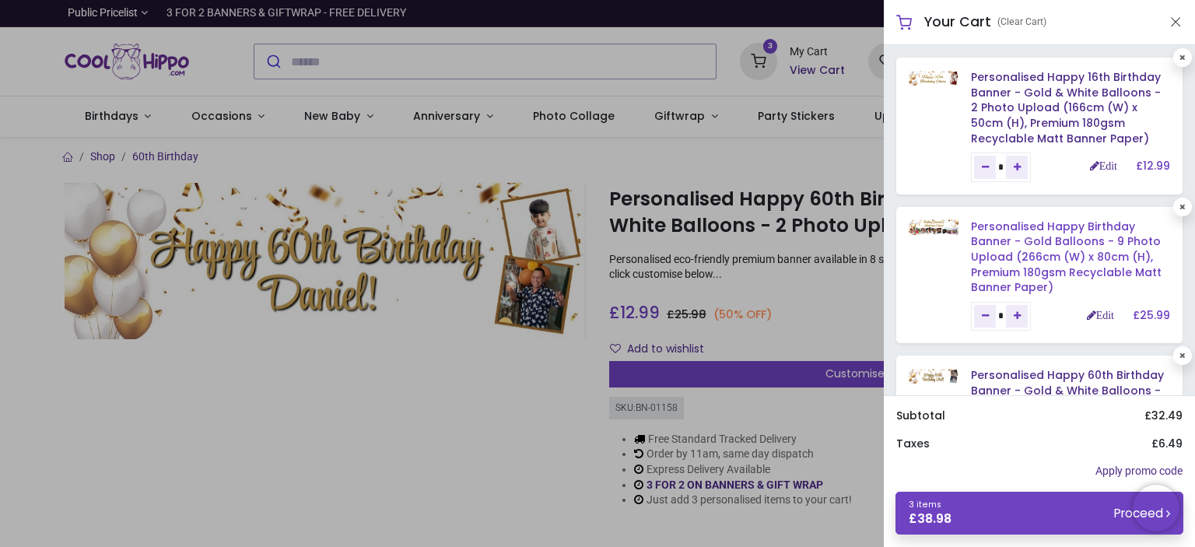
click at [1067, 227] on link "Personalised Happy Birthday Banner - Gold Balloons - 9 Photo Upload (266cm (W) …" at bounding box center [1066, 257] width 191 height 76
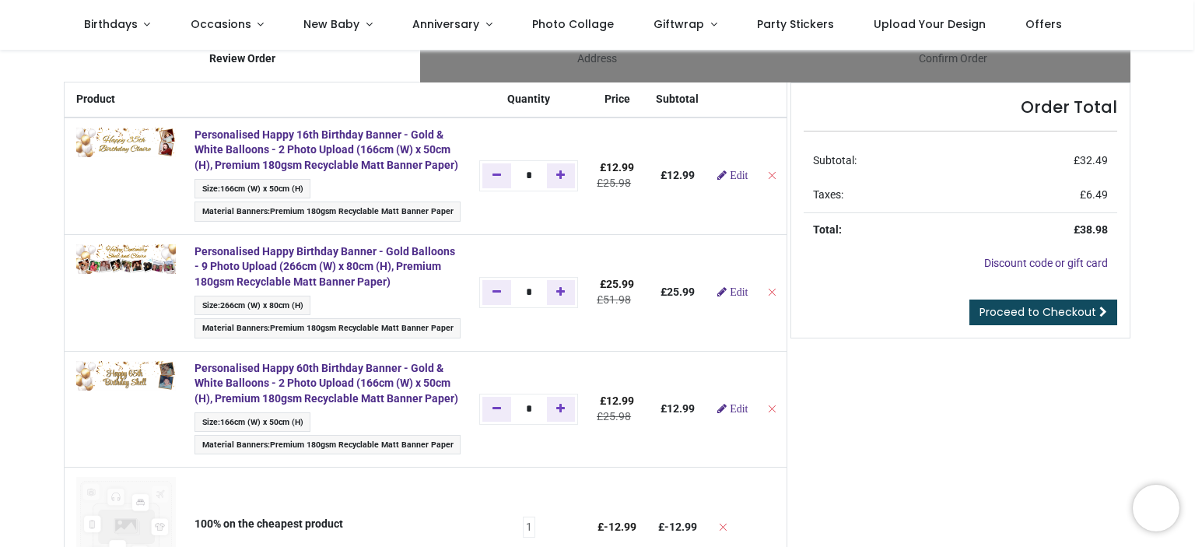
scroll to position [44, 0]
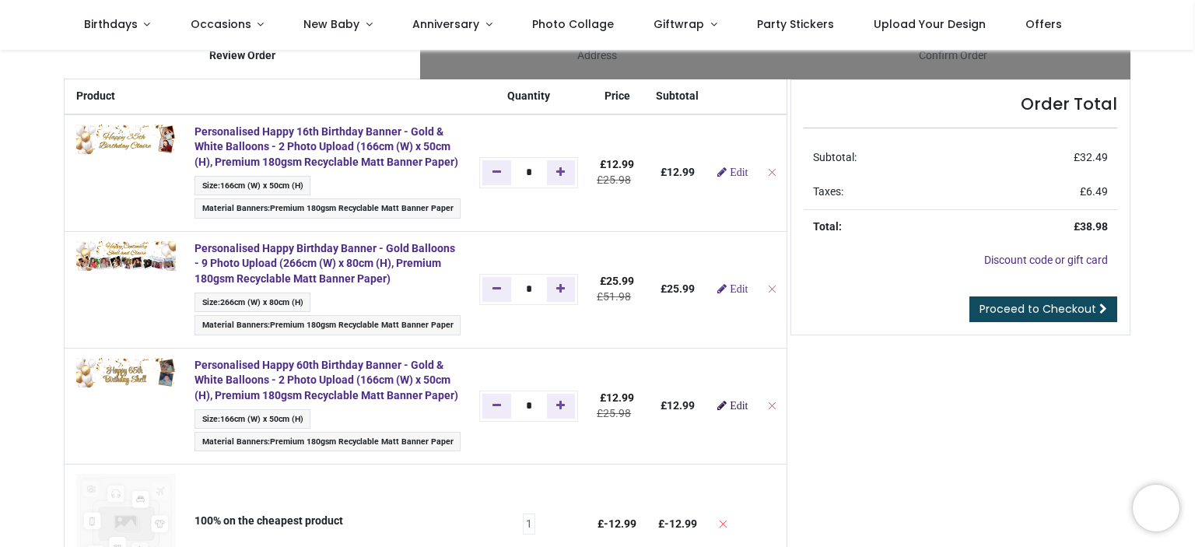
click at [731, 411] on span "Edit" at bounding box center [739, 405] width 18 height 11
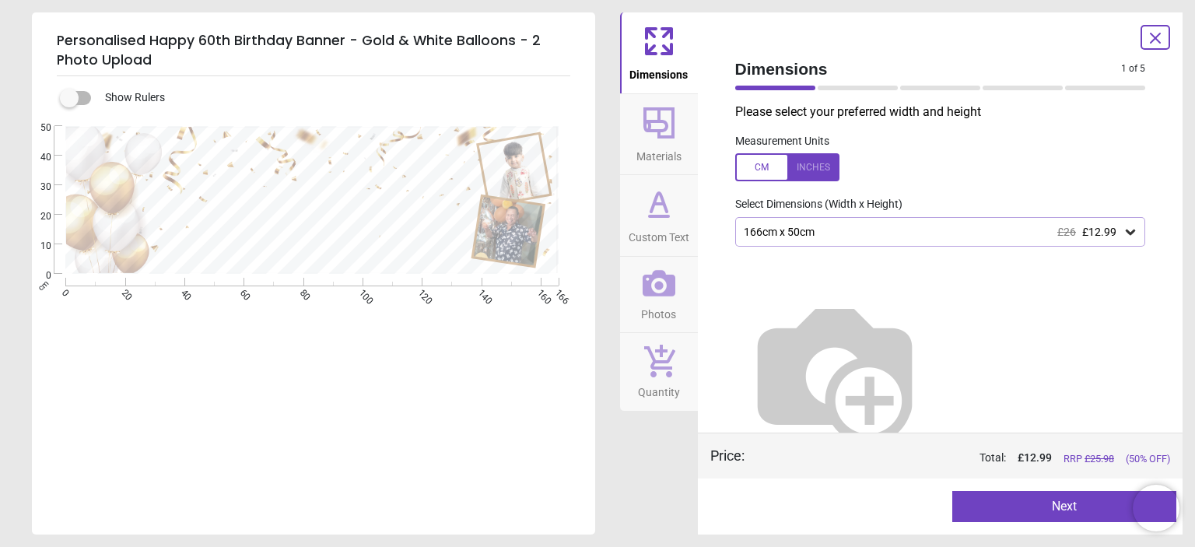
type textarea "**********"
click at [660, 214] on icon at bounding box center [658, 203] width 37 height 37
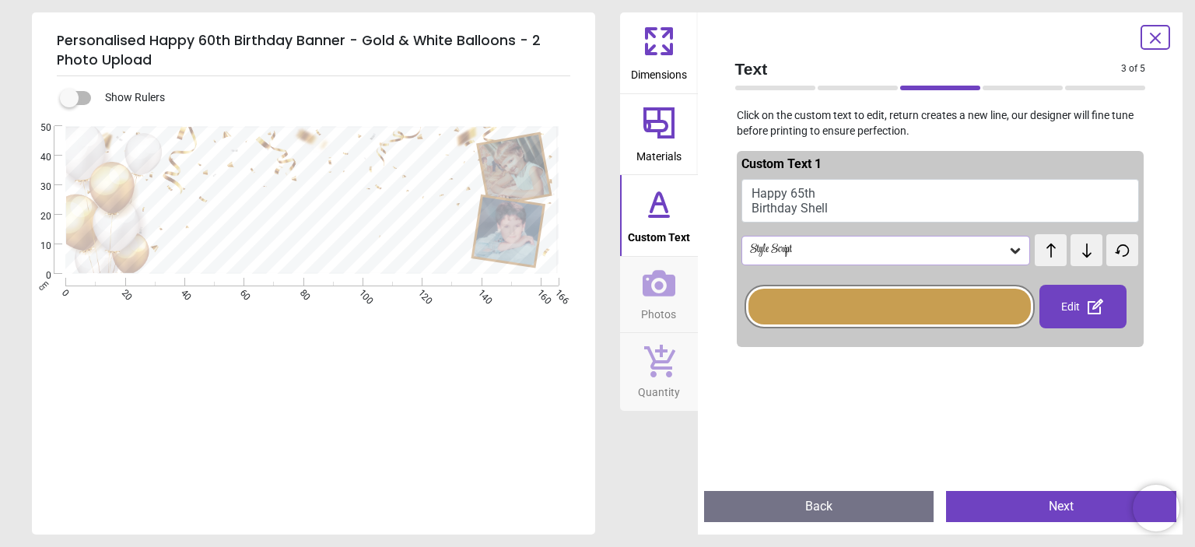
click at [1011, 251] on icon at bounding box center [1015, 250] width 9 height 5
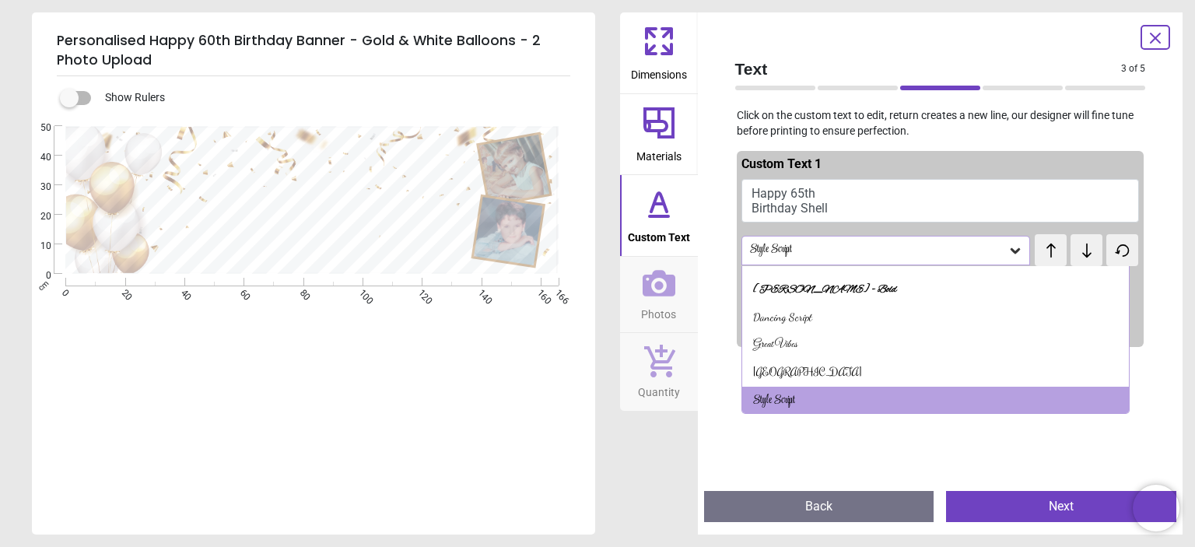
scroll to position [47, 0]
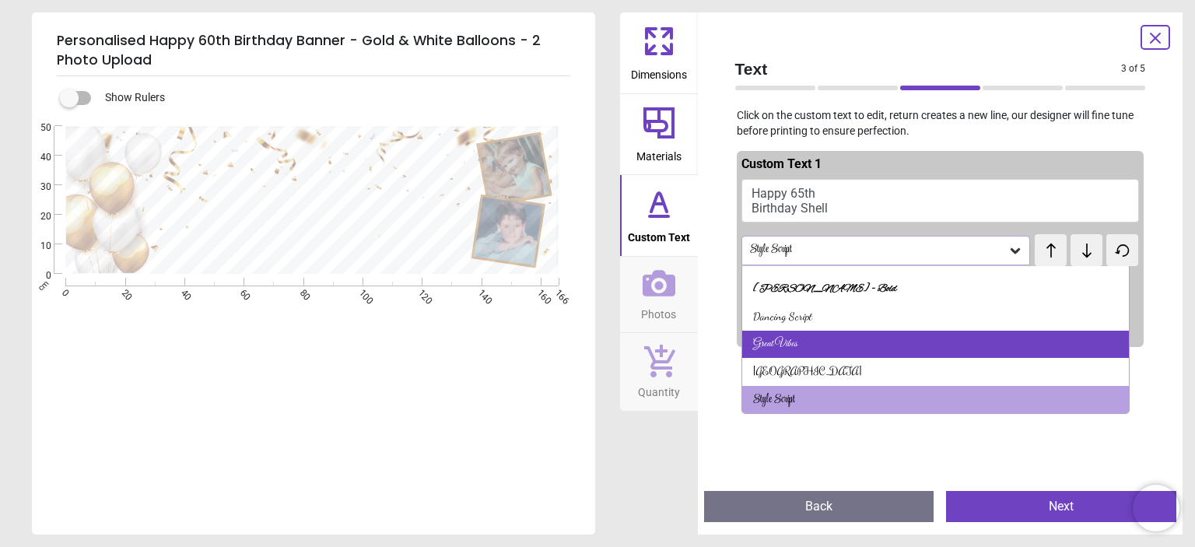
click at [905, 337] on div "Great Vibes" at bounding box center [935, 345] width 387 height 28
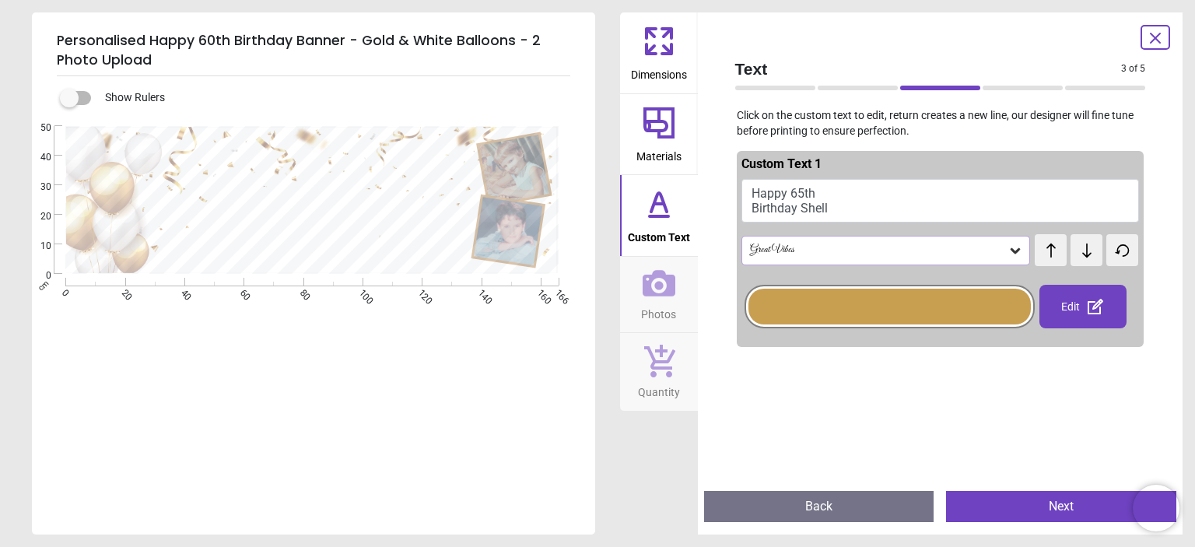
click at [1008, 244] on icon at bounding box center [1016, 251] width 16 height 16
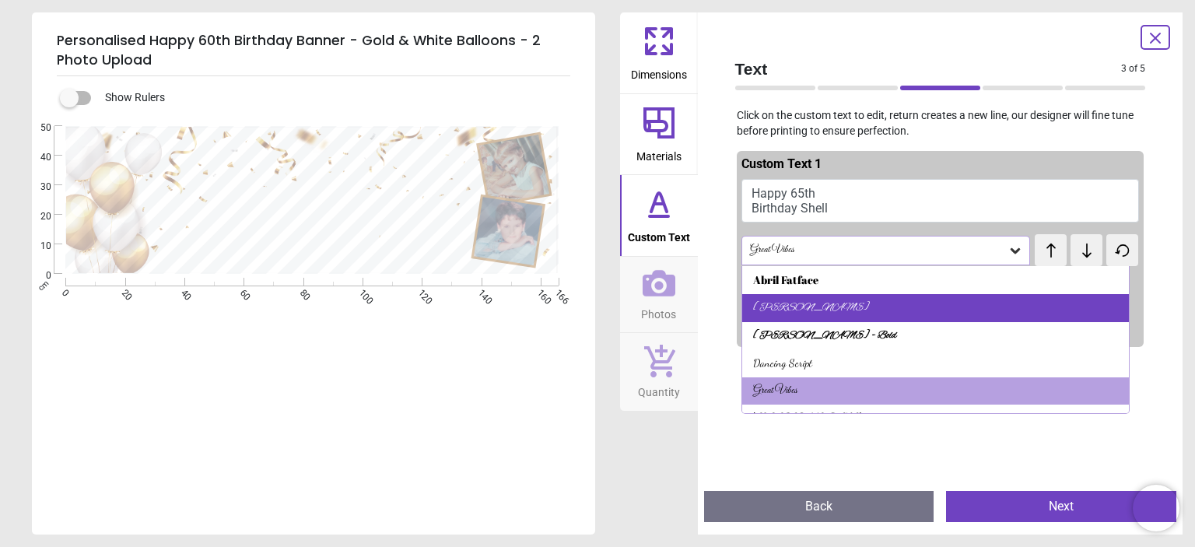
click at [958, 307] on div "Alex Brush" at bounding box center [935, 308] width 387 height 28
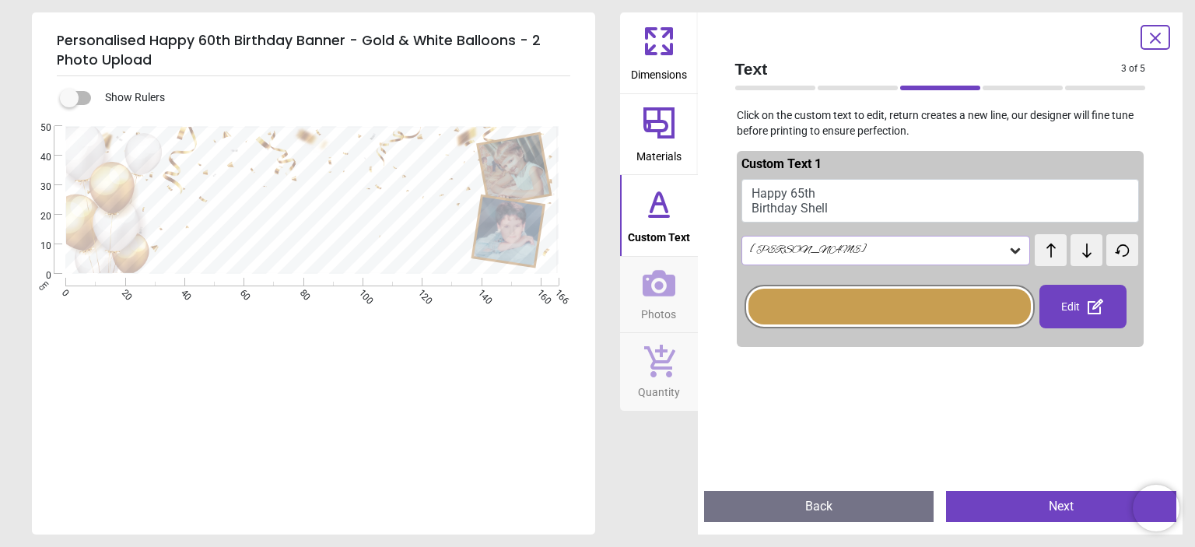
click at [1011, 251] on icon at bounding box center [1015, 250] width 9 height 5
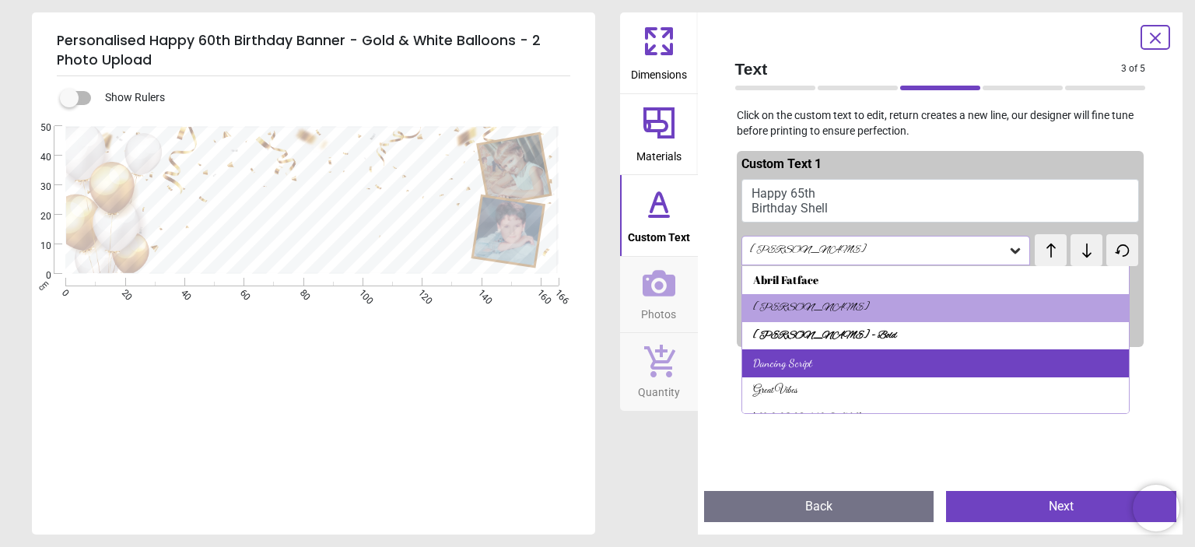
click at [938, 357] on div "Dancing Script" at bounding box center [935, 363] width 387 height 28
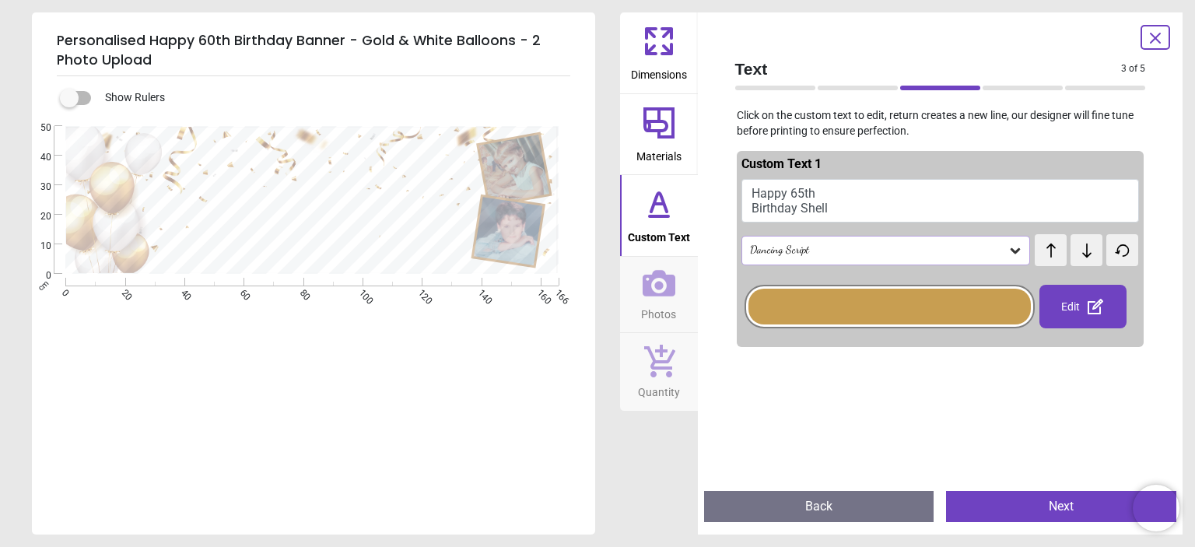
click at [1008, 246] on icon at bounding box center [1016, 251] width 16 height 16
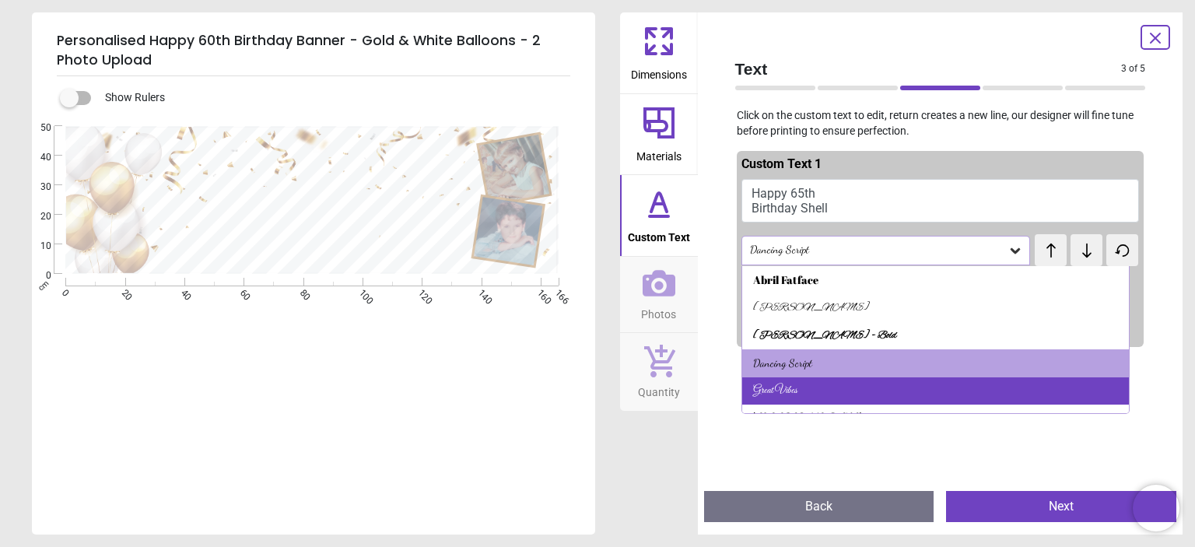
click at [915, 391] on div "Great Vibes" at bounding box center [935, 391] width 387 height 28
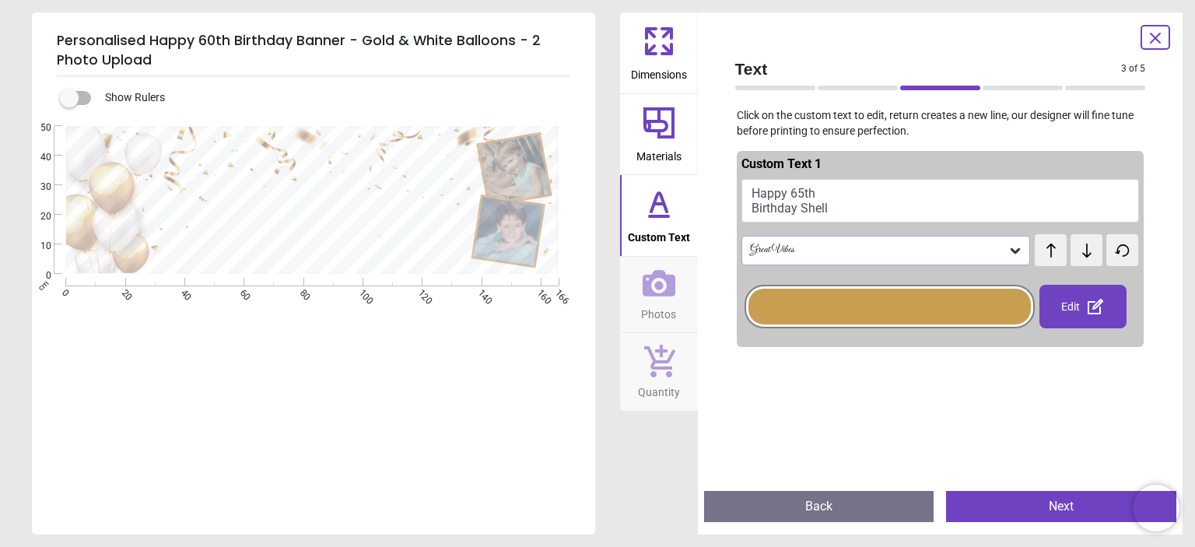
click at [1008, 248] on icon at bounding box center [1016, 251] width 16 height 16
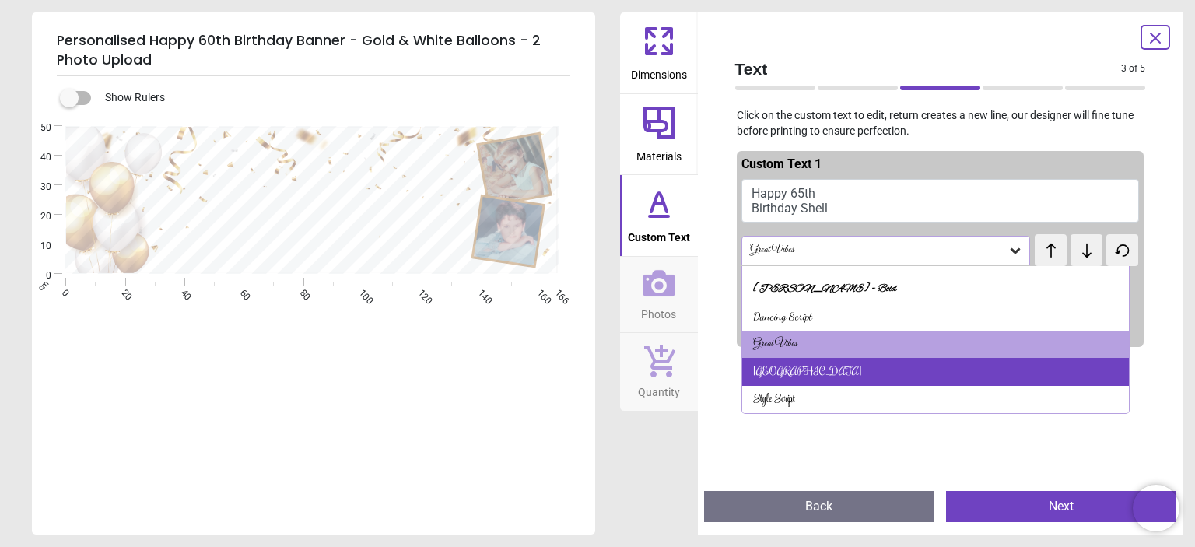
click at [929, 372] on div "Rochester" at bounding box center [935, 372] width 387 height 28
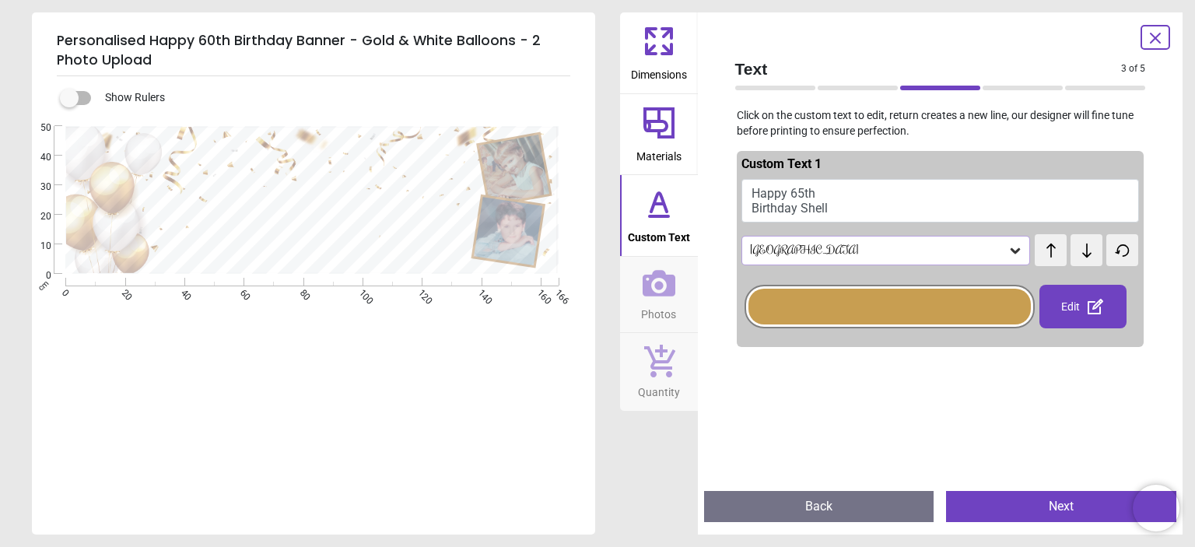
click at [1011, 248] on icon at bounding box center [1016, 251] width 16 height 16
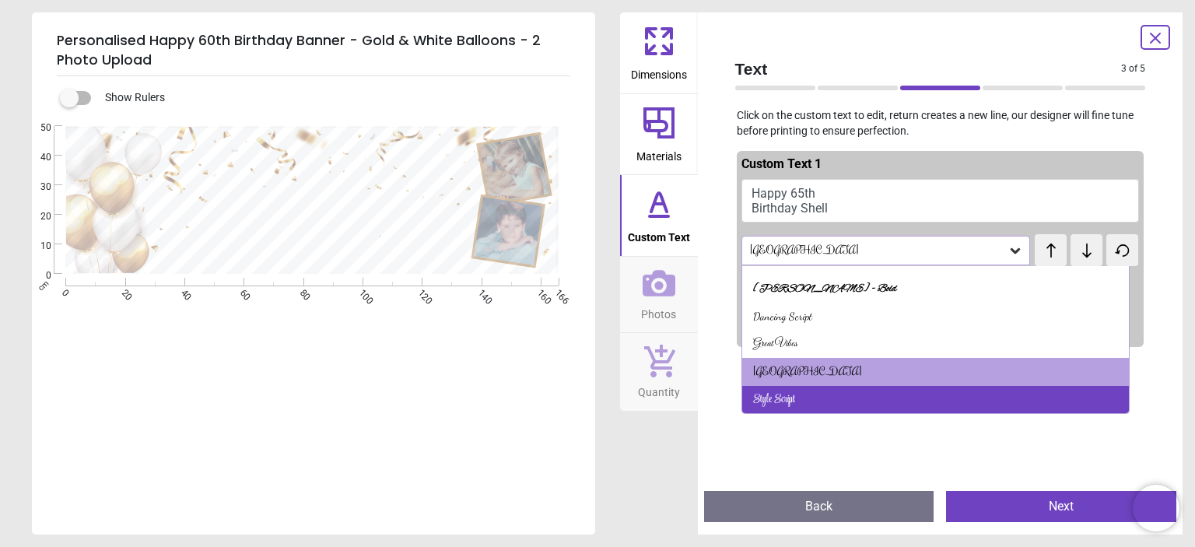
click at [1009, 400] on div "Style Script" at bounding box center [935, 400] width 387 height 28
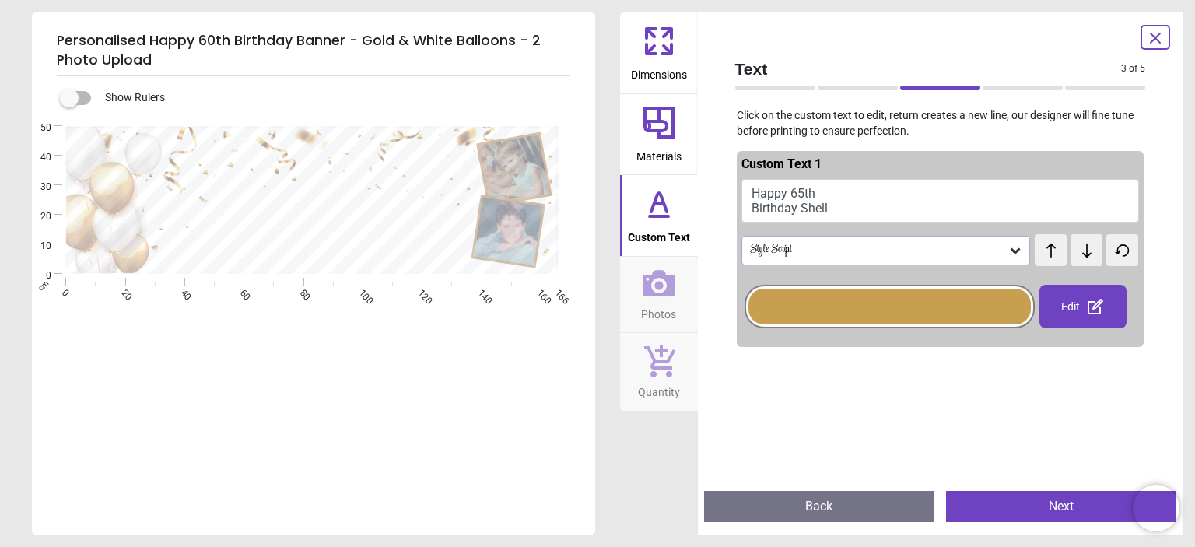
click at [1008, 248] on icon at bounding box center [1016, 251] width 16 height 16
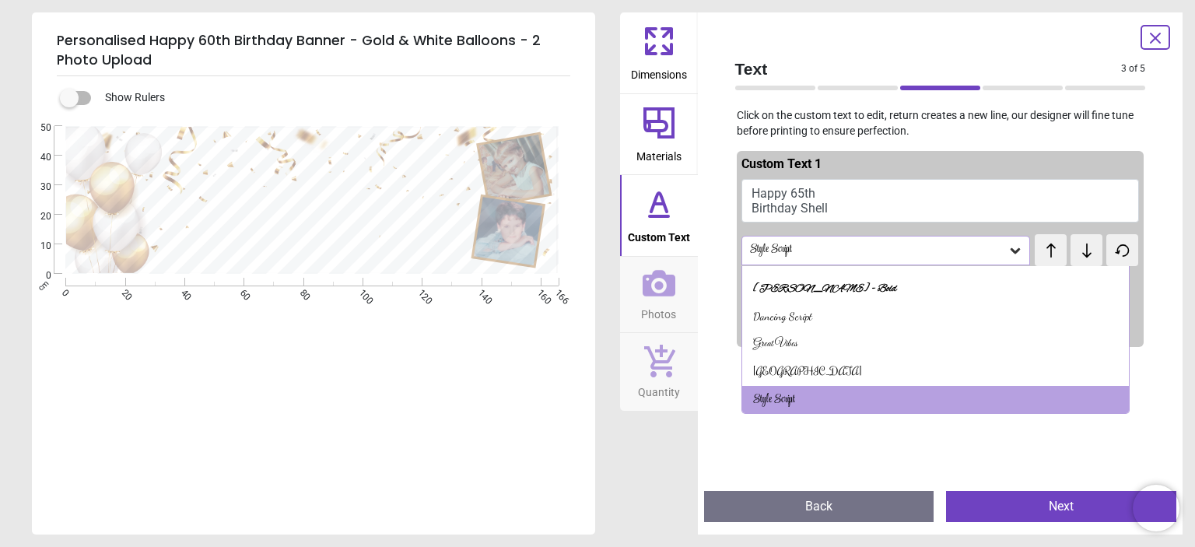
scroll to position [0, 0]
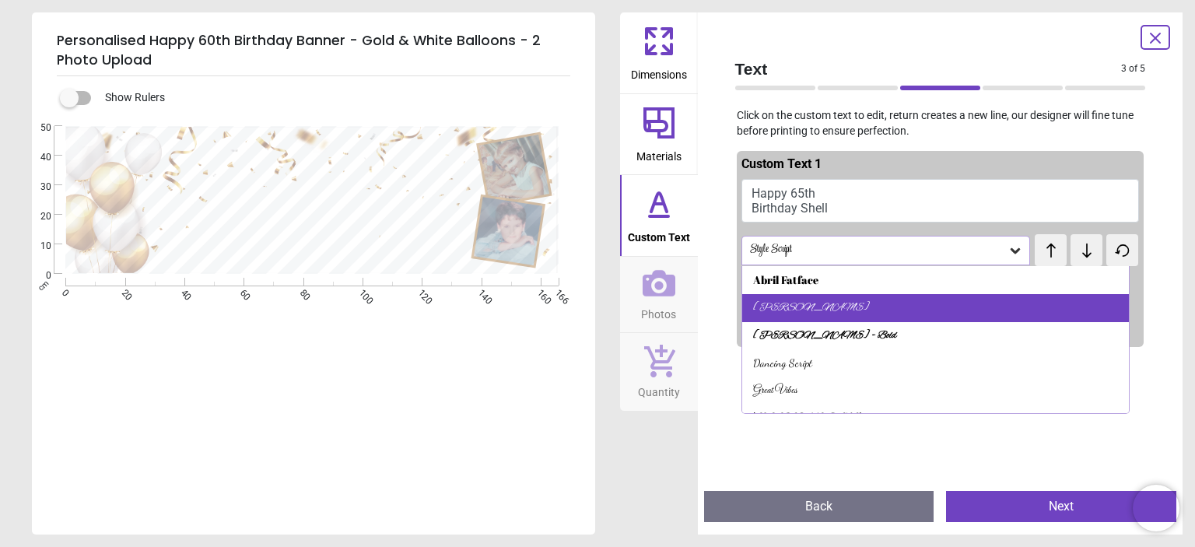
click at [917, 304] on div "Alex Brush" at bounding box center [935, 308] width 387 height 28
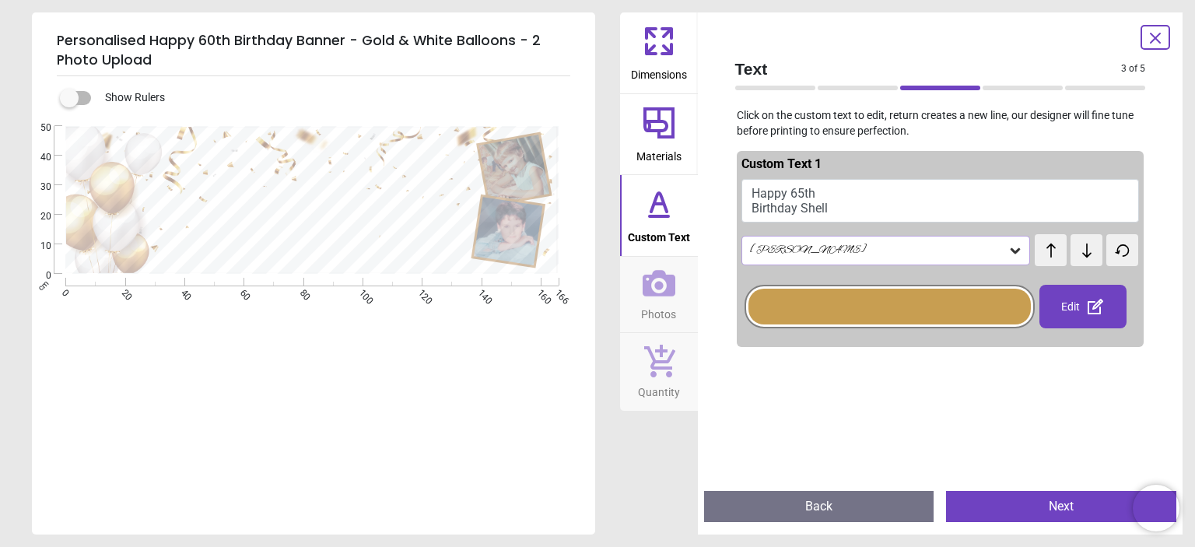
click at [1008, 251] on icon at bounding box center [1016, 251] width 16 height 16
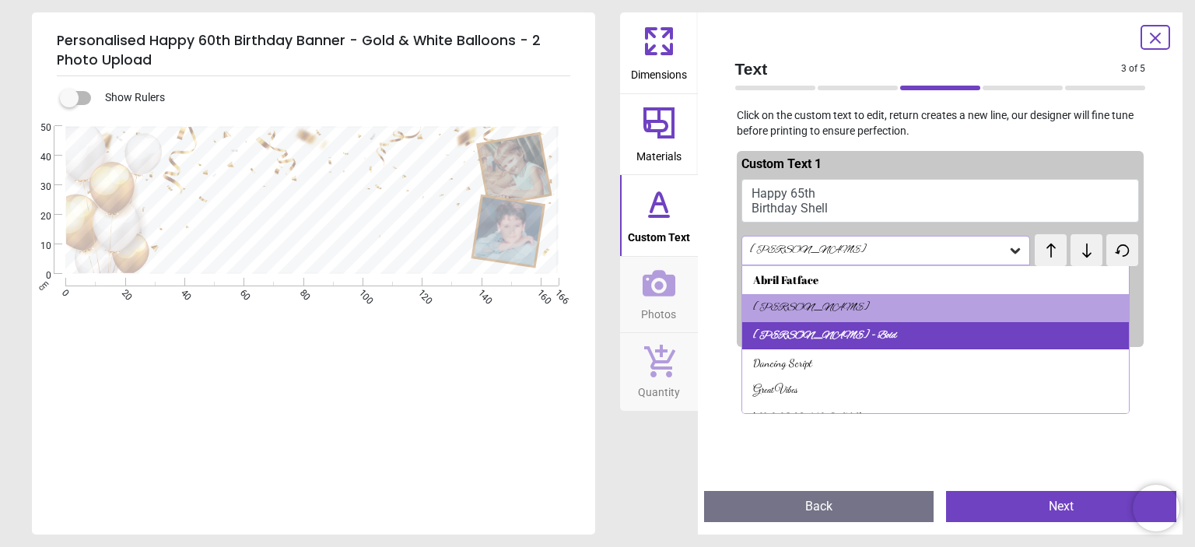
click at [971, 337] on div "Alex Brush - Bold" at bounding box center [935, 336] width 387 height 28
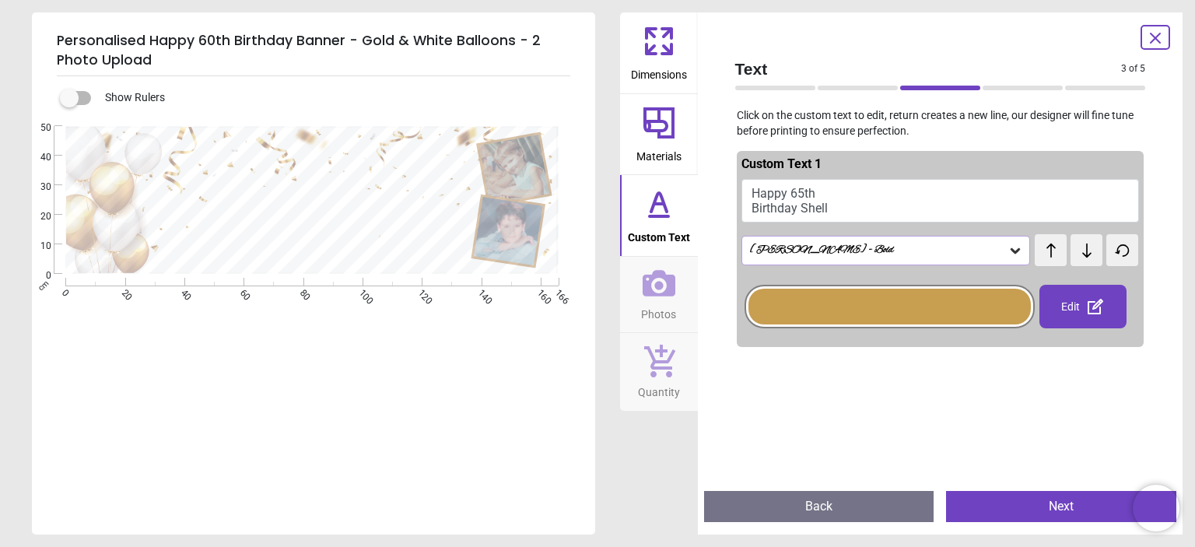
click at [1043, 251] on div "test test" at bounding box center [1048, 242] width 27 height 17
click at [1039, 251] on div "test test" at bounding box center [1048, 242] width 27 height 17
click at [1076, 248] on icon at bounding box center [1086, 251] width 23 height 16
click at [1046, 248] on span "test" at bounding box center [1052, 243] width 13 height 14
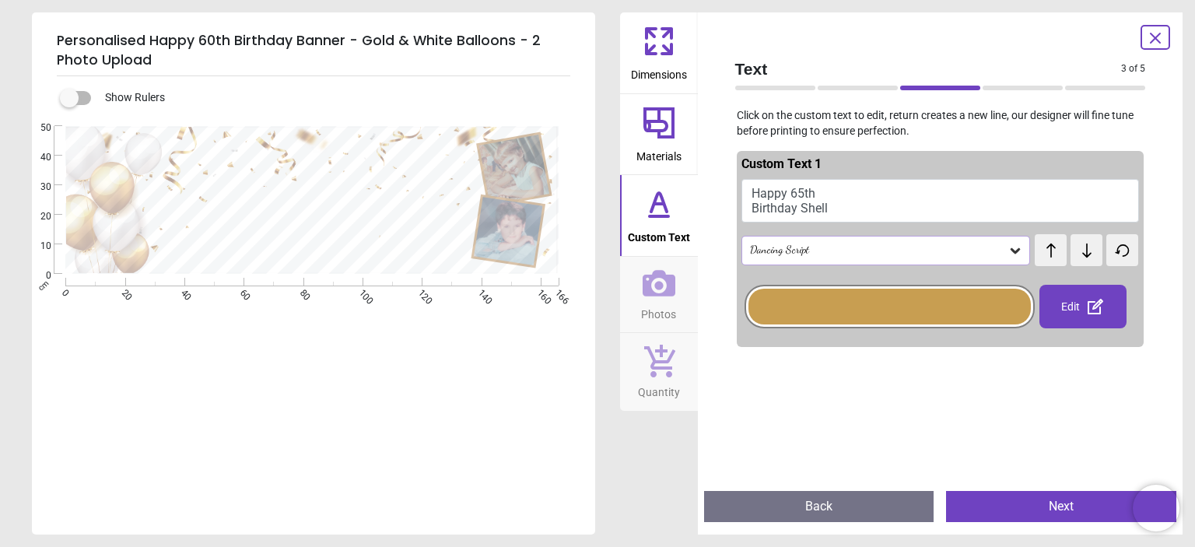
click at [1081, 250] on icon at bounding box center [1086, 251] width 23 height 16
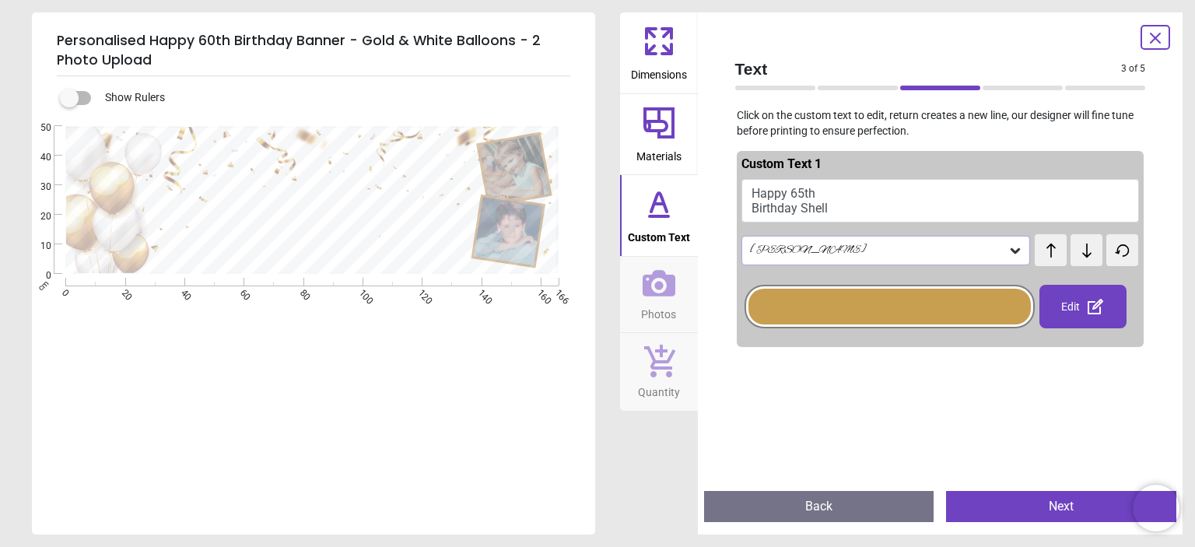
click at [1011, 251] on icon at bounding box center [1015, 250] width 9 height 5
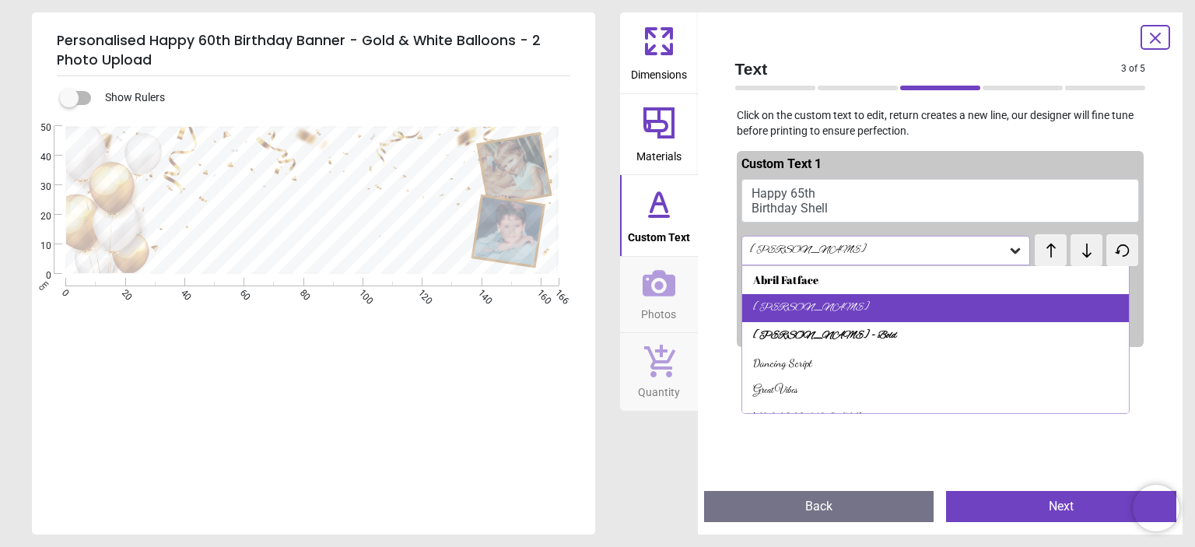
click at [978, 310] on div "Alex Brush" at bounding box center [935, 308] width 387 height 28
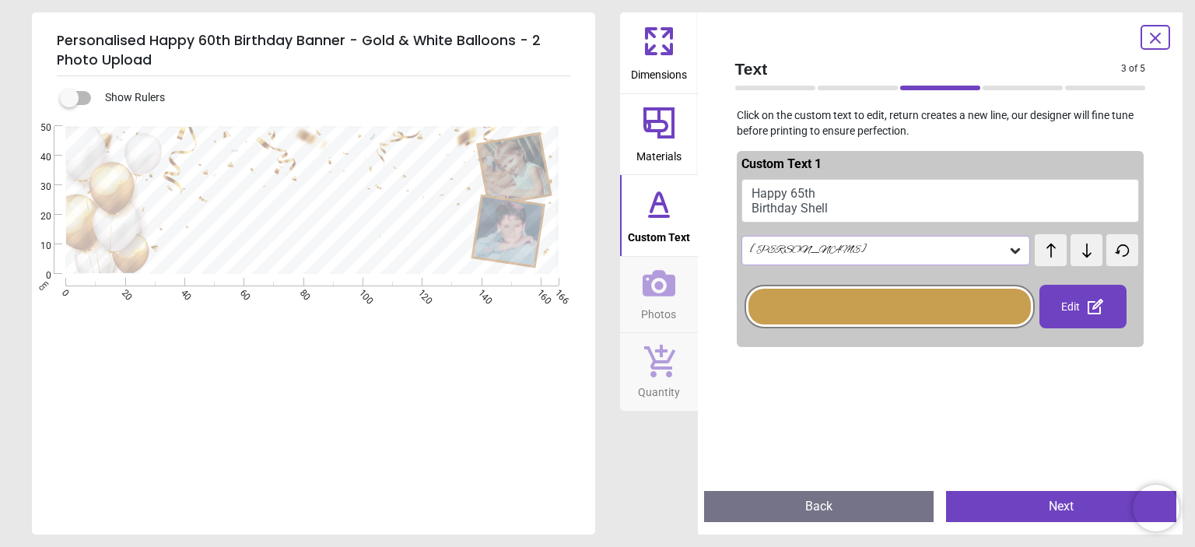
click at [1008, 250] on icon at bounding box center [1016, 251] width 16 height 16
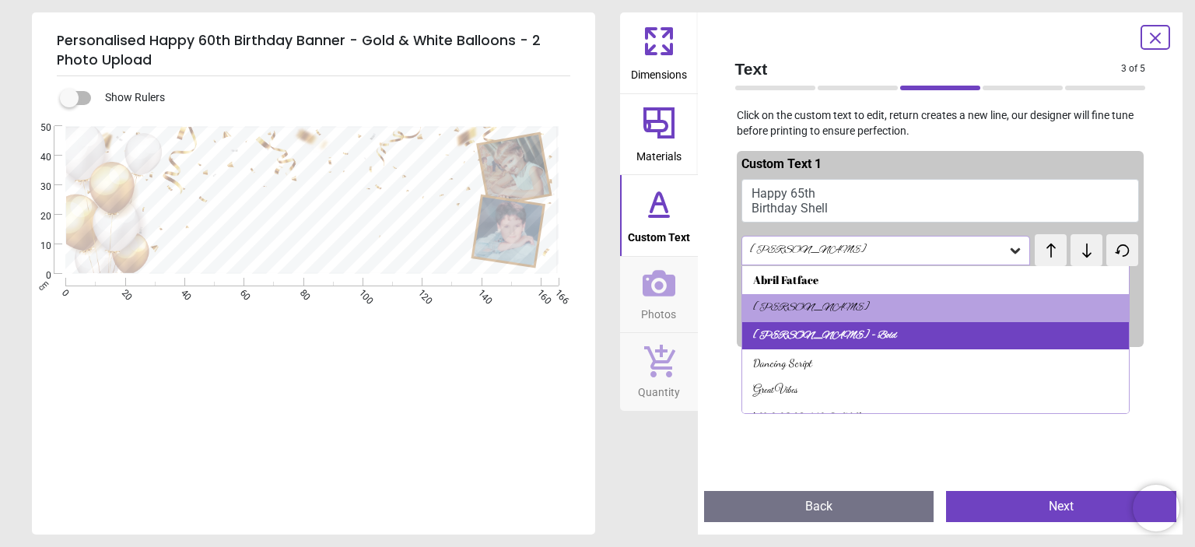
click at [954, 329] on div "Alex Brush - Bold" at bounding box center [935, 336] width 387 height 28
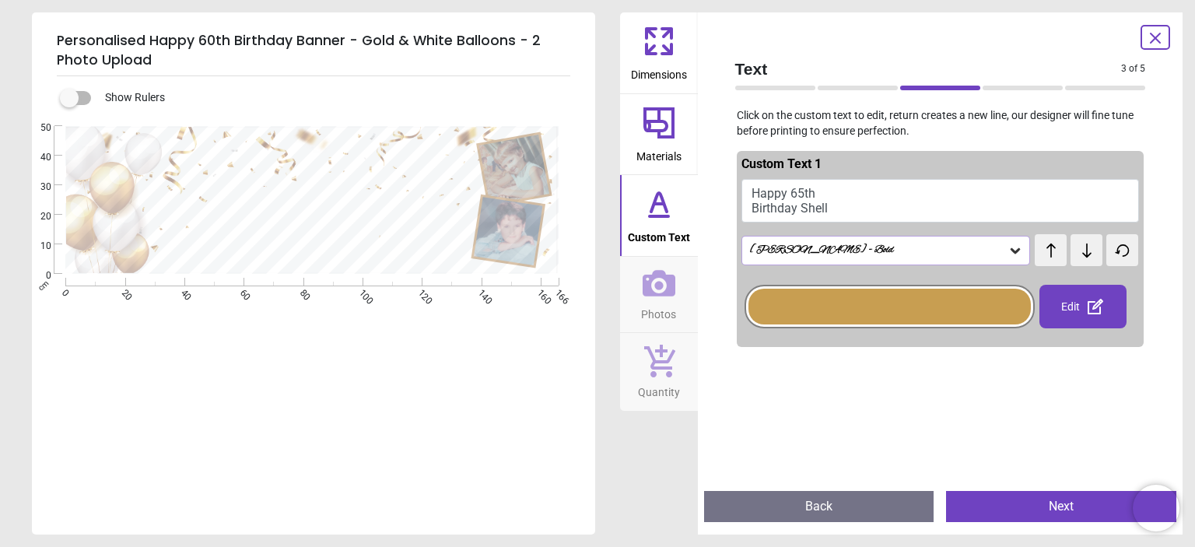
click at [1009, 248] on icon at bounding box center [1016, 251] width 16 height 16
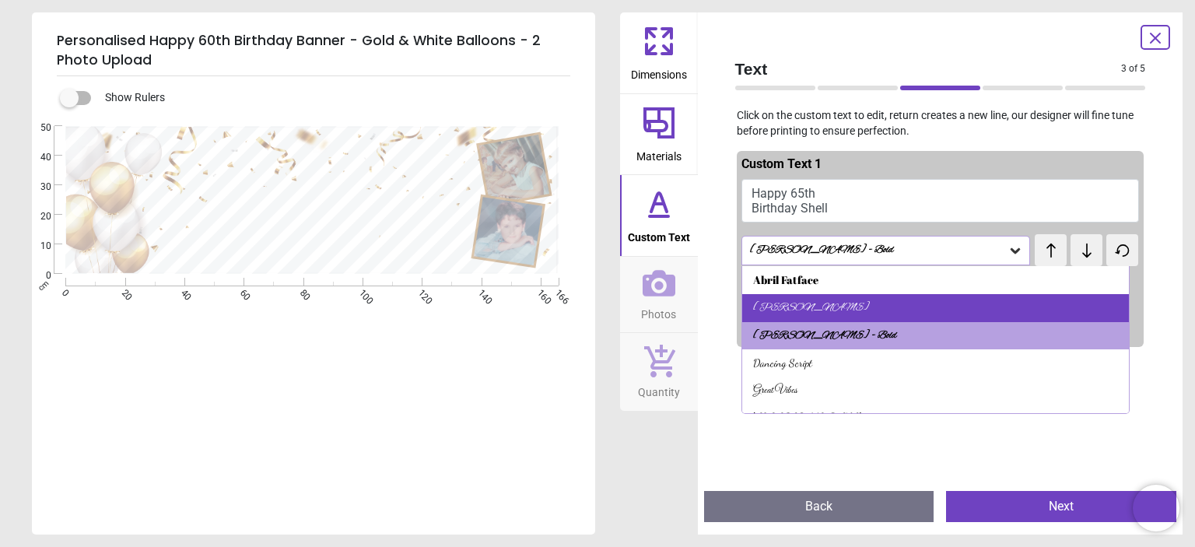
click at [935, 303] on div "Alex Brush" at bounding box center [935, 308] width 387 height 28
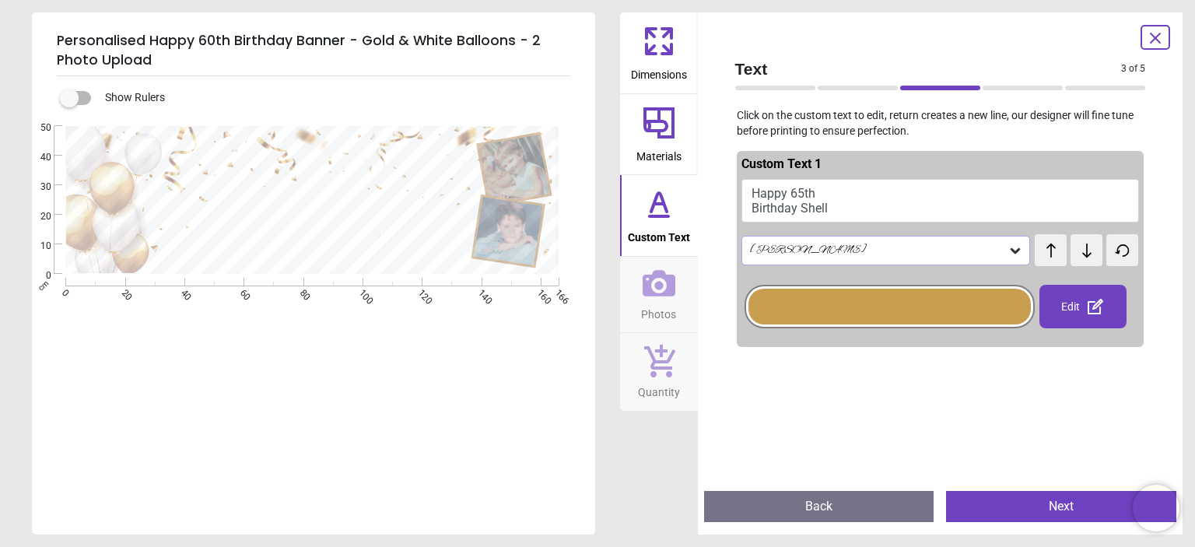
click at [1050, 504] on button "Next" at bounding box center [1061, 506] width 230 height 31
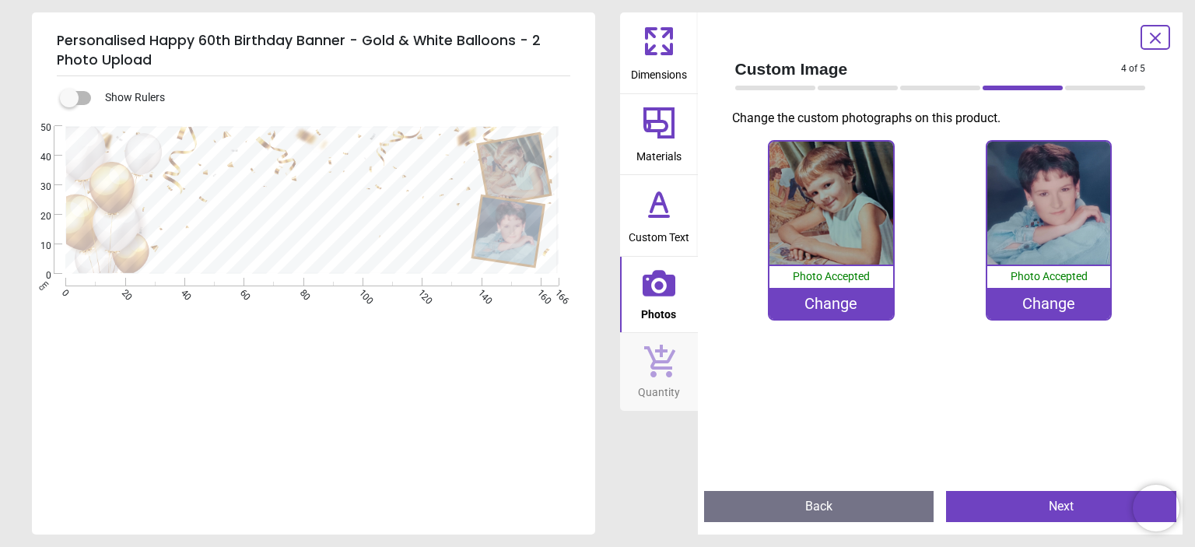
click at [1050, 504] on button "Next" at bounding box center [1061, 506] width 230 height 31
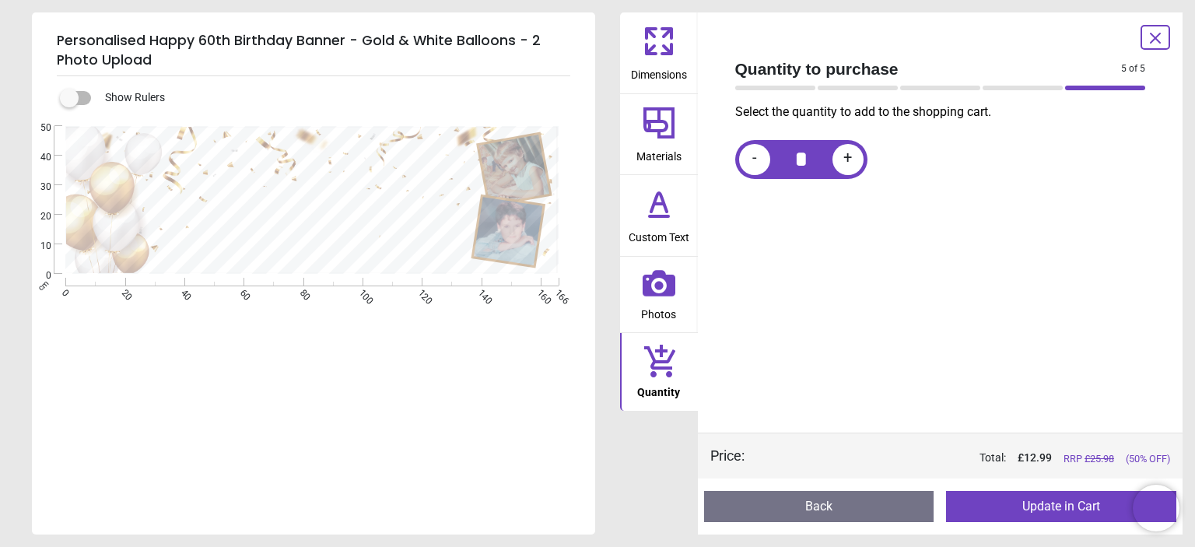
click at [1050, 504] on button "Update in Cart" at bounding box center [1061, 506] width 230 height 31
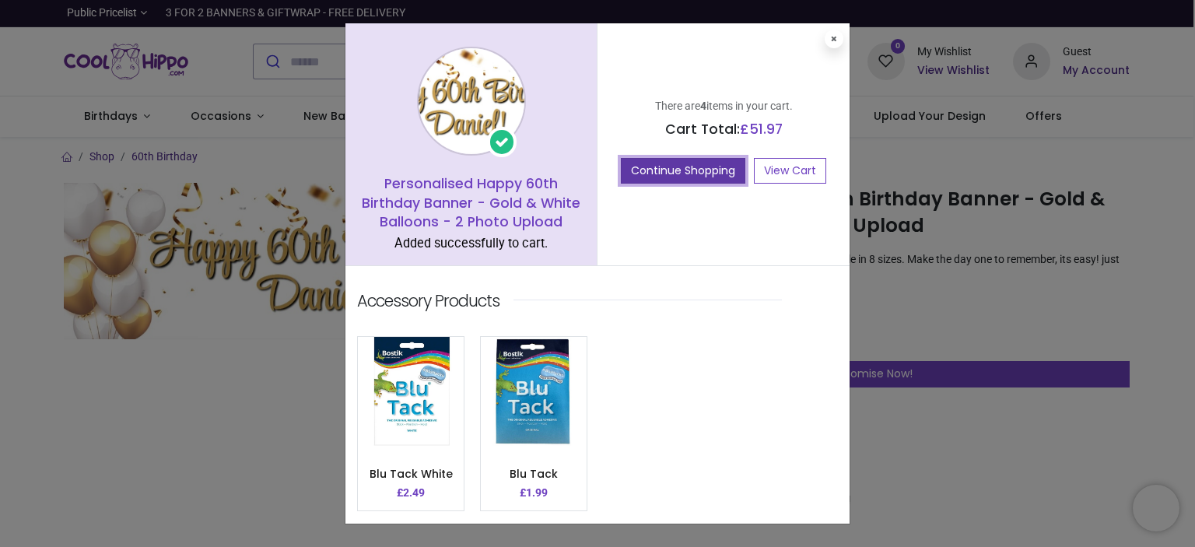
click at [703, 170] on button "Continue Shopping" at bounding box center [683, 171] width 124 height 26
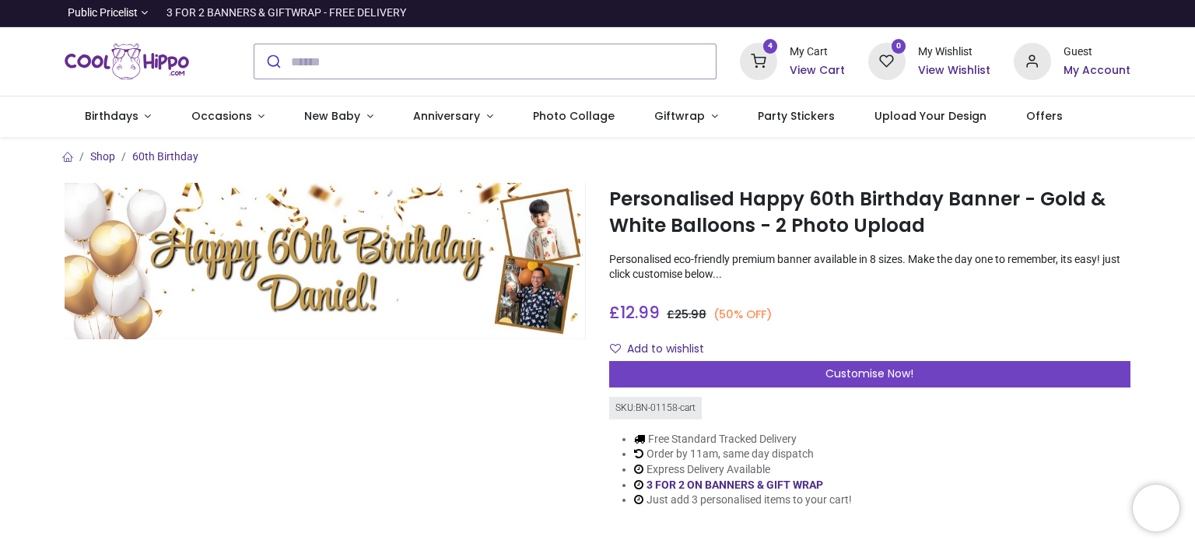
click at [767, 58] on icon at bounding box center [758, 61] width 37 height 37
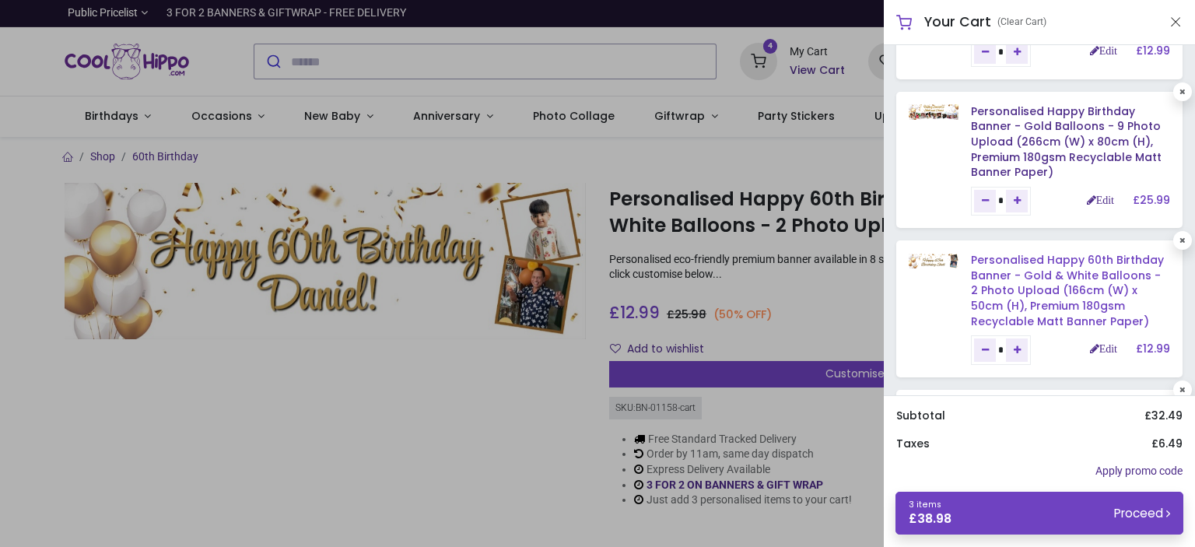
scroll to position [114, 0]
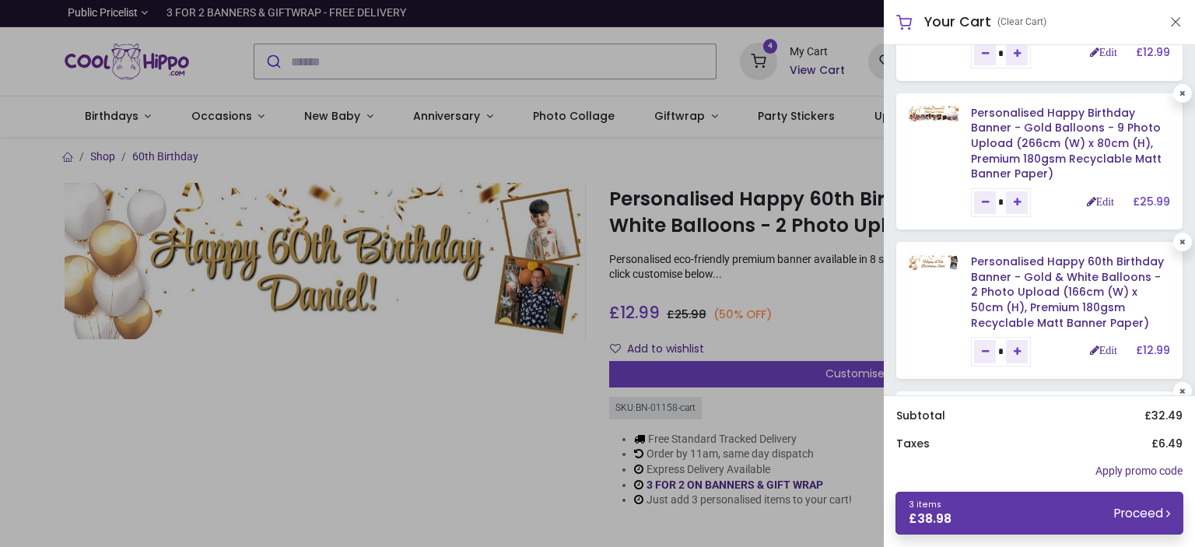
click at [1135, 513] on small "Proceed" at bounding box center [1142, 513] width 56 height 16
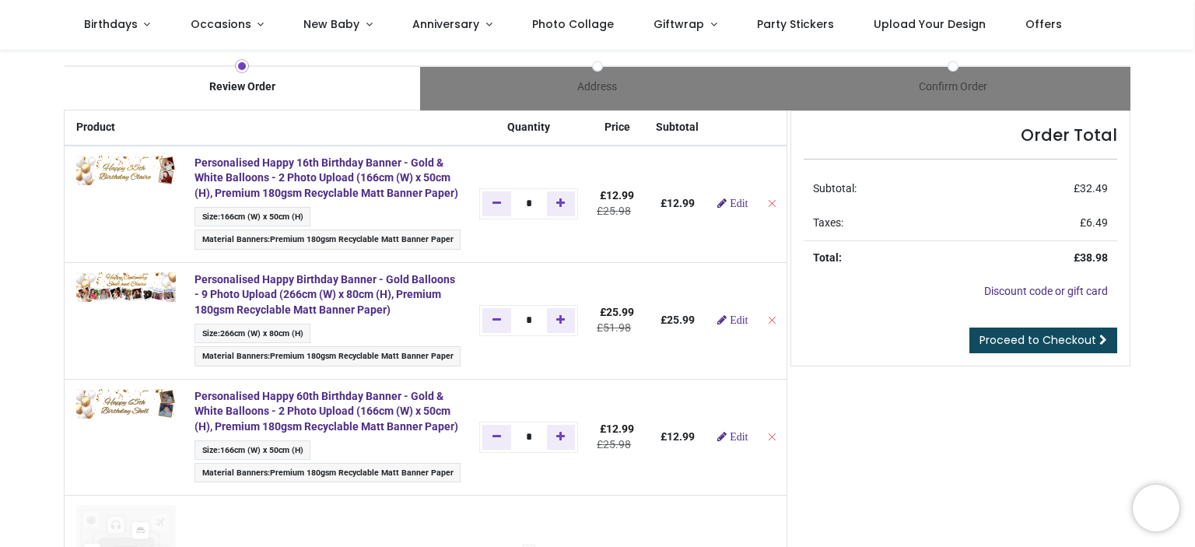
scroll to position [12, 0]
click at [1010, 338] on span "Proceed to Checkout" at bounding box center [1038, 340] width 117 height 16
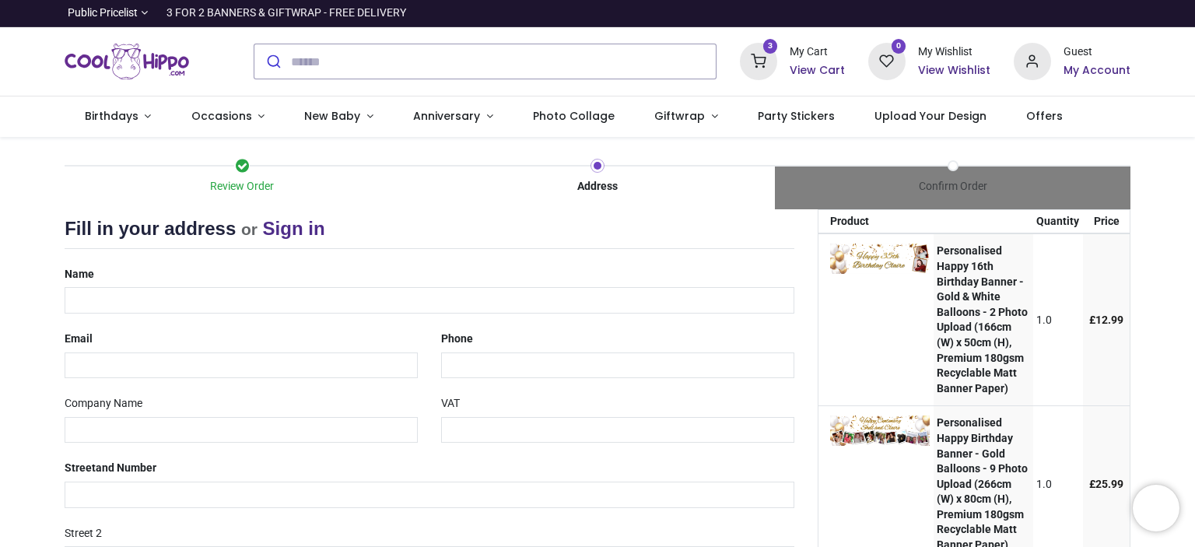
select select "***"
click at [268, 291] on input "text" at bounding box center [430, 300] width 730 height 26
type input "**********"
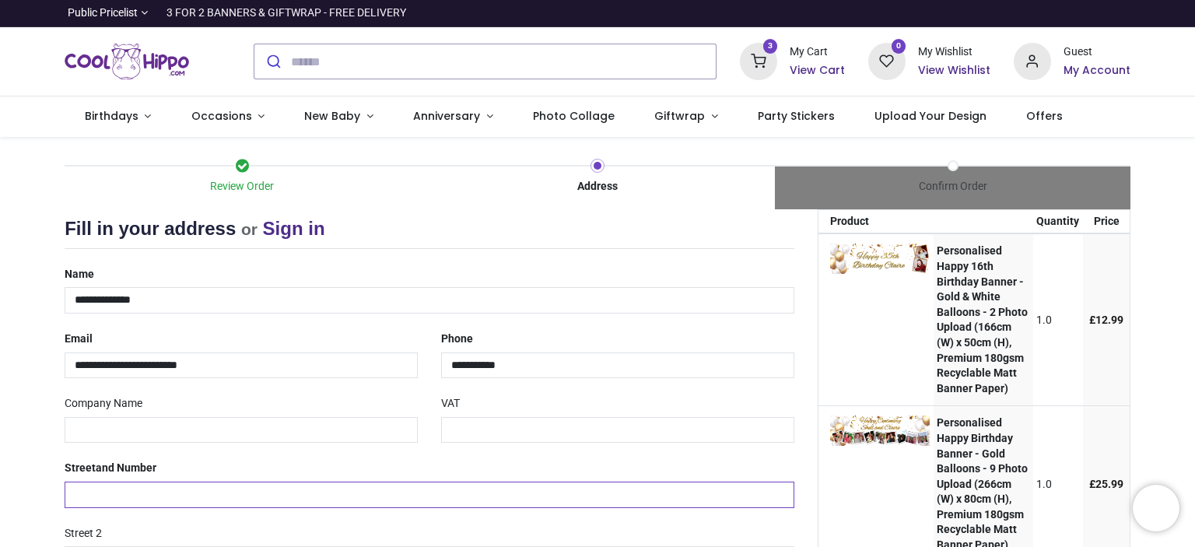
type input "**********"
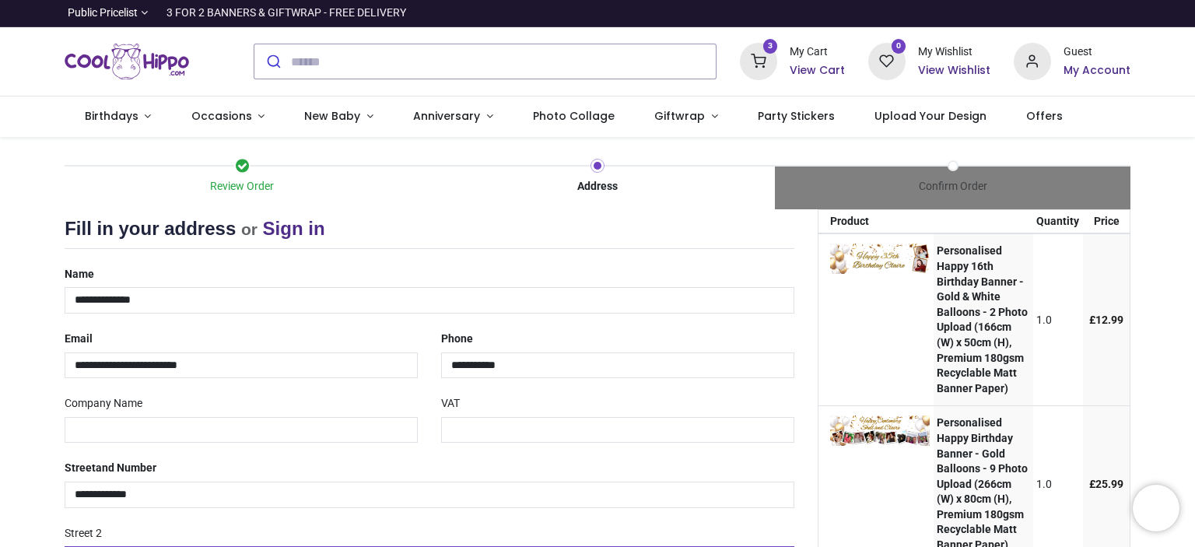
type input "*******"
type input "**********"
type input "********"
select select "***"
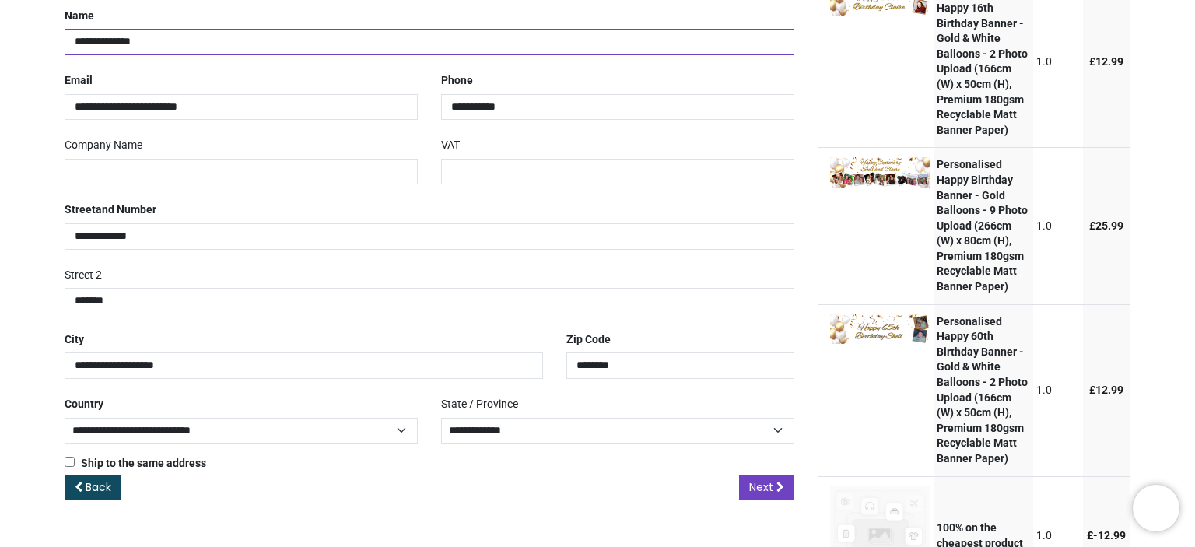
scroll to position [276, 0]
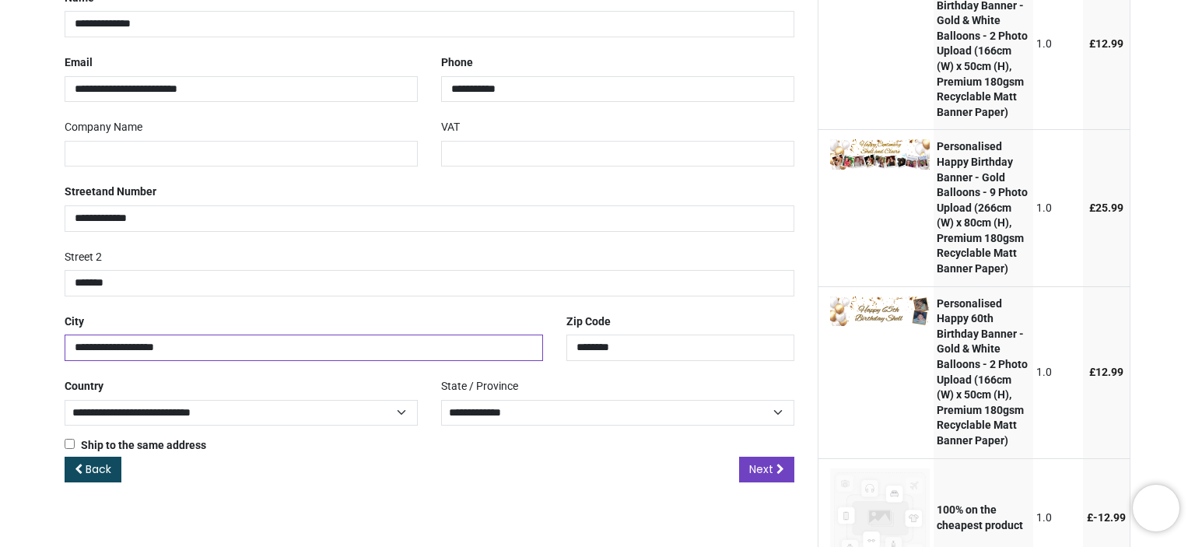
drag, startPoint x: 119, startPoint y: 345, endPoint x: 50, endPoint y: 345, distance: 69.2
click at [50, 345] on div "Review Order Address Confirm Order Your order: £ 38.98 Product Price" at bounding box center [597, 274] width 1195 height 827
type input "**********"
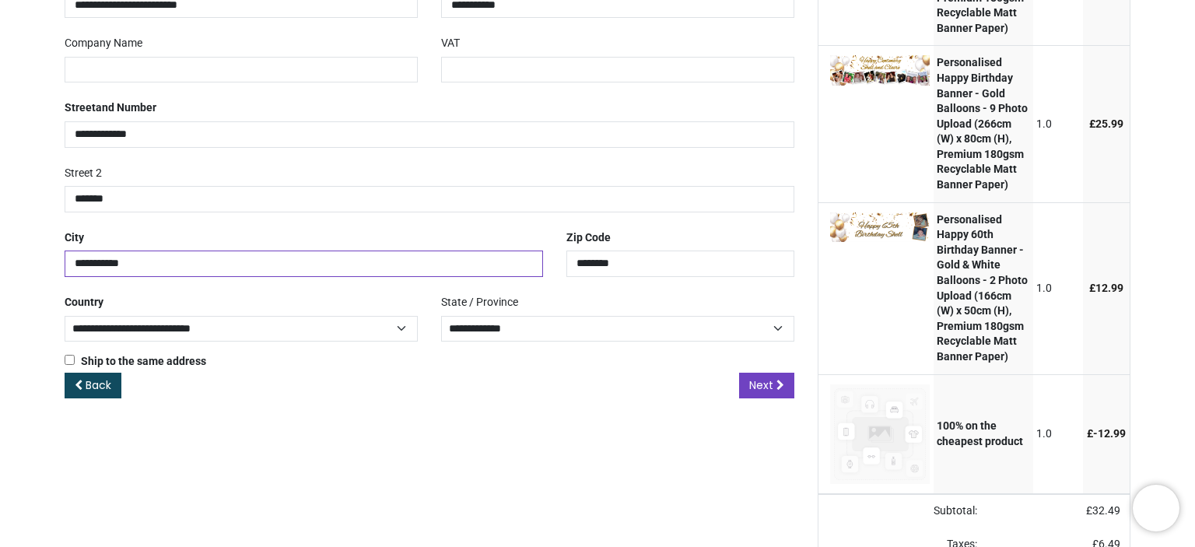
scroll to position [392, 0]
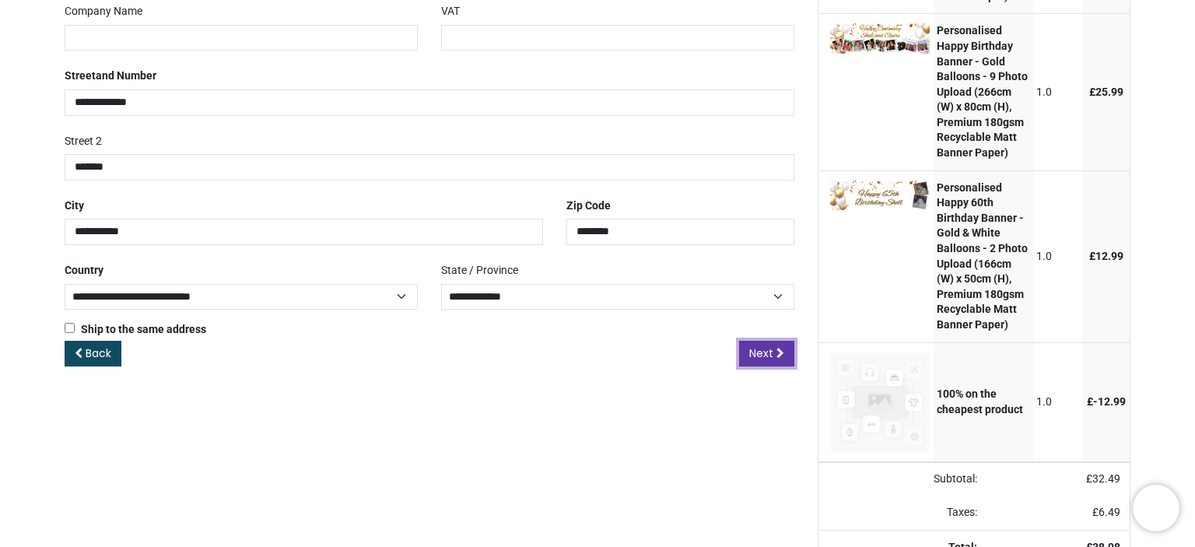
click at [772, 351] on span "Next" at bounding box center [761, 353] width 24 height 16
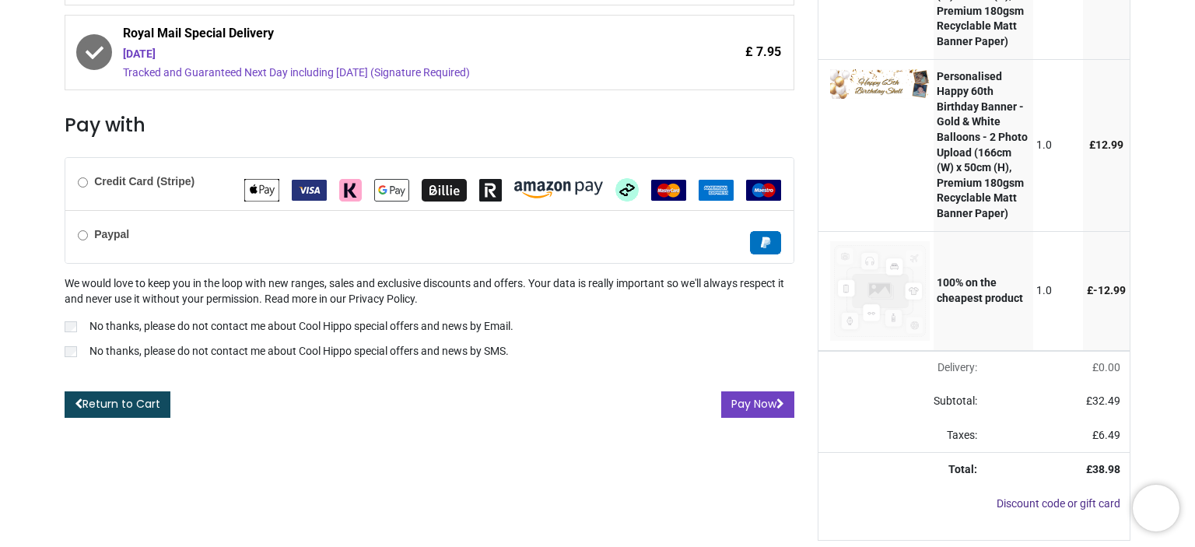
scroll to position [534, 0]
click at [755, 391] on button "Pay Now" at bounding box center [757, 404] width 73 height 26
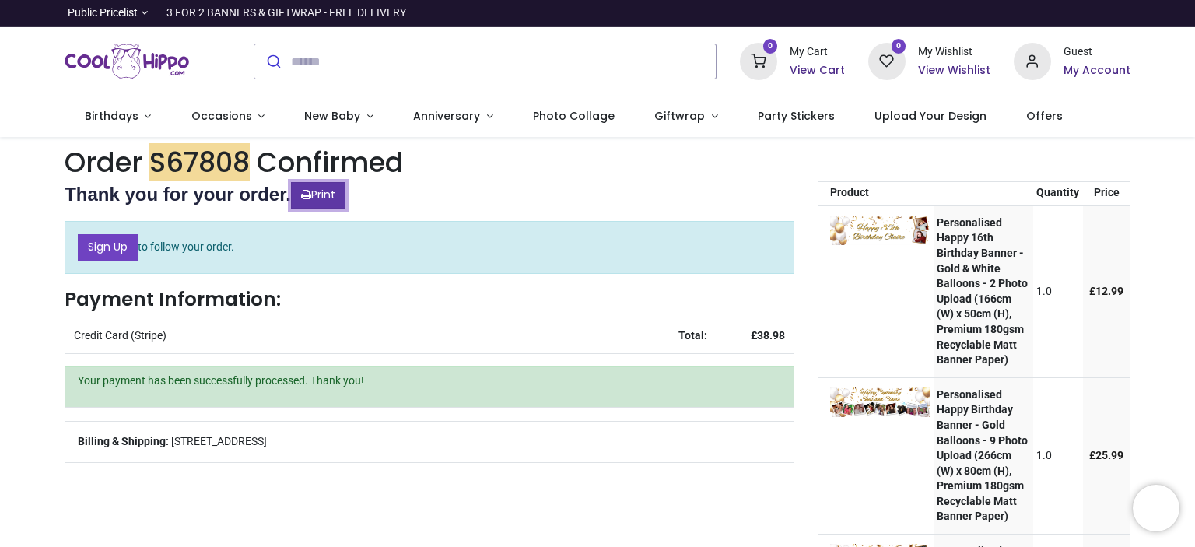
click at [334, 191] on link "Print" at bounding box center [318, 195] width 54 height 26
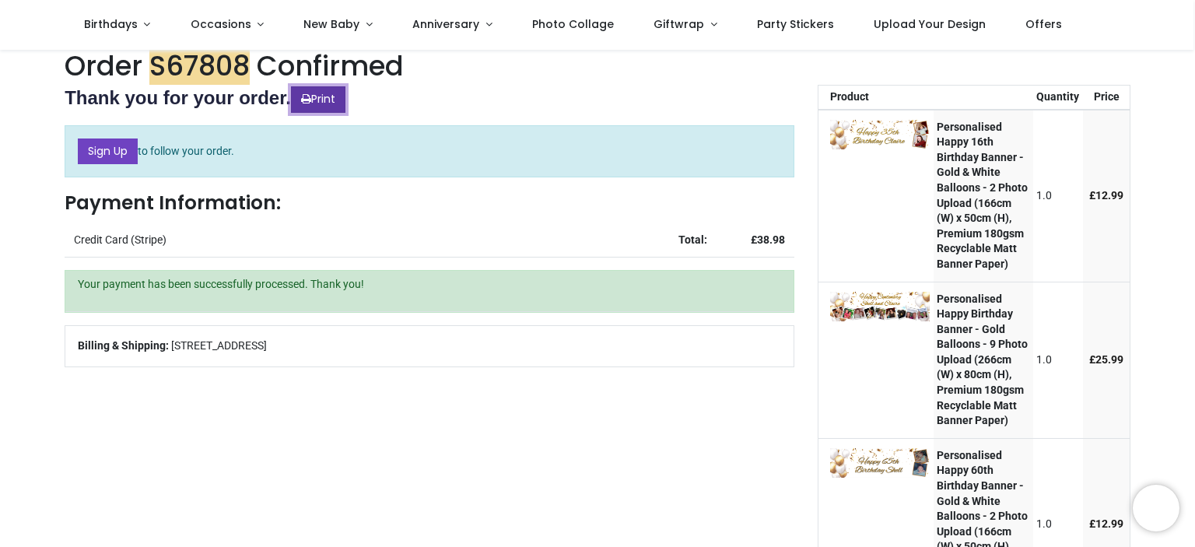
scroll to position [9, 0]
